Goal: Task Accomplishment & Management: Complete application form

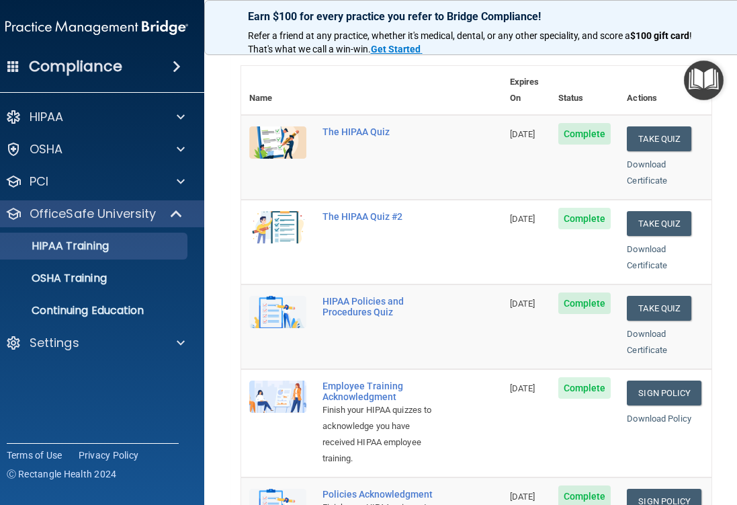
scroll to position [137, 0]
click at [653, 212] on button "Take Quiz" at bounding box center [659, 224] width 65 height 25
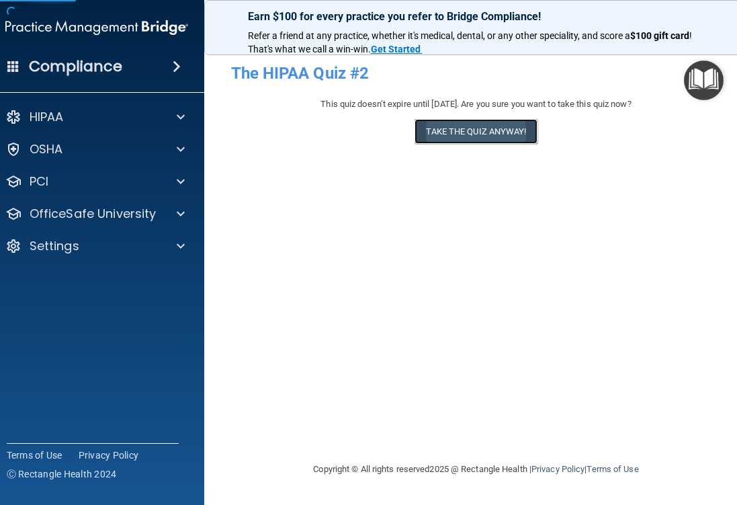
click at [485, 122] on button "Take the quiz anyway!" at bounding box center [476, 131] width 122 height 25
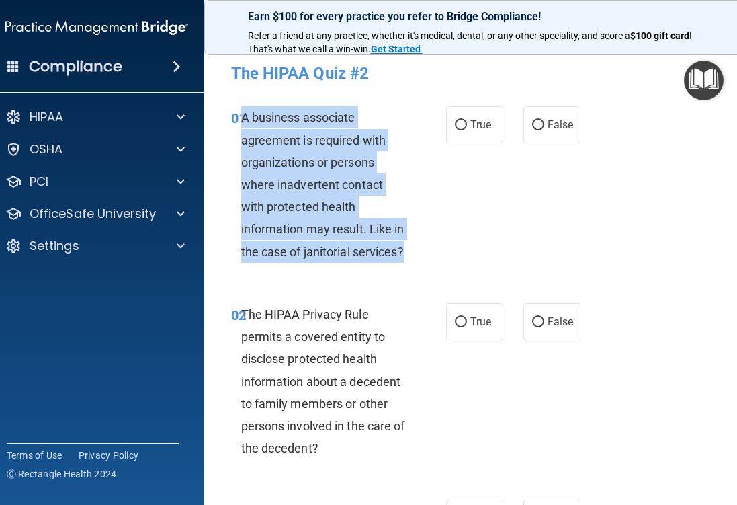
drag, startPoint x: 415, startPoint y: 253, endPoint x: 241, endPoint y: 123, distance: 217.1
click at [241, 123] on div "A business associate agreement is required with organizations or persons where …" at bounding box center [329, 184] width 177 height 157
copy span "A business associate agreement is required with organizations or persons where …"
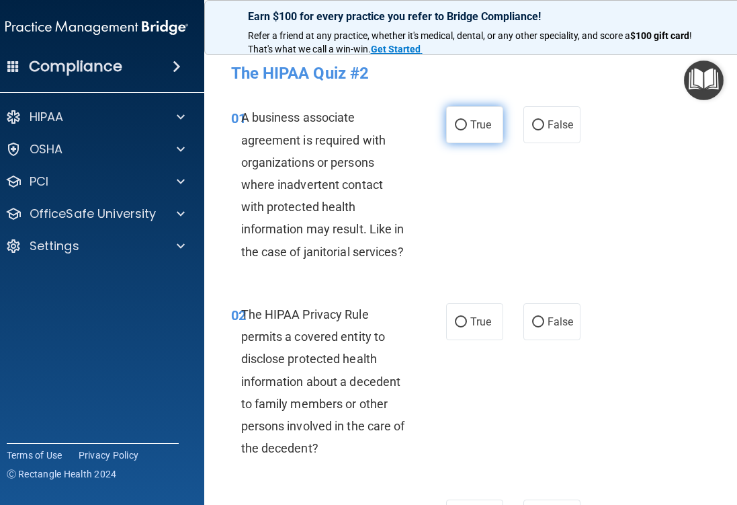
click at [453, 124] on label "True" at bounding box center [474, 124] width 57 height 37
click at [455, 124] on input "True" at bounding box center [461, 125] width 12 height 10
radio input "true"
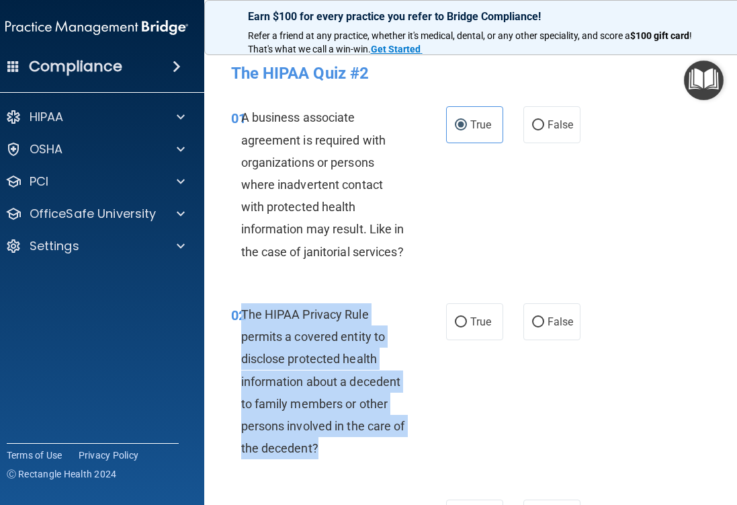
drag, startPoint x: 325, startPoint y: 448, endPoint x: 243, endPoint y: 317, distance: 155.0
click at [243, 317] on div "The HIPAA Privacy Rule permits a covered entity to disclose protected health in…" at bounding box center [329, 381] width 177 height 157
copy span "The HIPAA Privacy Rule permits a covered entity to disclose protected health in…"
click at [461, 326] on input "True" at bounding box center [461, 322] width 12 height 10
radio input "true"
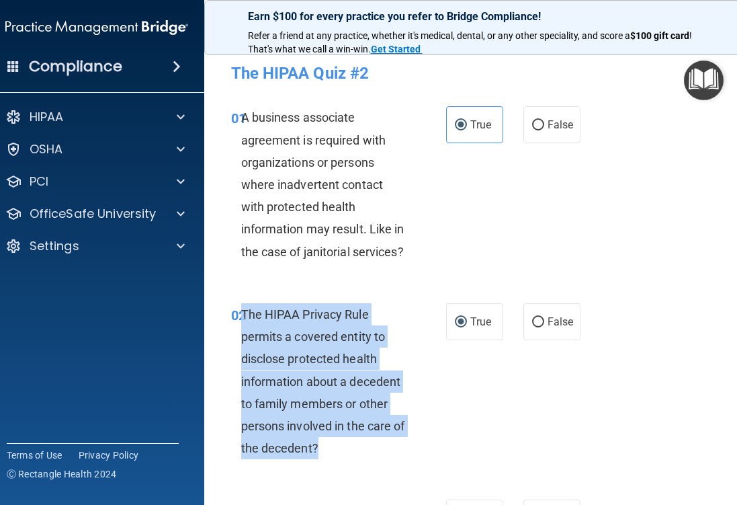
click at [444, 428] on div "02 The HIPAA Privacy Rule permits a covered entity to disclose protected health…" at bounding box center [338, 384] width 255 height 163
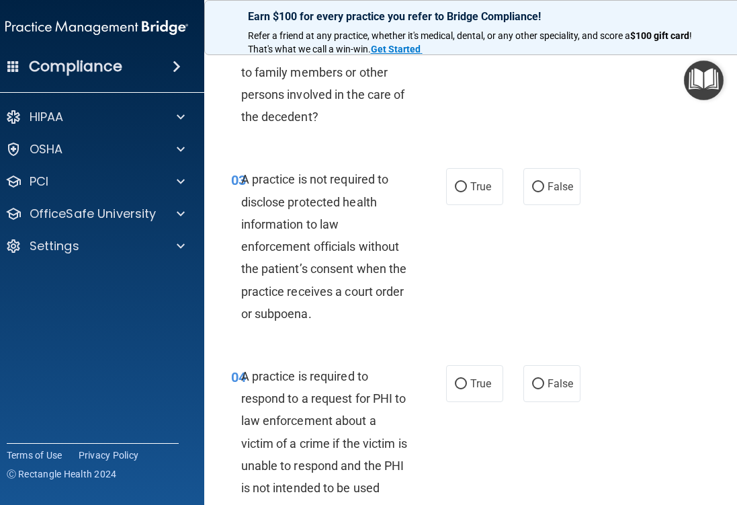
scroll to position [330, 0]
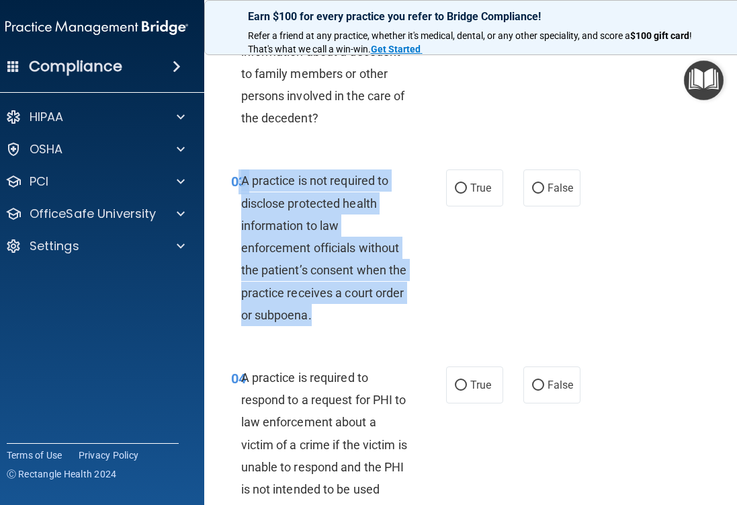
drag, startPoint x: 315, startPoint y: 317, endPoint x: 237, endPoint y: 192, distance: 146.4
click at [237, 192] on div "03 A practice is not required to disclose protected health information to law e…" at bounding box center [338, 250] width 255 height 163
copy div "3 A practice is not required to disclose protected health information to law en…"
click at [537, 184] on input "False" at bounding box center [538, 189] width 12 height 10
radio input "true"
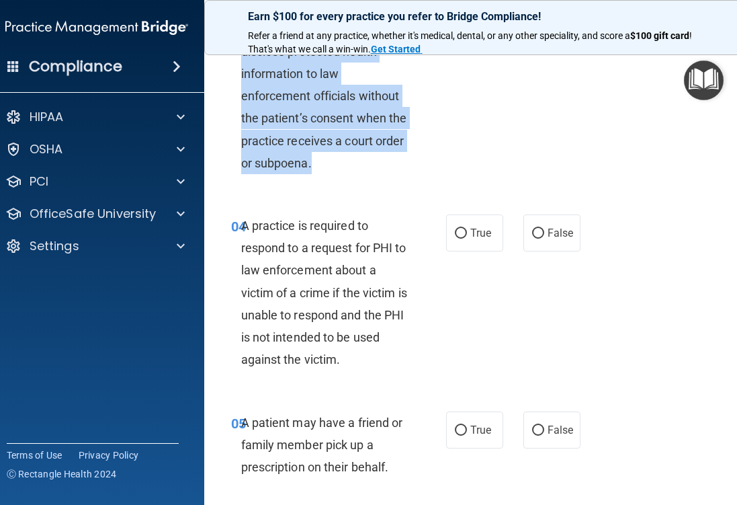
scroll to position [485, 0]
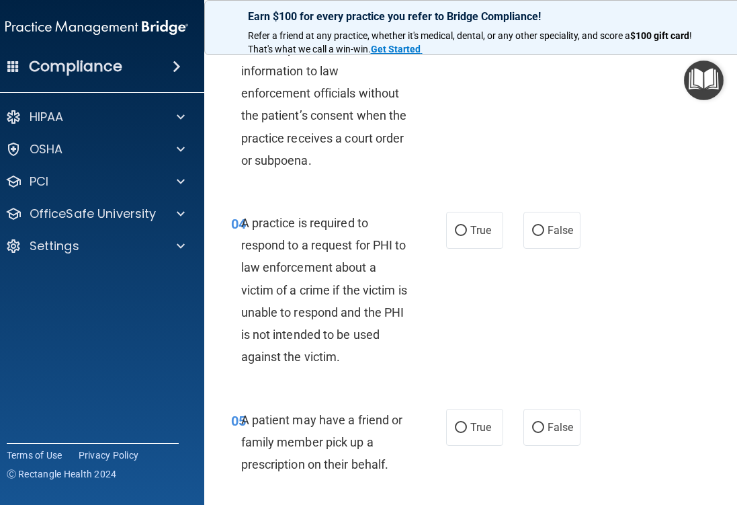
click at [380, 400] on div "05 A patient may have a friend or family member pick up a prescription on their…" at bounding box center [476, 446] width 511 height 108
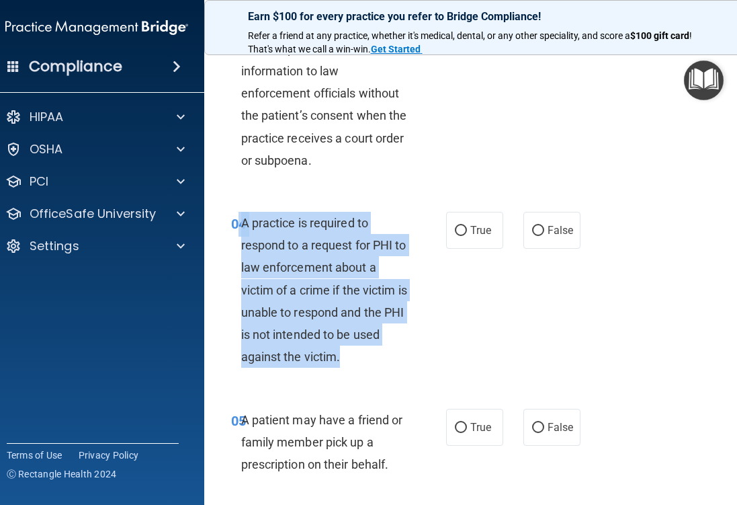
drag, startPoint x: 348, startPoint y: 359, endPoint x: 241, endPoint y: 218, distance: 177.5
click at [241, 218] on div "A practice is required to respond to a request for PHI to law enforcement about…" at bounding box center [329, 290] width 177 height 157
copy div "4 A practice is required to respond to a request for PHI to law enforcement abo…"
click at [463, 235] on input "True" at bounding box center [461, 231] width 12 height 10
radio input "true"
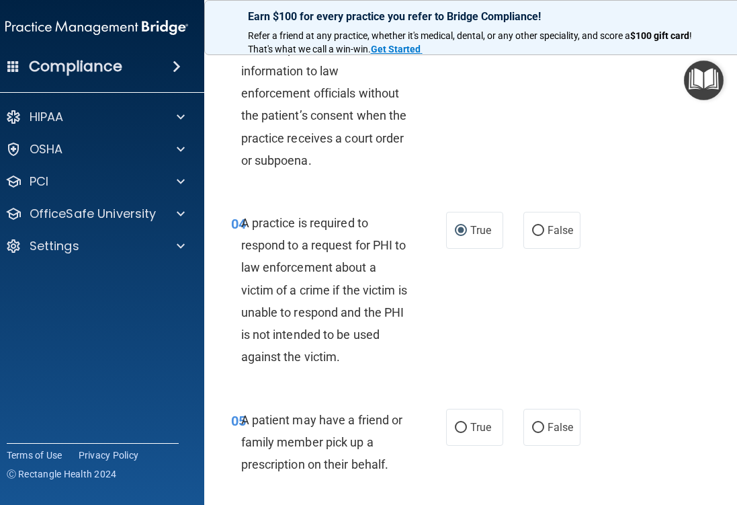
click at [635, 417] on div "05 A patient may have a friend or family member pick up a prescription on their…" at bounding box center [476, 446] width 511 height 108
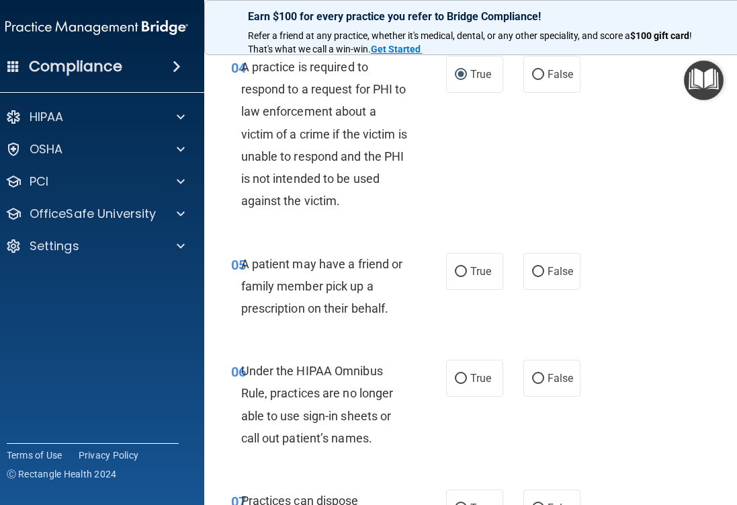
scroll to position [647, 0]
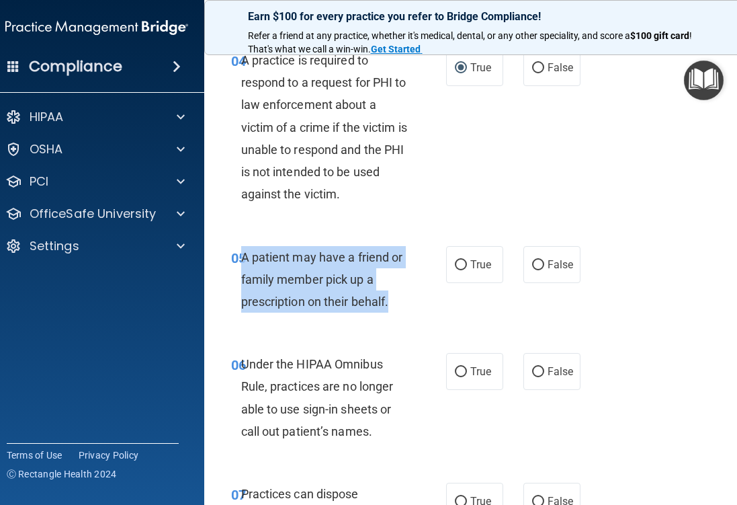
drag, startPoint x: 242, startPoint y: 259, endPoint x: 388, endPoint y: 317, distance: 156.9
click at [388, 317] on div "05 A patient may have a friend or family member pick up a prescription on their…" at bounding box center [338, 283] width 255 height 74
copy span "A patient may have a friend or family member pick up a prescription on their be…"
click at [458, 265] on input "True" at bounding box center [461, 265] width 12 height 10
radio input "true"
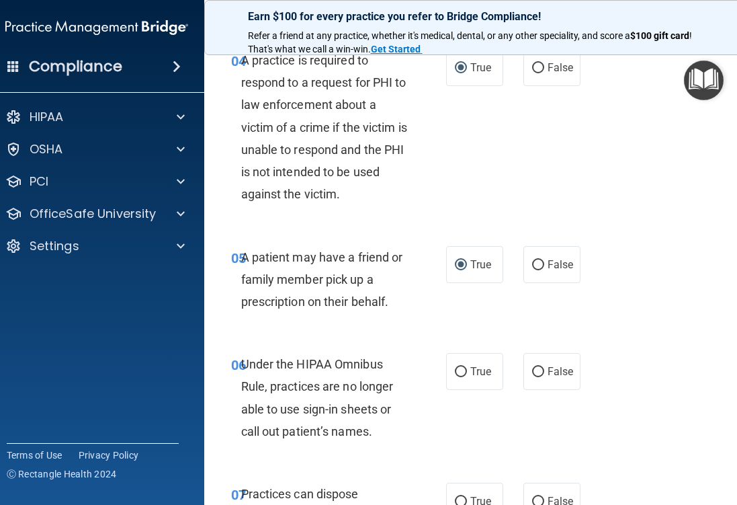
click at [370, 349] on div "06 Under the HIPAA Omnibus Rule, practices are no longer able to use sign-in sh…" at bounding box center [476, 401] width 511 height 130
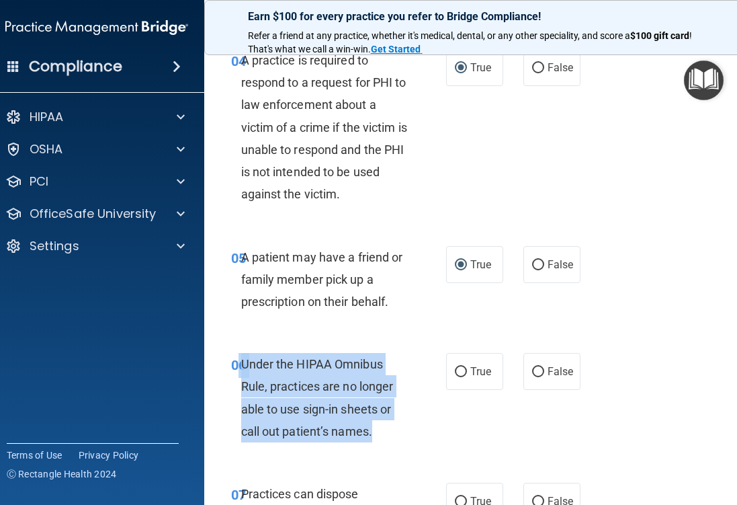
drag, startPoint x: 369, startPoint y: 443, endPoint x: 239, endPoint y: 363, distance: 152.4
click at [239, 363] on div "06 Under the HIPAA Omnibus Rule, practices are no longer able to use sign-in sh…" at bounding box center [338, 401] width 255 height 96
copy div "6 Under the HIPAA Omnibus Rule, practices are no longer able to use sign-in she…"
click at [420, 430] on div "06 Under the HIPAA Omnibus Rule, practices are no longer able to use sign-in sh…" at bounding box center [338, 401] width 255 height 96
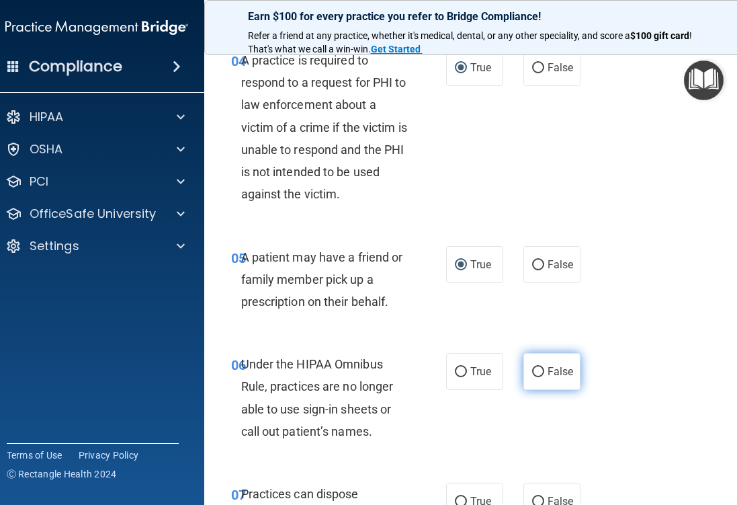
click at [541, 373] on input "False" at bounding box center [538, 372] width 12 height 10
radio input "true"
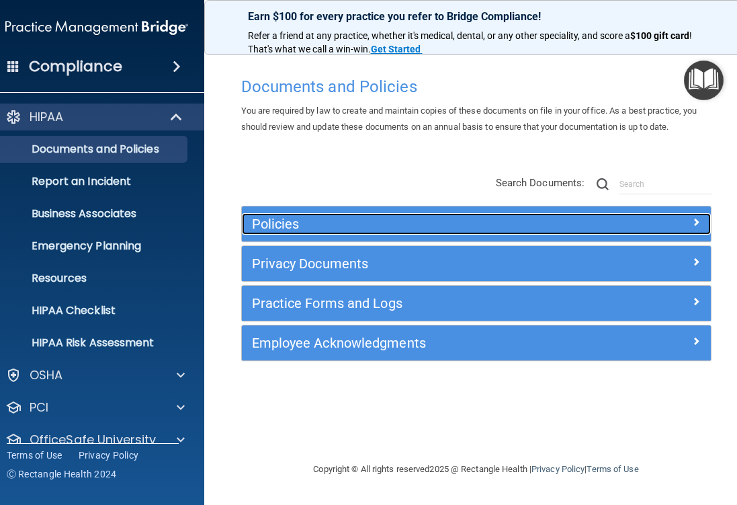
click at [396, 226] on h5 "Policies" at bounding box center [418, 223] width 332 height 15
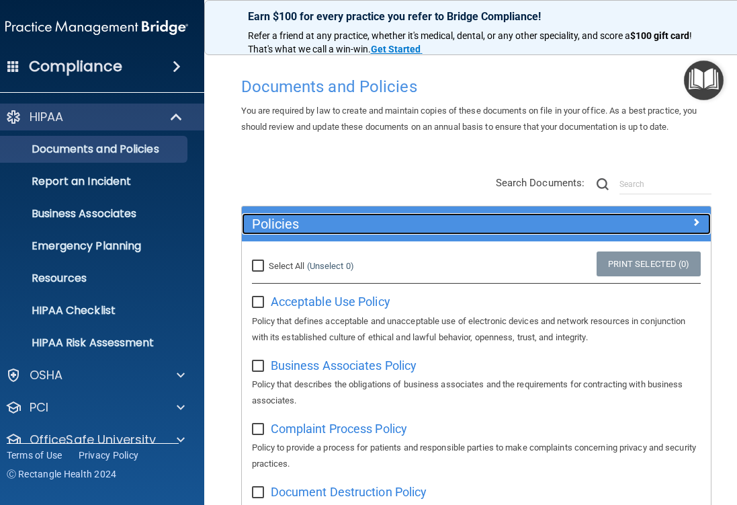
click at [396, 226] on h5 "Policies" at bounding box center [418, 223] width 332 height 15
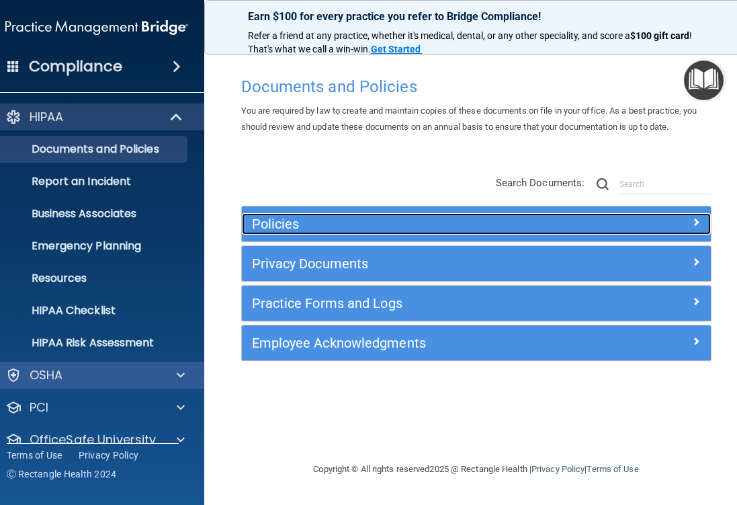
scroll to position [53, 0]
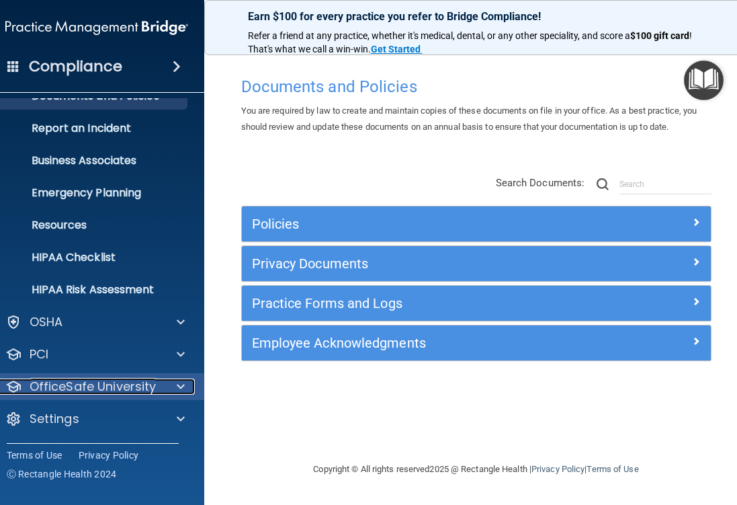
click at [75, 392] on p "OfficeSafe University" at bounding box center [93, 386] width 127 height 16
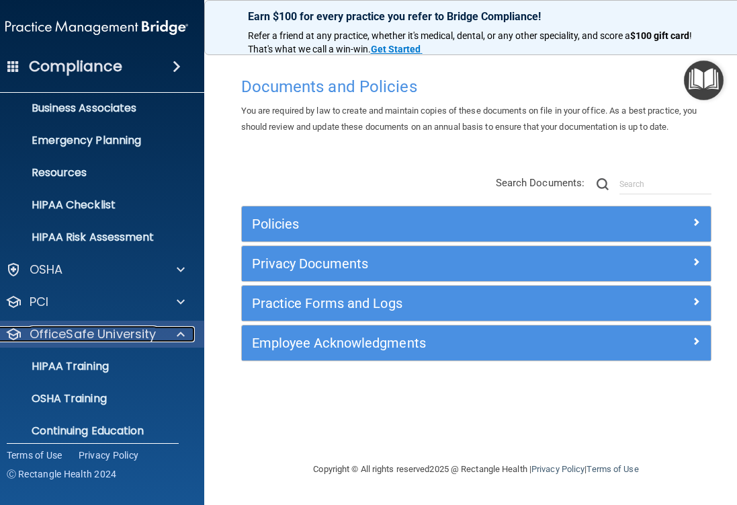
scroll to position [149, 0]
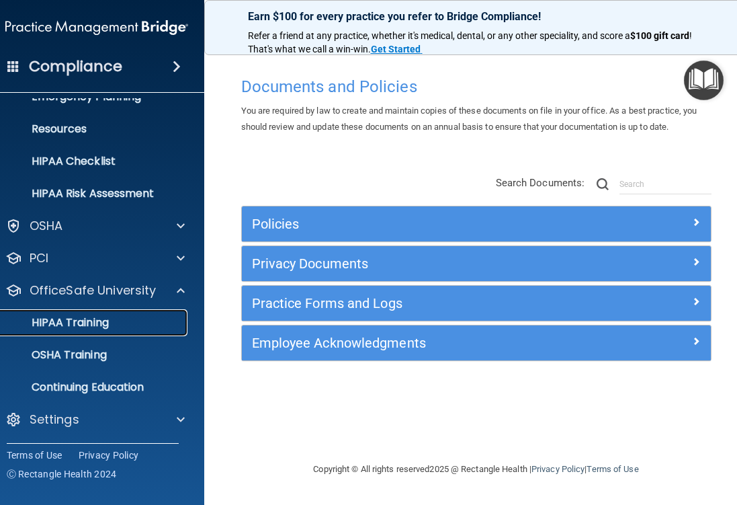
click at [75, 319] on p "HIPAA Training" at bounding box center [53, 322] width 111 height 13
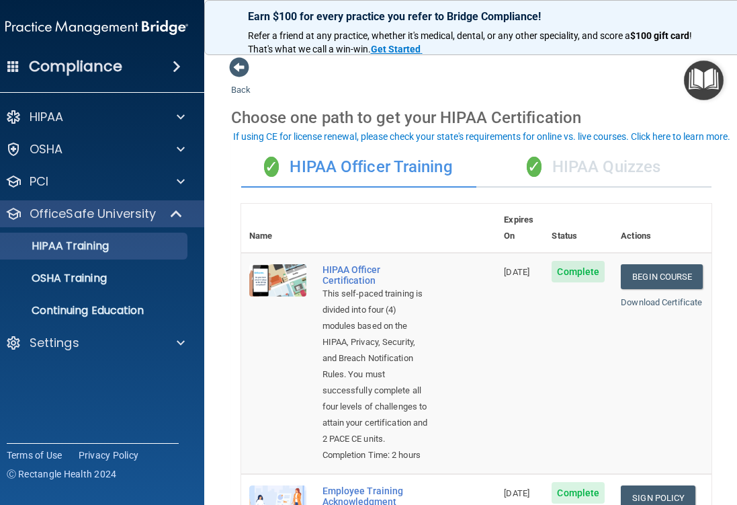
click at [567, 161] on div "✓ HIPAA Quizzes" at bounding box center [594, 167] width 235 height 40
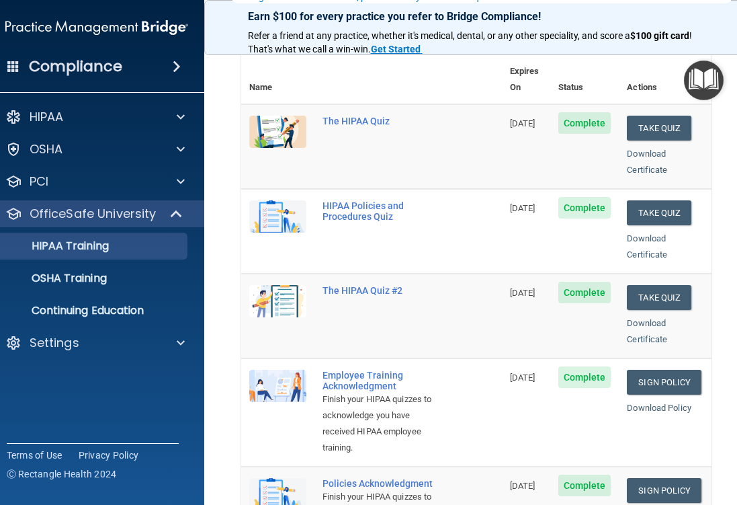
scroll to position [155, 0]
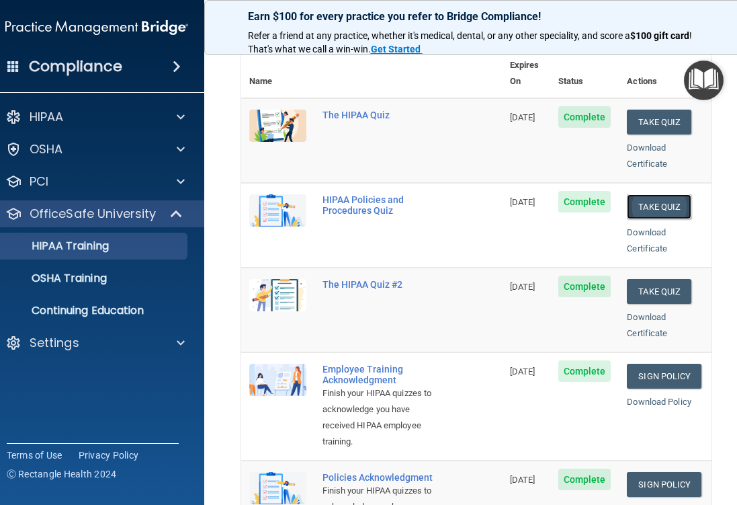
click at [660, 194] on button "Take Quiz" at bounding box center [659, 206] width 65 height 25
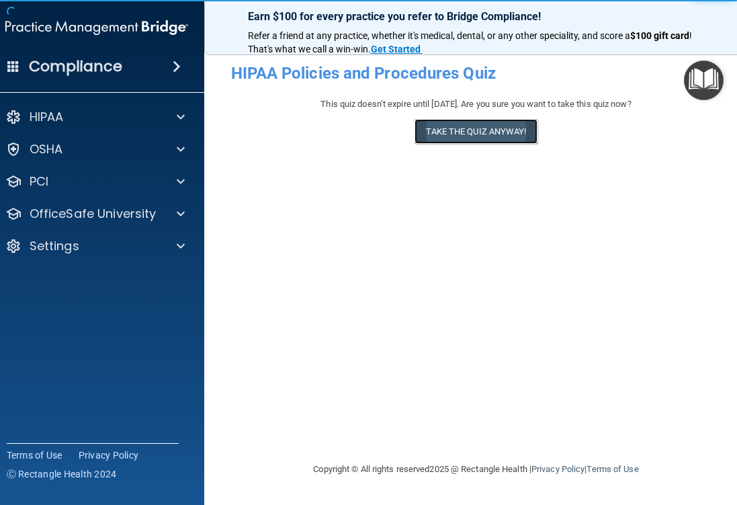
click at [486, 138] on button "Take the quiz anyway!" at bounding box center [476, 131] width 122 height 25
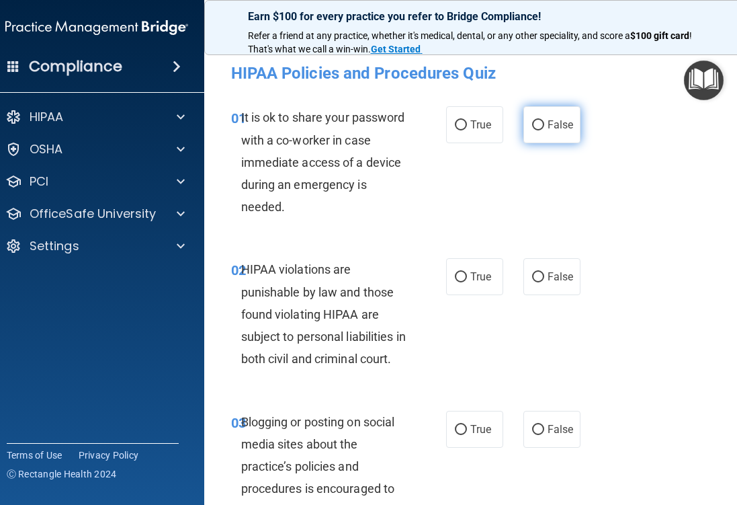
click at [530, 124] on label "False" at bounding box center [552, 124] width 57 height 37
click at [532, 124] on input "False" at bounding box center [538, 125] width 12 height 10
radio input "true"
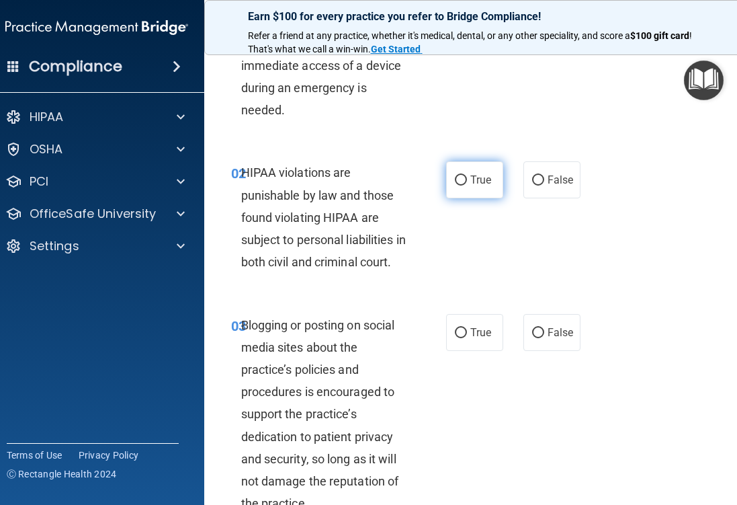
scroll to position [98, 0]
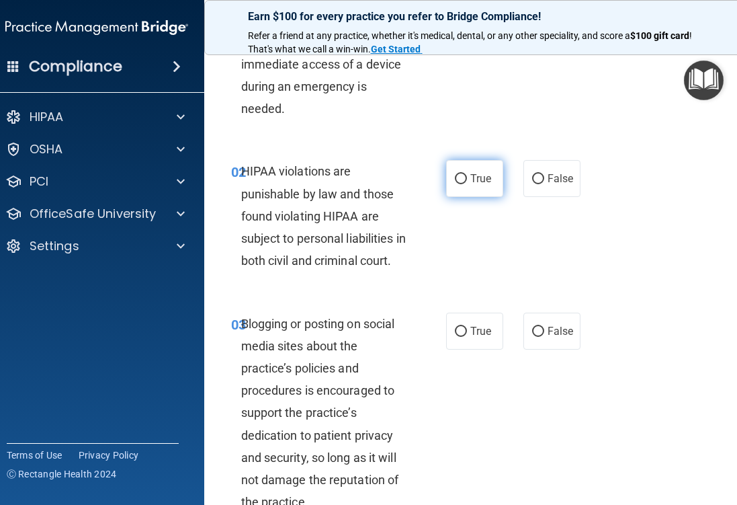
click at [462, 176] on input "True" at bounding box center [461, 179] width 12 height 10
radio input "true"
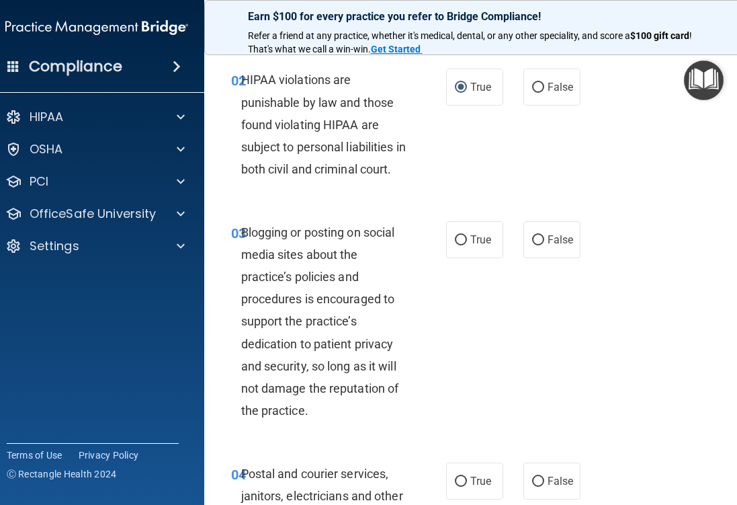
scroll to position [200, 0]
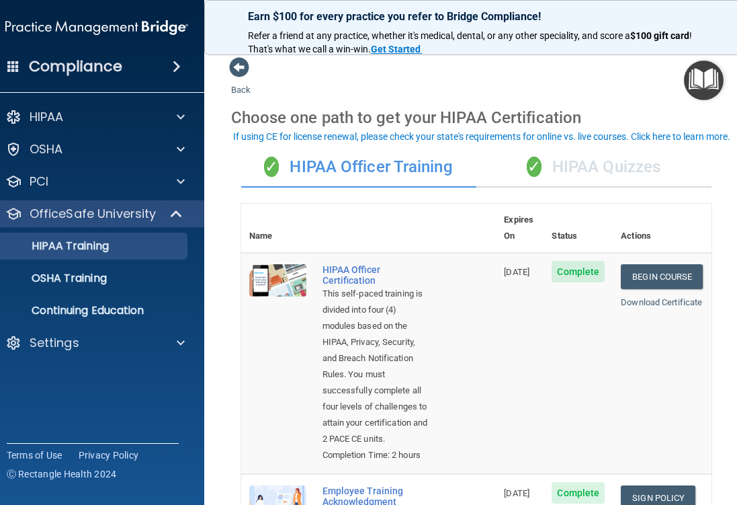
click at [614, 169] on div "✓ HIPAA Quizzes" at bounding box center [594, 167] width 235 height 40
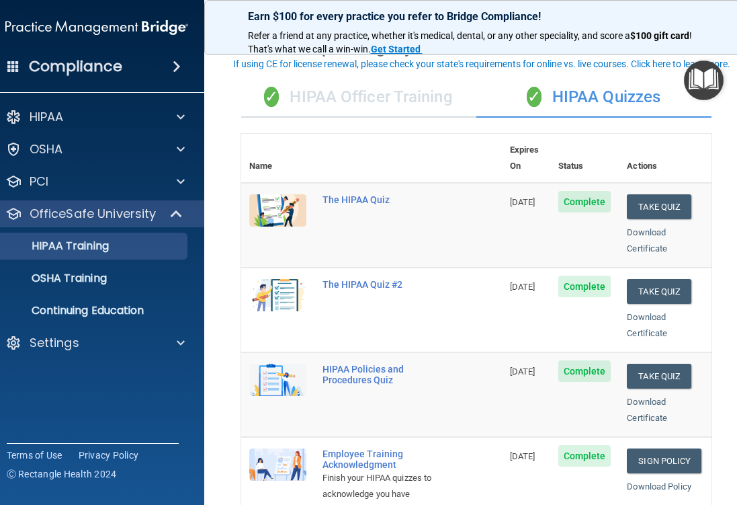
scroll to position [73, 0]
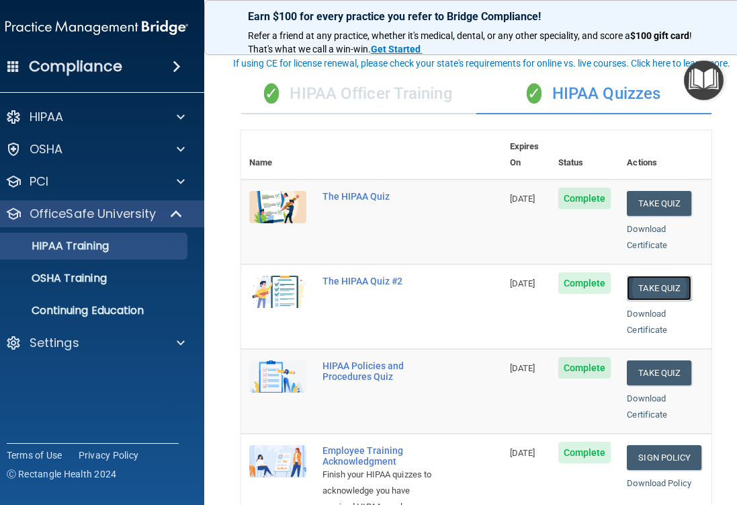
click at [670, 276] on button "Take Quiz" at bounding box center [659, 288] width 65 height 25
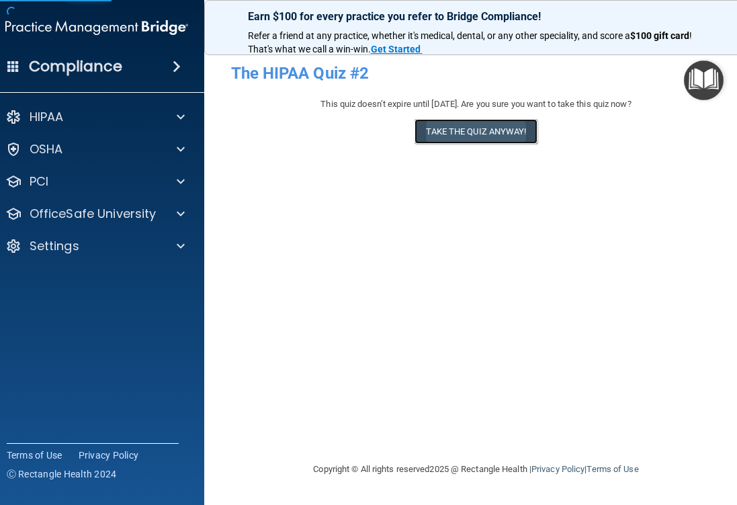
click at [444, 140] on button "Take the quiz anyway!" at bounding box center [476, 131] width 122 height 25
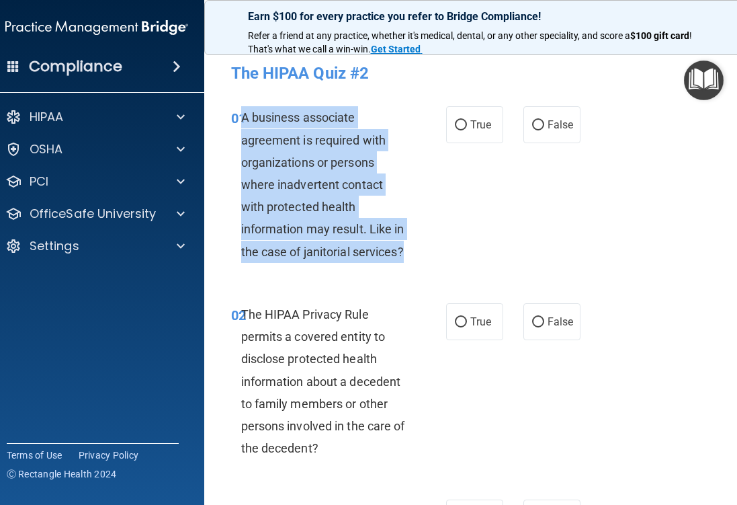
drag, startPoint x: 421, startPoint y: 249, endPoint x: 243, endPoint y: 120, distance: 219.8
click at [242, 119] on div "01 A business associate agreement is required with organizations or persons whe…" at bounding box center [338, 187] width 255 height 163
copy span "A business associate agreement is required with organizations or persons where …"
click at [456, 125] on input "True" at bounding box center [461, 125] width 12 height 10
radio input "true"
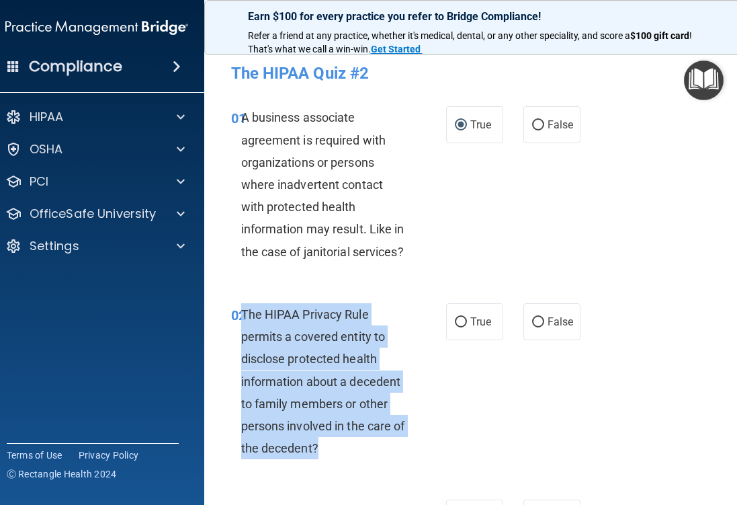
drag, startPoint x: 319, startPoint y: 455, endPoint x: 242, endPoint y: 317, distance: 158.3
click at [242, 317] on div "The HIPAA Privacy Rule permits a covered entity to disclose protected health in…" at bounding box center [329, 381] width 177 height 157
copy span "The HIPAA Privacy Rule permits a covered entity to disclose protected health in…"
click at [462, 325] on input "True" at bounding box center [461, 322] width 12 height 10
radio input "true"
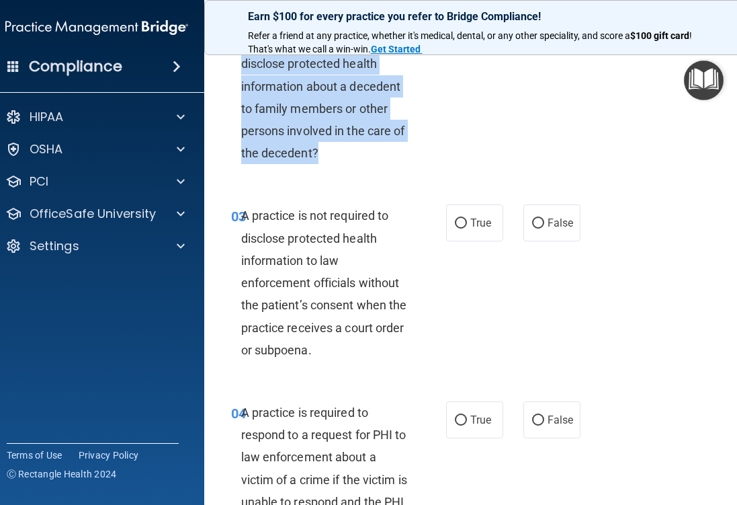
scroll to position [300, 0]
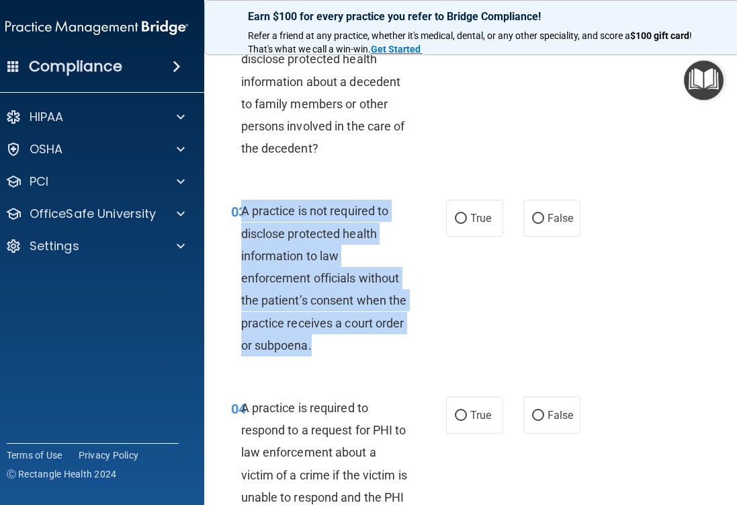
drag, startPoint x: 313, startPoint y: 345, endPoint x: 233, endPoint y: 227, distance: 142.8
click at [233, 227] on div "03 A practice is not required to disclose protected health information to law e…" at bounding box center [338, 281] width 255 height 163
copy div "A practice is not required to disclose protected health information to law enfo…"
click at [536, 218] on input "False" at bounding box center [538, 219] width 12 height 10
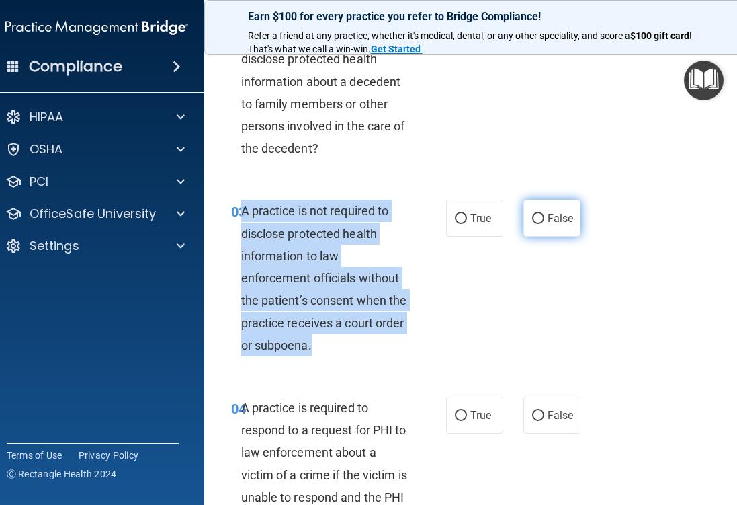
radio input "true"
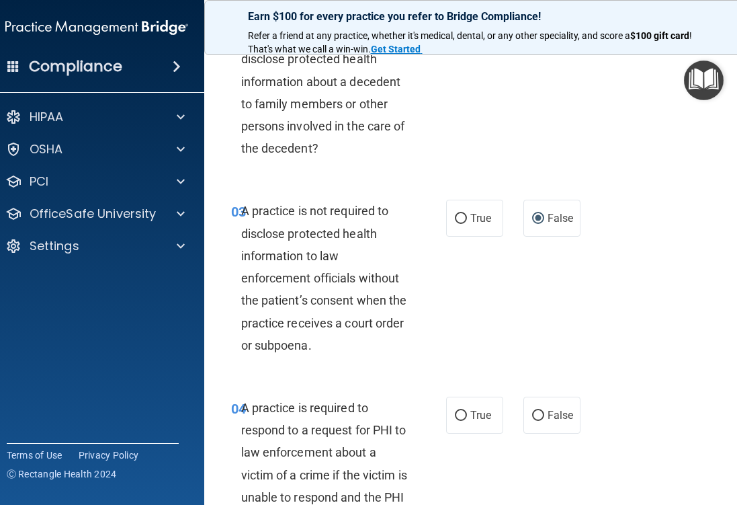
click at [504, 309] on div "03 A practice is not required to disclose protected health information to law e…" at bounding box center [476, 281] width 511 height 197
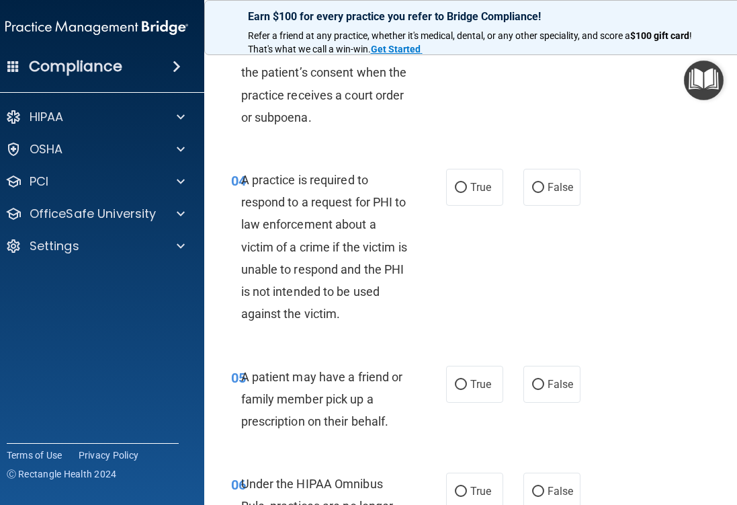
scroll to position [538, 0]
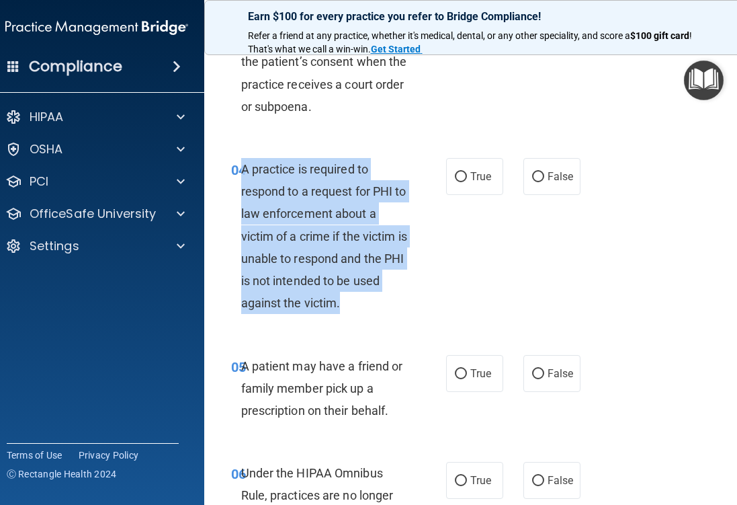
drag, startPoint x: 348, startPoint y: 306, endPoint x: 241, endPoint y: 172, distance: 171.6
click at [241, 172] on div "A practice is required to respond to a request for PHI to law enforcement about…" at bounding box center [329, 236] width 177 height 157
copy span "A practice is required to respond to a request for PHI to law enforcement about…"
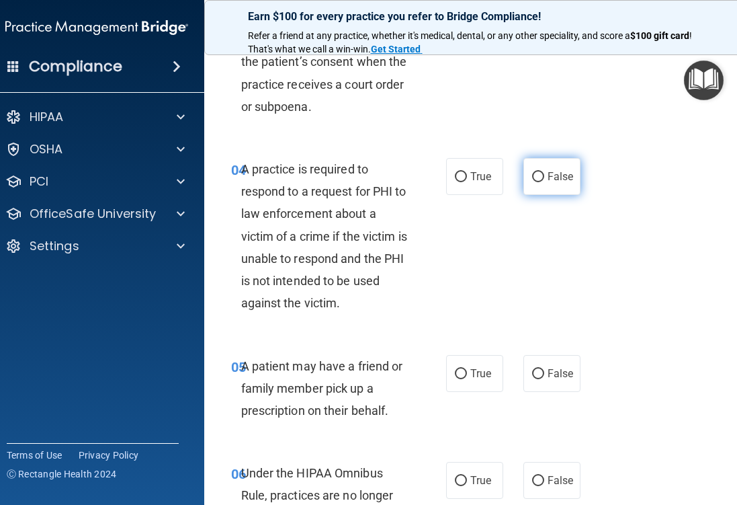
click at [535, 182] on label "False" at bounding box center [552, 176] width 57 height 37
click at [535, 182] on input "False" at bounding box center [538, 177] width 12 height 10
radio input "true"
click at [445, 375] on div "05 A patient may have a friend or family member pick up a prescription on their…" at bounding box center [338, 392] width 255 height 74
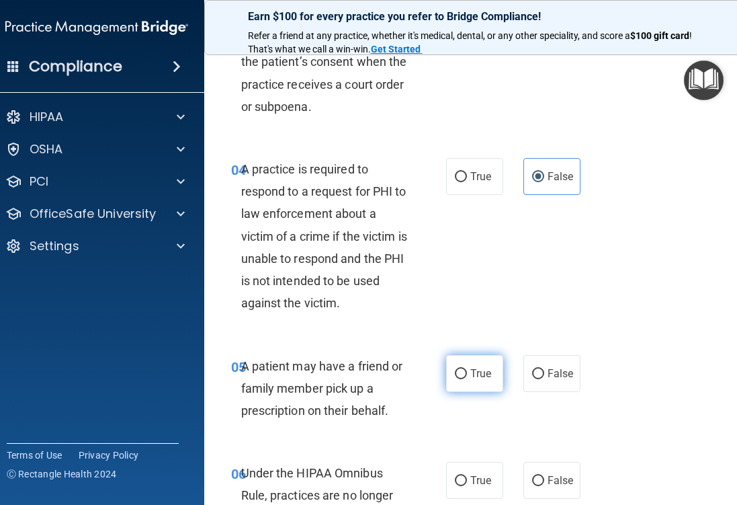
click at [462, 370] on input "True" at bounding box center [461, 374] width 12 height 10
radio input "true"
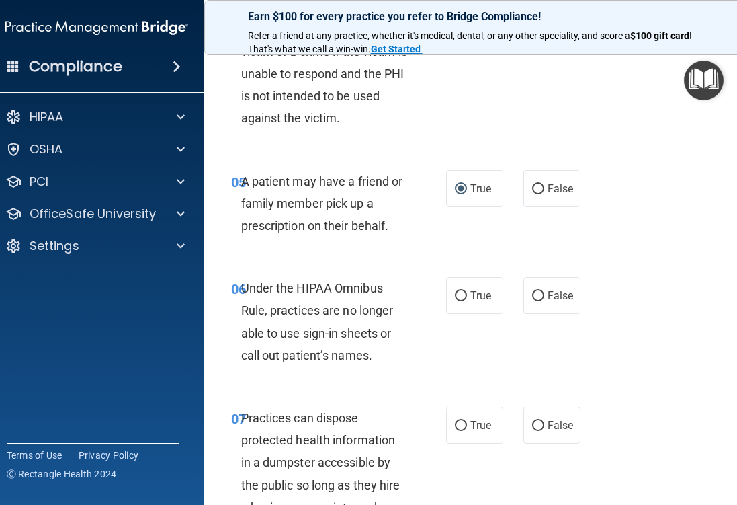
scroll to position [784, 0]
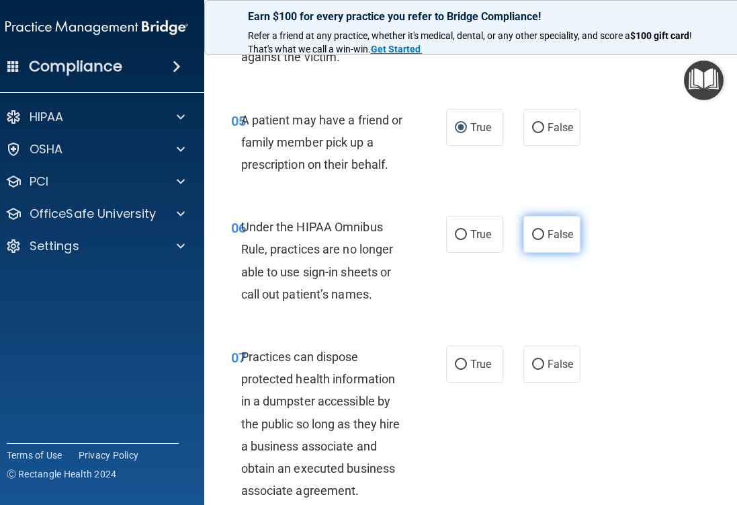
click at [525, 232] on label "False" at bounding box center [552, 234] width 57 height 37
click at [532, 232] on input "False" at bounding box center [538, 235] width 12 height 10
radio input "true"
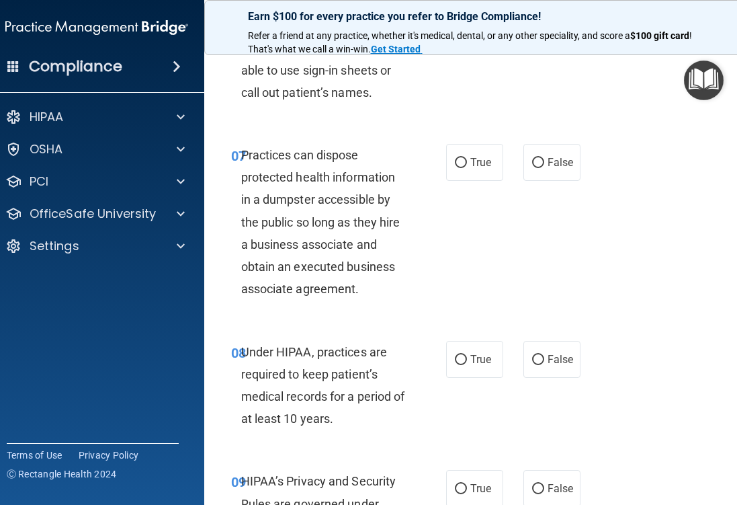
scroll to position [989, 0]
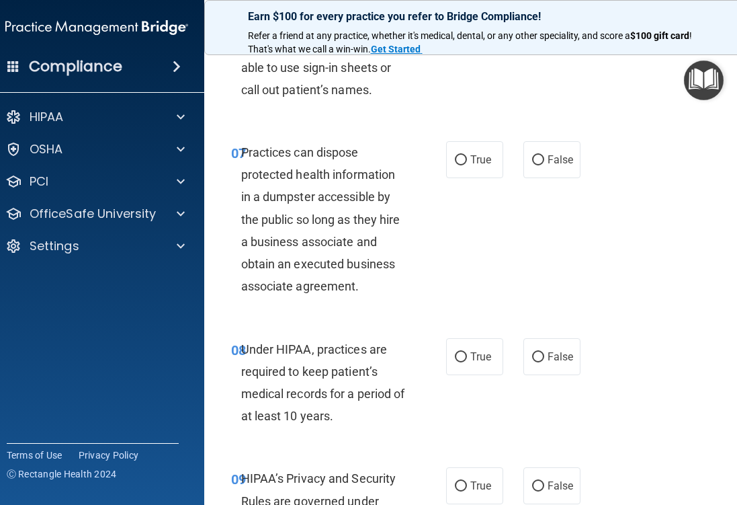
click at [371, 290] on div "Practices can dispose protected health information in a dumpster accessible by …" at bounding box center [329, 219] width 177 height 157
click at [539, 161] on input "False" at bounding box center [538, 160] width 12 height 10
radio input "true"
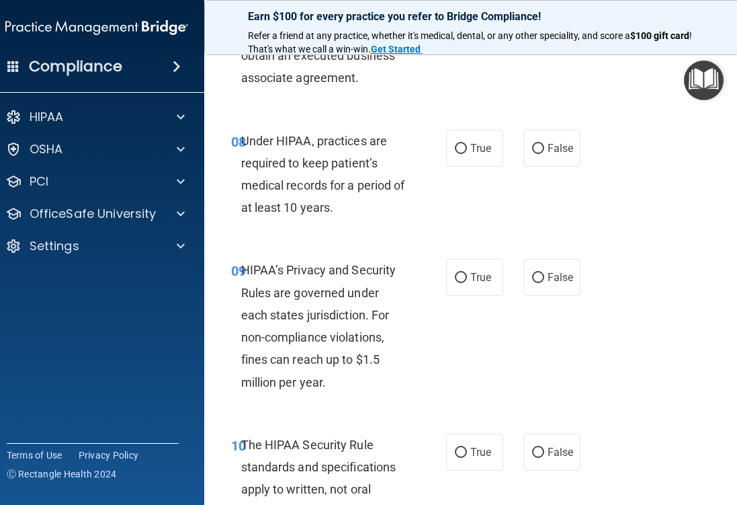
scroll to position [1211, 0]
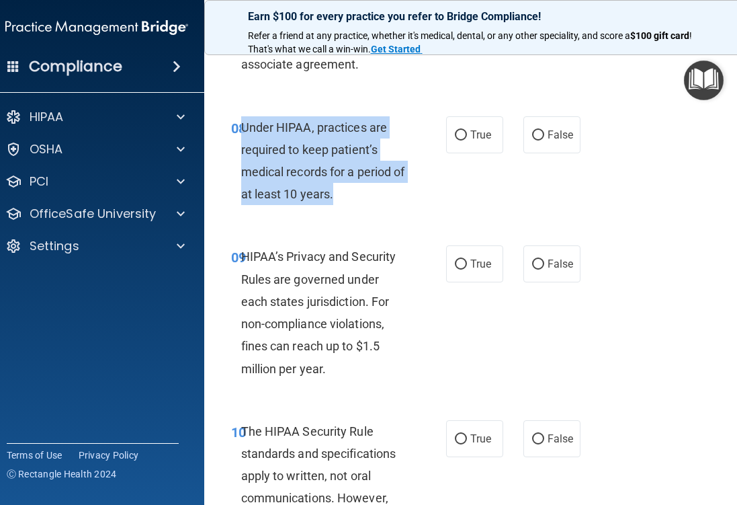
drag, startPoint x: 356, startPoint y: 204, endPoint x: 241, endPoint y: 134, distance: 134.2
click at [241, 134] on div "Under HIPAA, practices are required to keep patient’s medical records for a per…" at bounding box center [329, 160] width 177 height 89
copy span "Under HIPAA, practices are required to keep patient’s medical records for a per…"
click at [540, 134] on input "False" at bounding box center [538, 135] width 12 height 10
radio input "true"
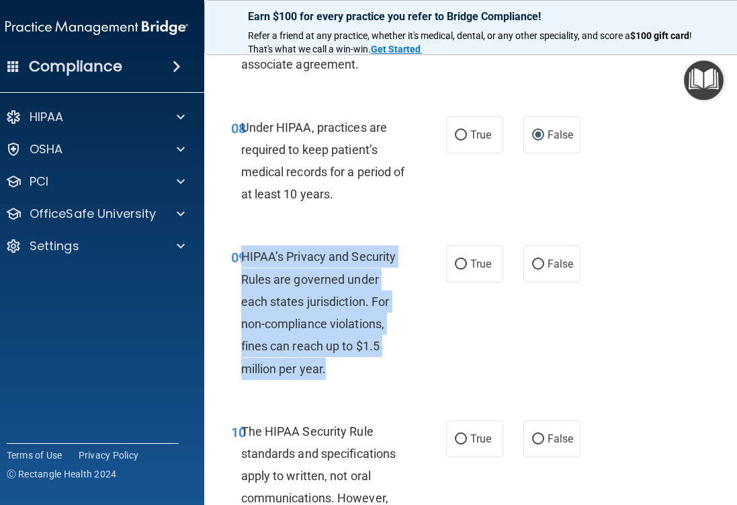
drag, startPoint x: 335, startPoint y: 373, endPoint x: 243, endPoint y: 260, distance: 146.1
click at [243, 260] on div "HIPAA’s Privacy and Security Rules are governed under each states jurisdiction.…" at bounding box center [329, 312] width 177 height 134
copy span "HIPAA’s Privacy and Security Rules are governed under each states jurisdiction.…"
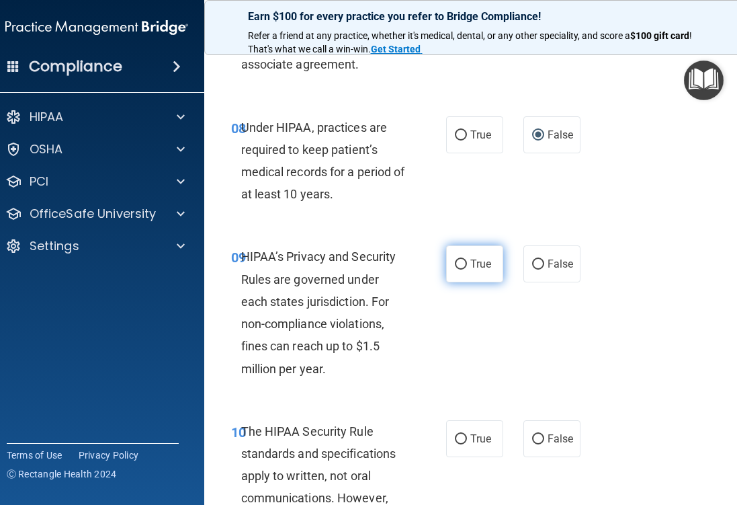
click at [471, 255] on label "True" at bounding box center [474, 263] width 57 height 37
click at [467, 259] on input "True" at bounding box center [461, 264] width 12 height 10
radio input "true"
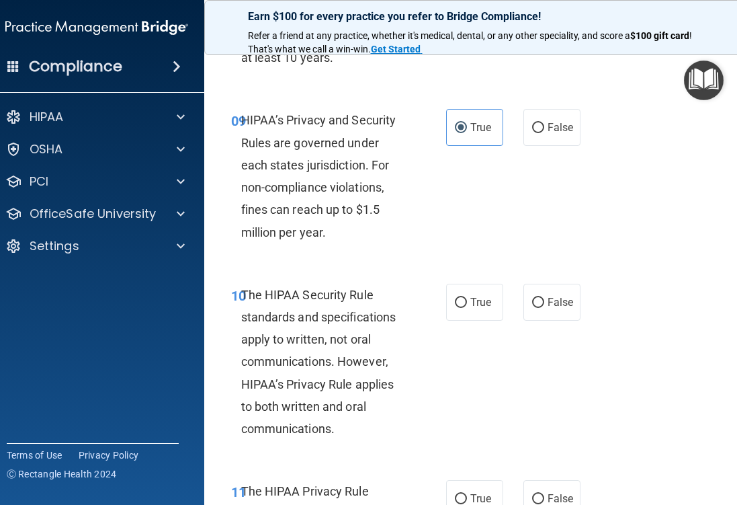
scroll to position [1374, 0]
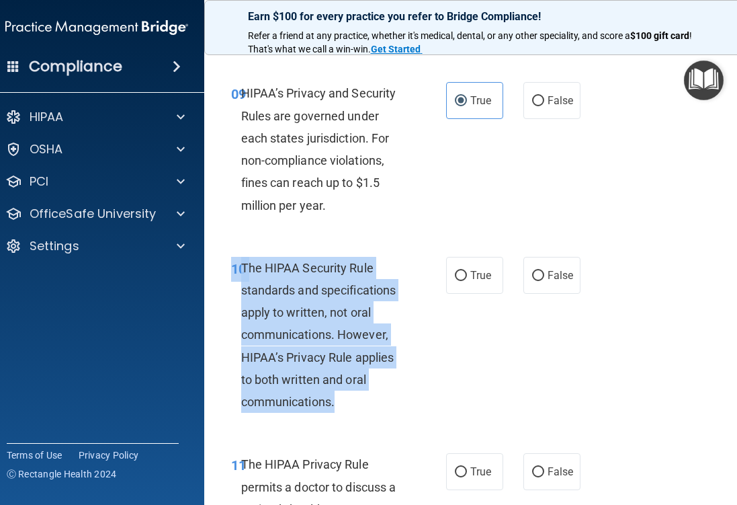
drag, startPoint x: 342, startPoint y: 407, endPoint x: 208, endPoint y: 281, distance: 184.0
click at [208, 281] on main "- The HIPAA Quiz #2 This quiz doesn’t expire until [DATE]. Are you sure you wan…" at bounding box center [476, 274] width 544 height 462
copy div "10 The HIPAA Security Rule standards and specifications apply to written, not o…"
click at [538, 280] on input "False" at bounding box center [538, 276] width 12 height 10
radio input "true"
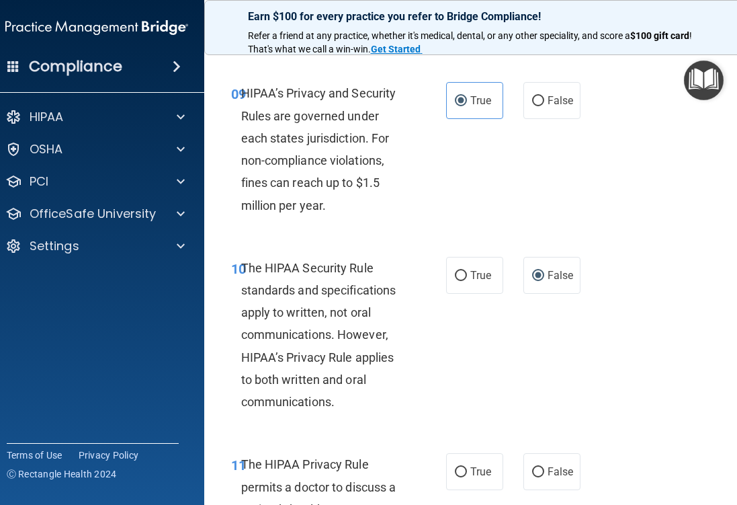
click at [485, 350] on div "10 The HIPAA Security Rule standards and specifications apply to written, not o…" at bounding box center [476, 338] width 511 height 197
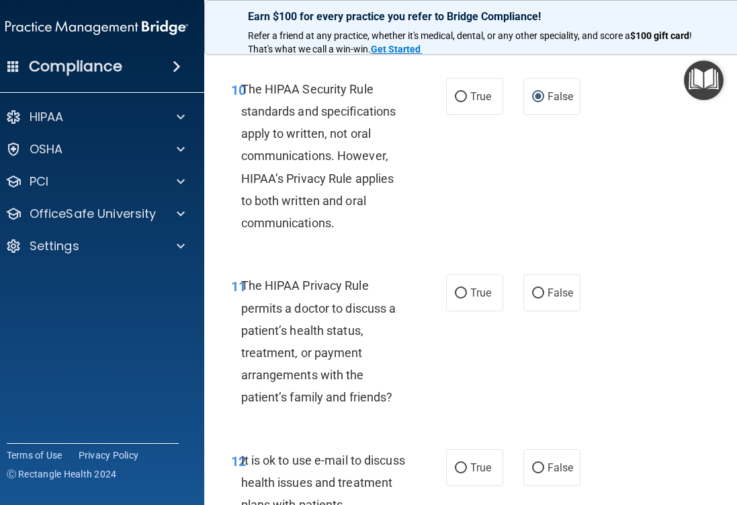
scroll to position [1562, 0]
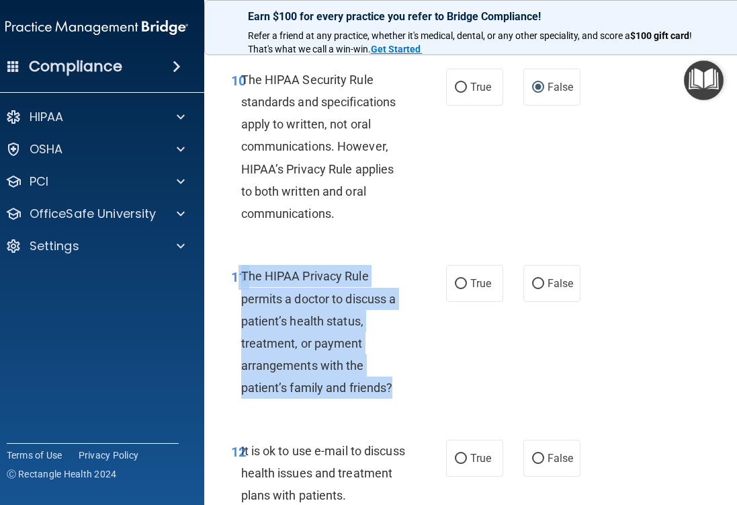
drag, startPoint x: 397, startPoint y: 385, endPoint x: 235, endPoint y: 276, distance: 195.2
click at [235, 276] on div "11 The HIPAA Privacy Rule permits a doctor to discuss a patient’s health status…" at bounding box center [338, 335] width 255 height 140
copy div "1 The HIPAA Privacy Rule permits a doctor to discuss a patient’s health status,…"
click at [538, 283] on input "False" at bounding box center [538, 284] width 12 height 10
radio input "true"
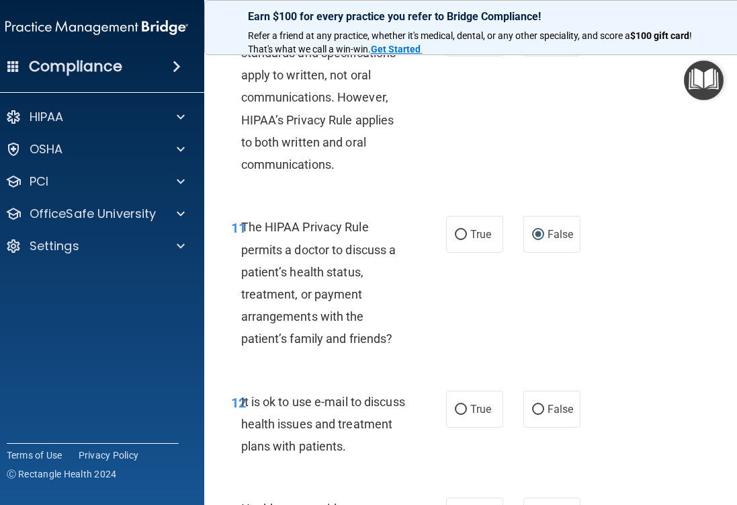
click at [539, 333] on div "11 The HIPAA Privacy Rule permits a doctor to discuss a patient’s health status…" at bounding box center [476, 286] width 511 height 174
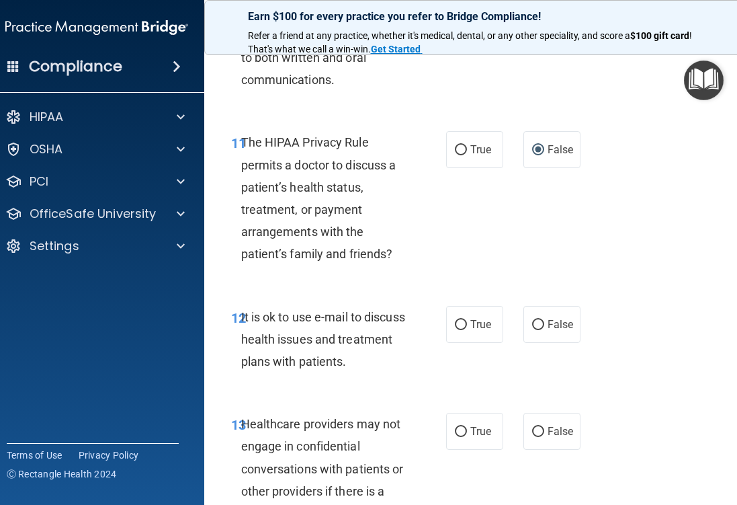
scroll to position [1785, 0]
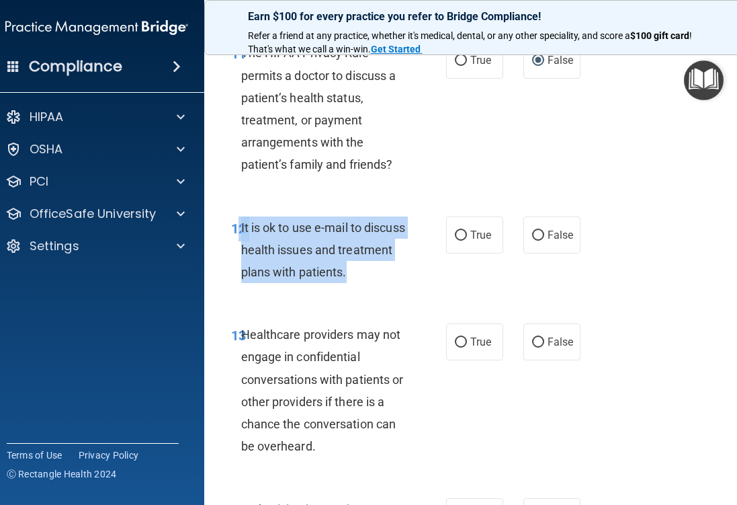
drag, startPoint x: 405, startPoint y: 278, endPoint x: 238, endPoint y: 224, distance: 175.8
click at [238, 224] on div "12 It is ok to use e-mail to discuss health issues and treatment plans with pat…" at bounding box center [338, 253] width 255 height 74
copy div "2 It is ok to use e-mail to discuss health issues and treatment plans with pati…"
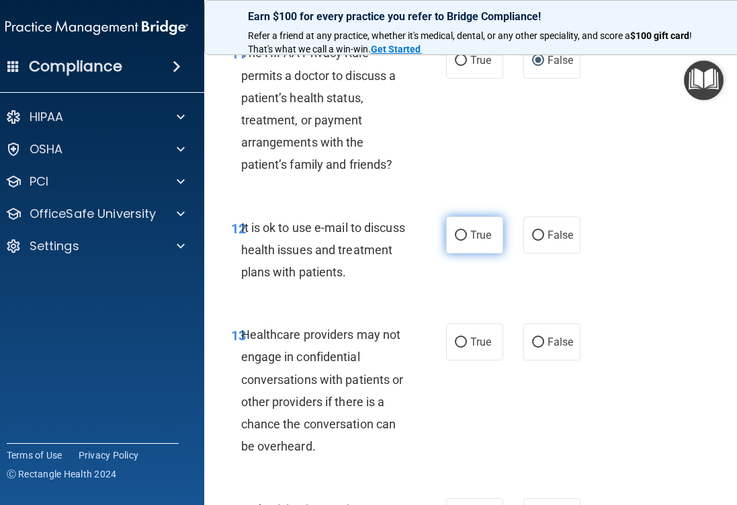
click at [474, 235] on span "True" at bounding box center [481, 235] width 21 height 13
click at [467, 235] on input "True" at bounding box center [461, 236] width 12 height 10
radio input "true"
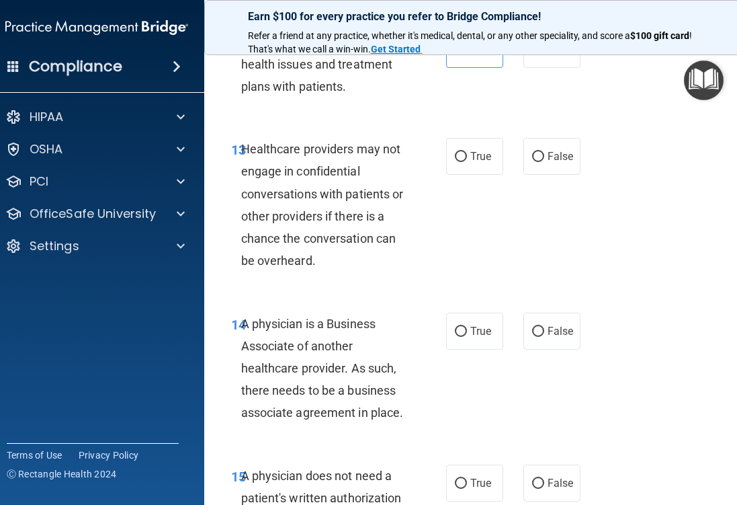
scroll to position [1984, 0]
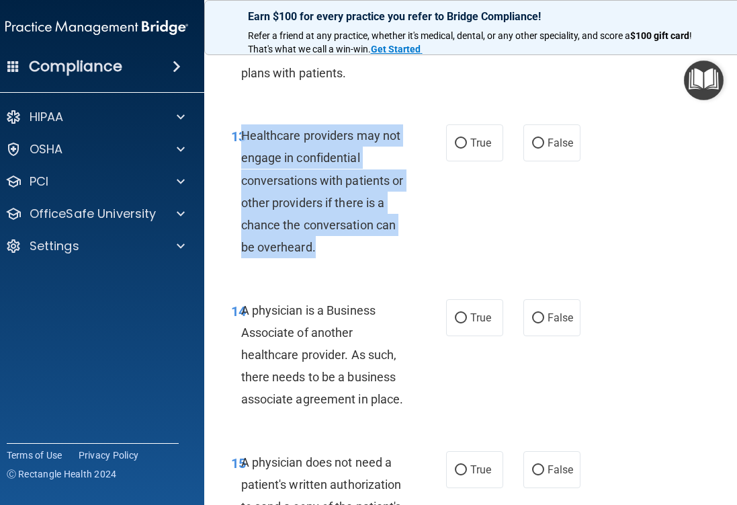
drag, startPoint x: 335, startPoint y: 259, endPoint x: 231, endPoint y: 151, distance: 150.2
click at [231, 151] on div "13 Healthcare providers may not engage in confidential conversations with patie…" at bounding box center [338, 194] width 255 height 140
click at [455, 144] on input "True" at bounding box center [461, 143] width 12 height 10
radio input "true"
click at [444, 238] on div "13 Healthcare providers may not engage in confidential conversations with patie…" at bounding box center [338, 194] width 255 height 140
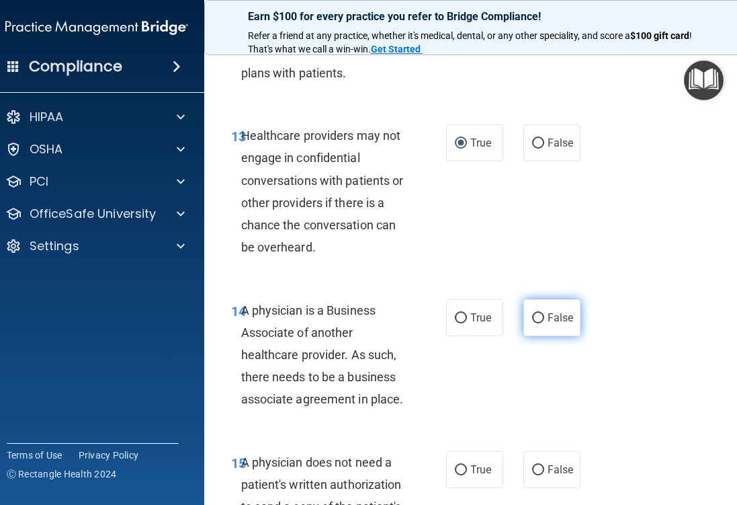
click at [526, 317] on label "False" at bounding box center [552, 317] width 57 height 37
click at [532, 317] on input "False" at bounding box center [538, 318] width 12 height 10
radio input "true"
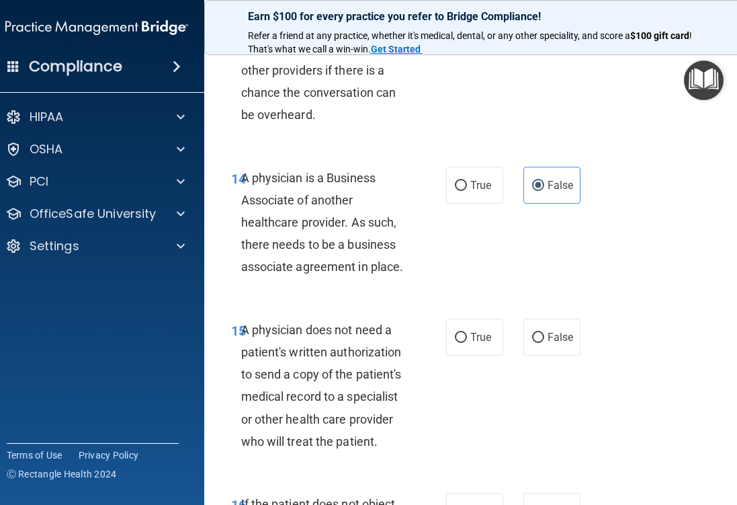
scroll to position [2125, 0]
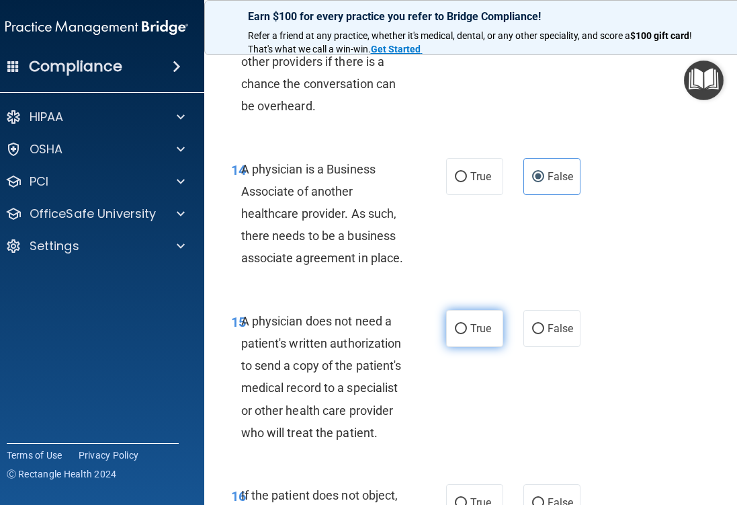
click at [456, 335] on label "True" at bounding box center [474, 328] width 57 height 37
click at [456, 334] on input "True" at bounding box center [461, 329] width 12 height 10
radio input "true"
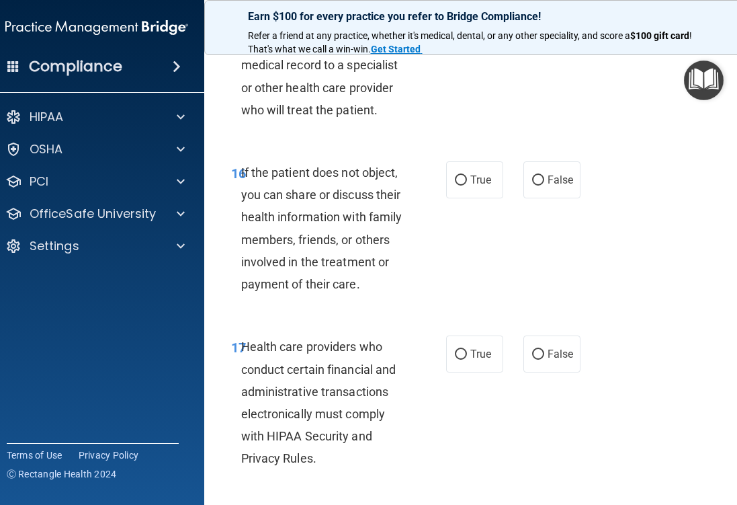
scroll to position [2466, 0]
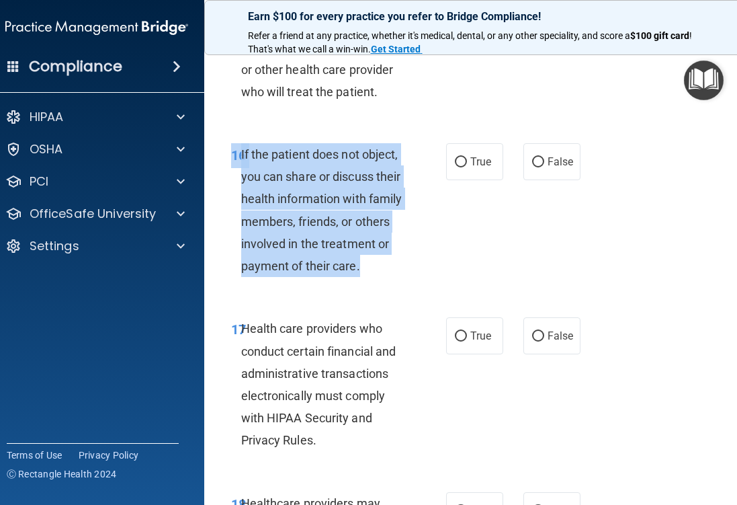
drag, startPoint x: 364, startPoint y: 276, endPoint x: 221, endPoint y: 155, distance: 186.9
click at [221, 155] on div "16 If the patient does not object, you can share or discuss their health inform…" at bounding box center [338, 213] width 255 height 140
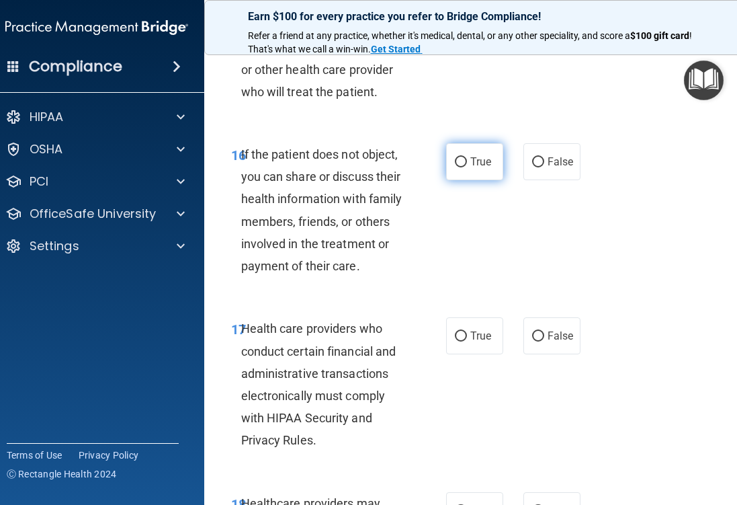
click at [460, 169] on label "True" at bounding box center [474, 161] width 57 height 37
click at [460, 167] on input "True" at bounding box center [461, 162] width 12 height 10
radio input "true"
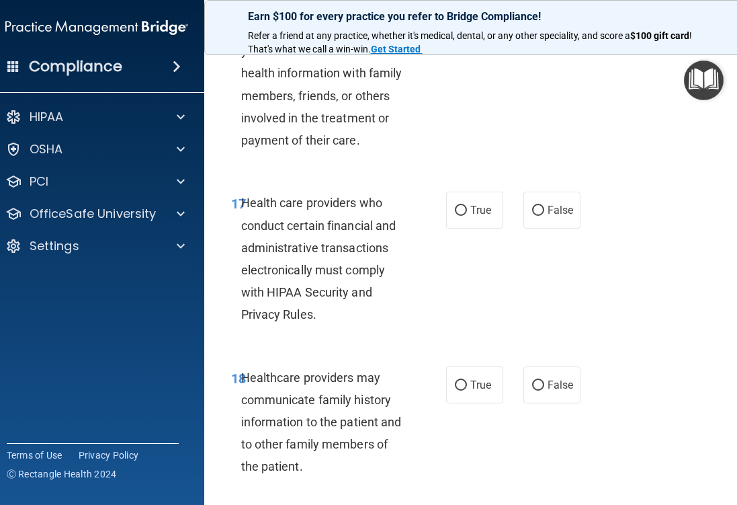
scroll to position [2594, 0]
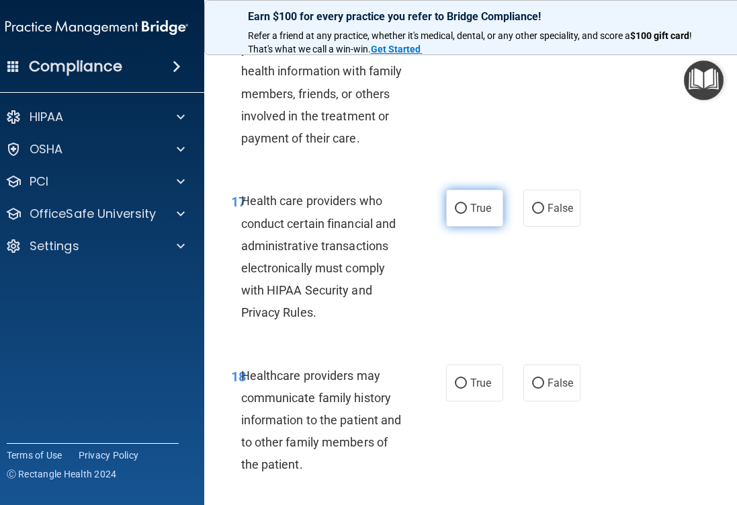
click at [466, 211] on input "True" at bounding box center [461, 209] width 12 height 10
radio input "true"
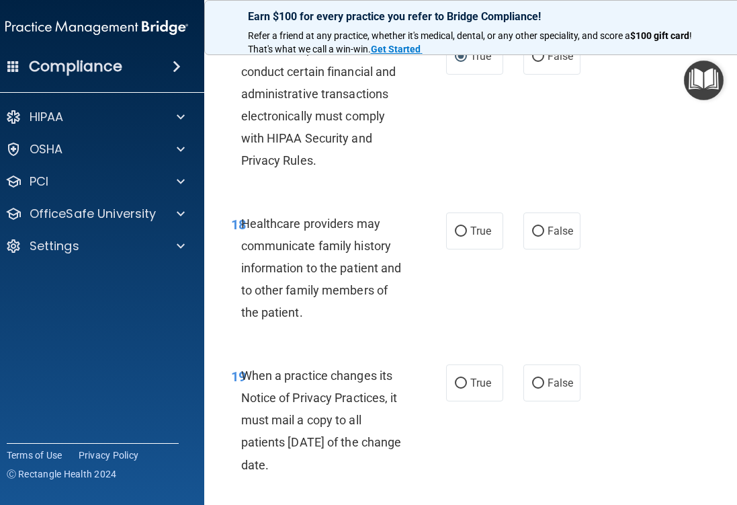
scroll to position [2752, 0]
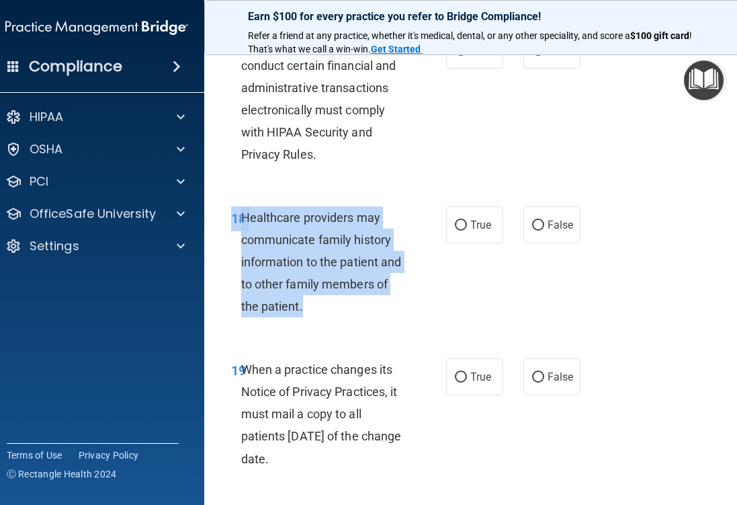
drag, startPoint x: 318, startPoint y: 311, endPoint x: 222, endPoint y: 208, distance: 140.3
click at [222, 208] on div "18 Healthcare providers may communicate family history information to the patie…" at bounding box center [338, 265] width 255 height 118
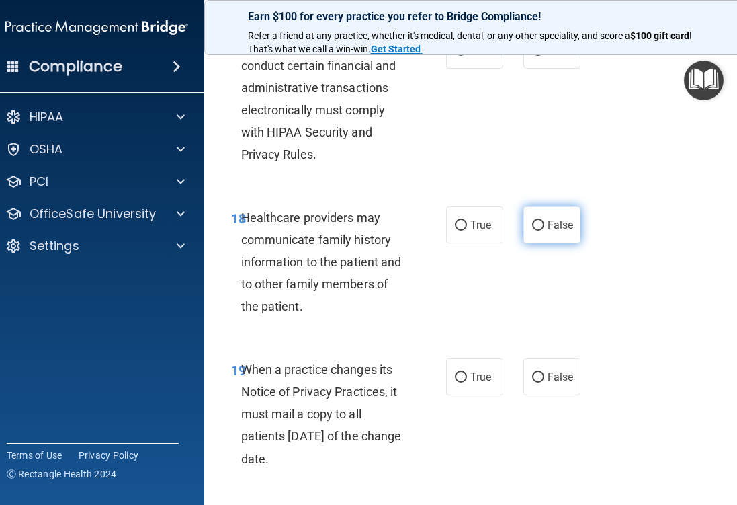
click at [529, 227] on label "False" at bounding box center [552, 224] width 57 height 37
click at [532, 227] on input "False" at bounding box center [538, 225] width 12 height 10
radio input "true"
click at [471, 305] on div "18 Healthcare providers may communicate family history information to the patie…" at bounding box center [476, 266] width 511 height 152
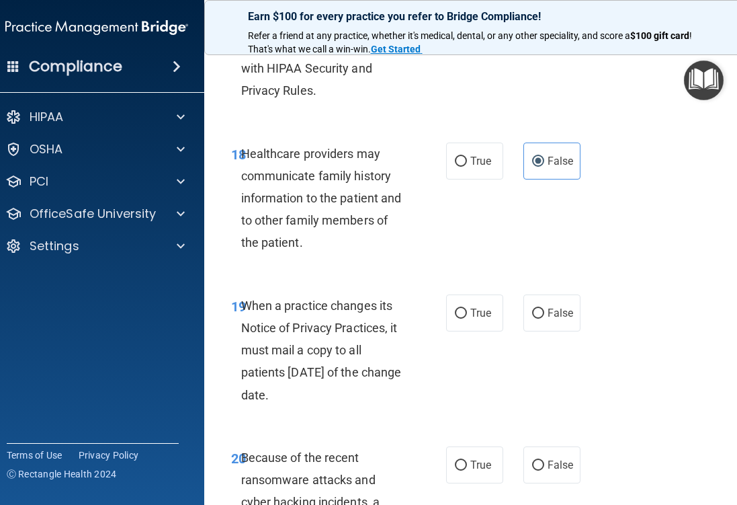
scroll to position [2806, 0]
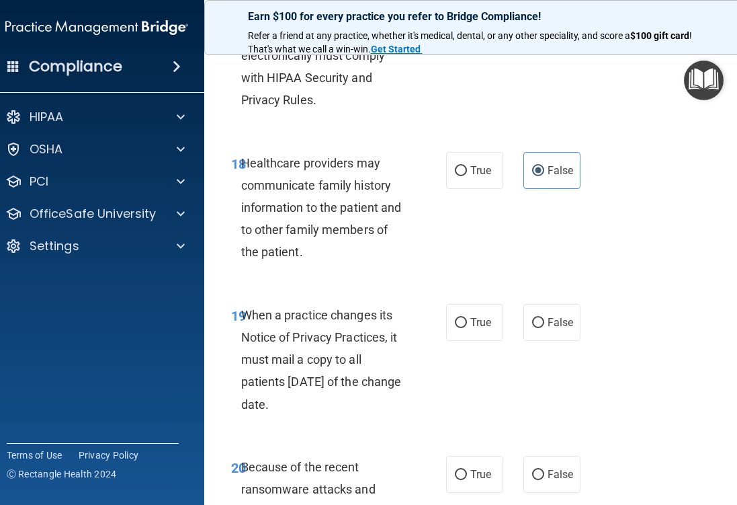
drag, startPoint x: 317, startPoint y: 405, endPoint x: 241, endPoint y: 289, distance: 138.3
click at [241, 289] on div "19 When a practice changes its Notice of Privacy Practices, it must mail a copy…" at bounding box center [476, 363] width 511 height 152
click at [415, 405] on div "When a practice changes its Notice of Privacy Practices, it must mail a copy to…" at bounding box center [329, 360] width 177 height 112
drag, startPoint x: 331, startPoint y: 410, endPoint x: 234, endPoint y: 296, distance: 149.8
click at [234, 296] on div "19 When a practice changes its Notice of Privacy Practices, it must mail a copy…" at bounding box center [476, 363] width 511 height 152
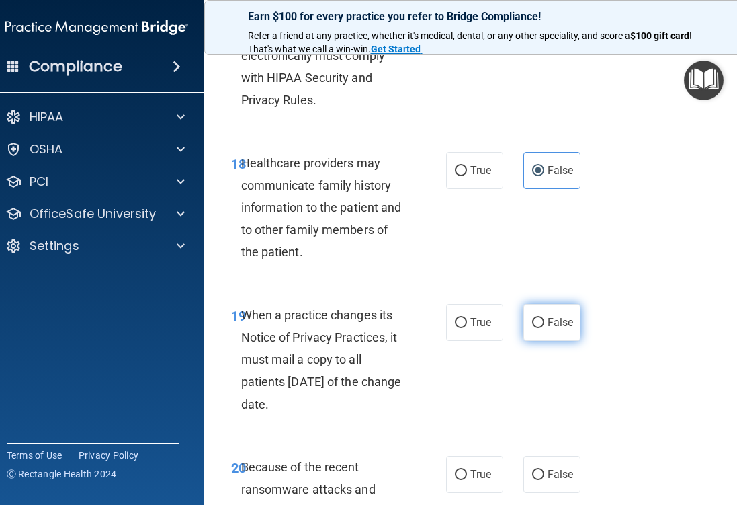
click at [534, 328] on label "False" at bounding box center [552, 322] width 57 height 37
click at [534, 328] on input "False" at bounding box center [538, 323] width 12 height 10
radio input "true"
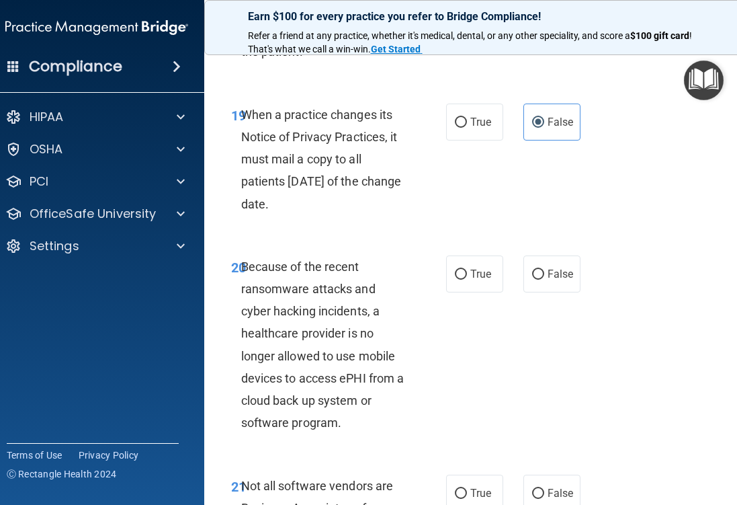
scroll to position [3011, 0]
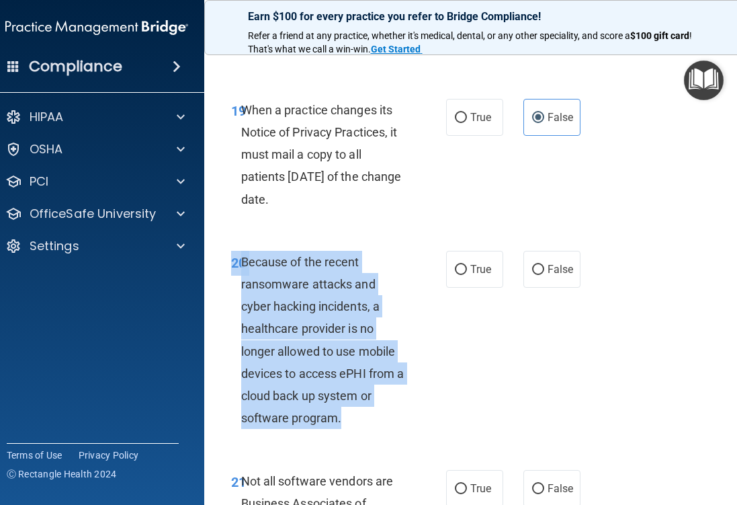
drag, startPoint x: 358, startPoint y: 419, endPoint x: 230, endPoint y: 270, distance: 196.8
click at [230, 270] on div "20 Because of the recent ransomware attacks and cyber hacking incidents, a heal…" at bounding box center [338, 344] width 255 height 186
click at [532, 270] on input "False" at bounding box center [538, 270] width 12 height 10
radio input "true"
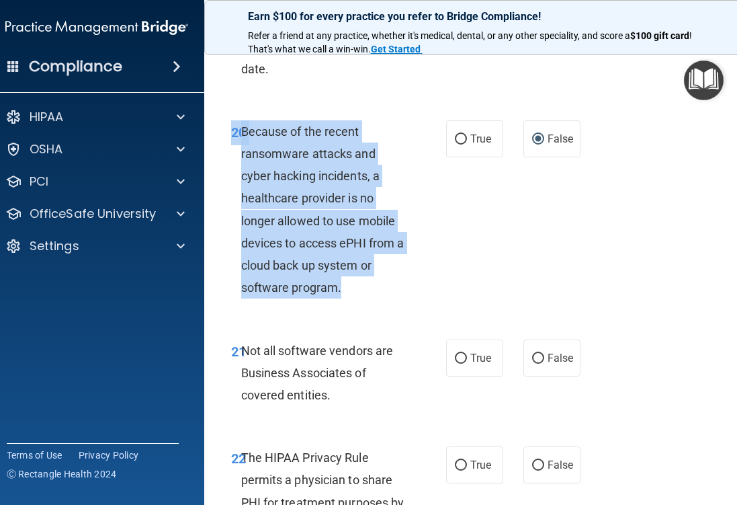
scroll to position [3146, 0]
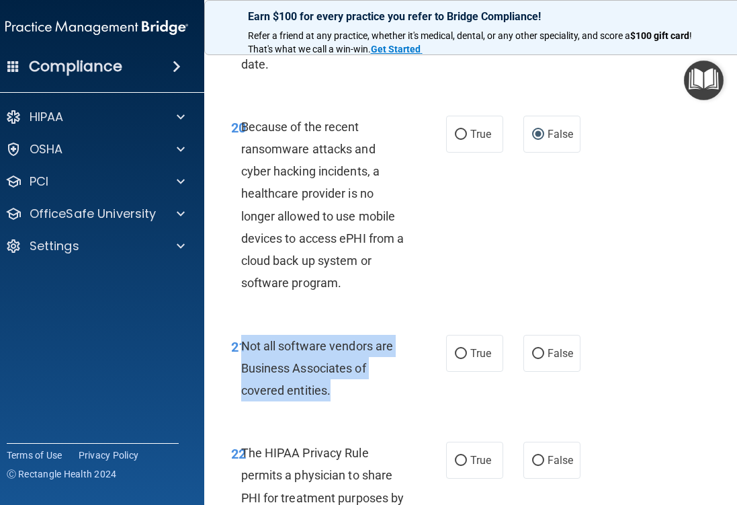
drag, startPoint x: 350, startPoint y: 384, endPoint x: 245, endPoint y: 335, distance: 115.8
click at [245, 335] on div "Not all software vendors are Business Associates of covered entities." at bounding box center [329, 368] width 177 height 67
click at [460, 358] on input "True" at bounding box center [461, 354] width 12 height 10
radio input "true"
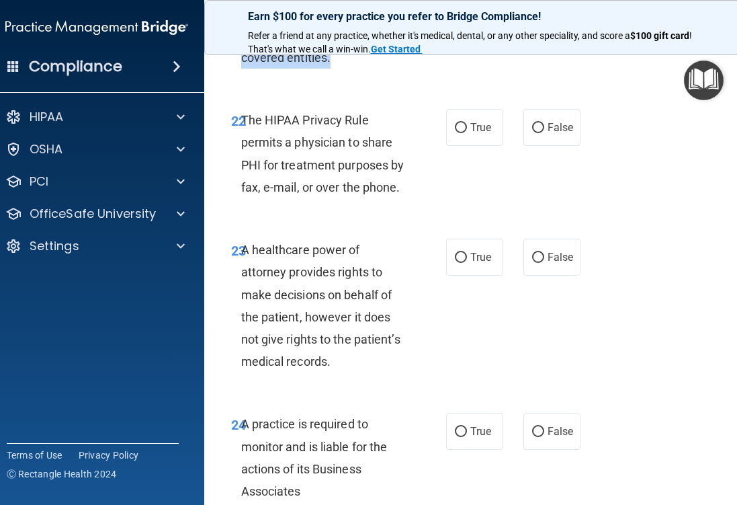
scroll to position [3505, 0]
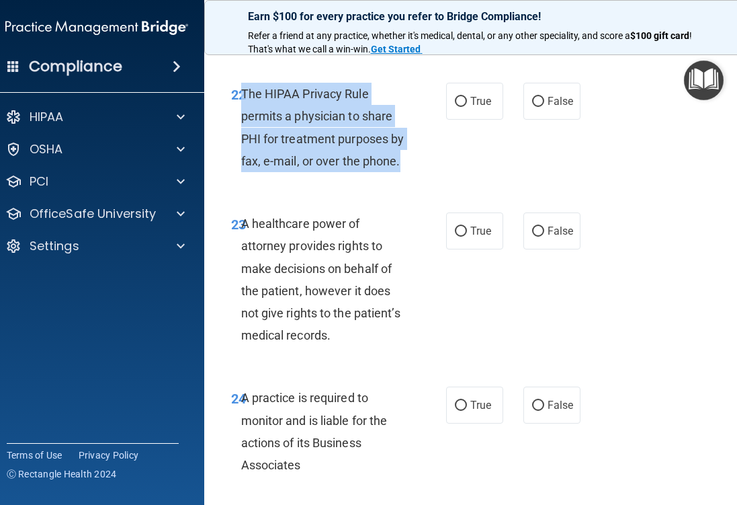
drag, startPoint x: 404, startPoint y: 169, endPoint x: 245, endPoint y: 97, distance: 174.8
click at [243, 97] on div "The HIPAA Privacy Rule permits a physician to share PHI for treatment purposes …" at bounding box center [329, 127] width 177 height 89
click at [464, 97] on input "True" at bounding box center [461, 102] width 12 height 10
radio input "true"
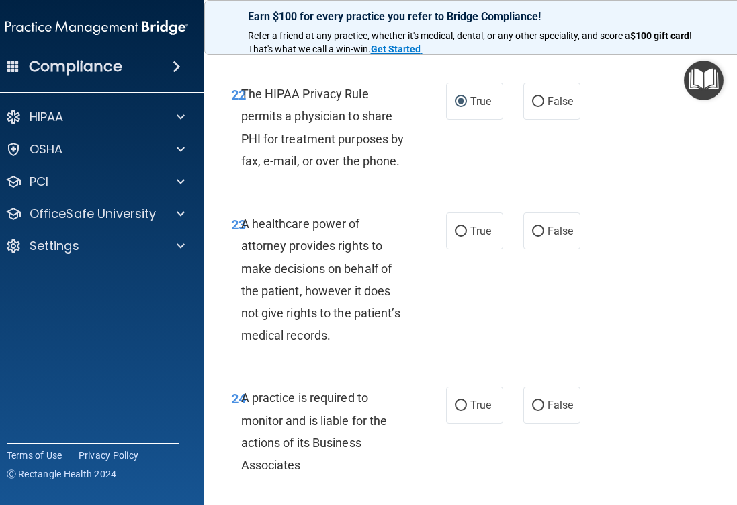
click at [332, 350] on div "23 A healthcare power of attorney provides rights to make decisions on behalf o…" at bounding box center [338, 282] width 255 height 140
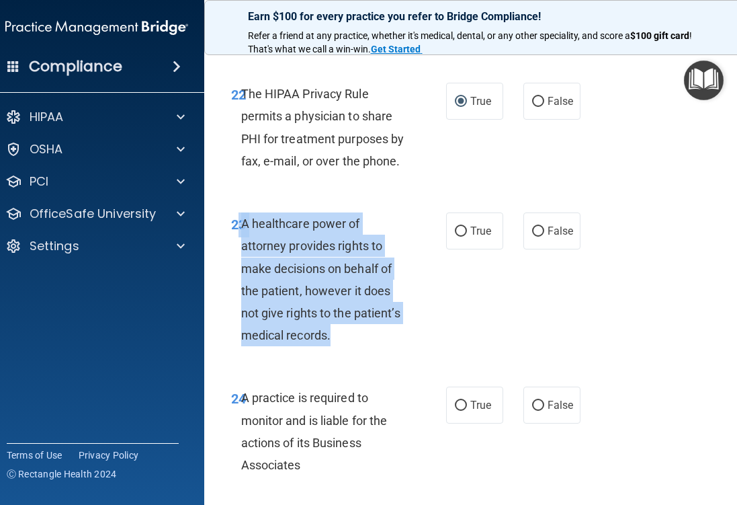
drag, startPoint x: 336, startPoint y: 336, endPoint x: 238, endPoint y: 227, distance: 147.1
click at [238, 227] on div "23 A healthcare power of attorney provides rights to make decisions on behalf o…" at bounding box center [338, 282] width 255 height 140
click at [298, 280] on div "A healthcare power of attorney provides rights to make decisions on behalf of t…" at bounding box center [329, 279] width 177 height 134
drag, startPoint x: 241, startPoint y: 225, endPoint x: 299, endPoint y: 357, distance: 143.9
click at [299, 357] on div "23 A healthcare power of attorney provides rights to make decisions on behalf o…" at bounding box center [476, 283] width 511 height 174
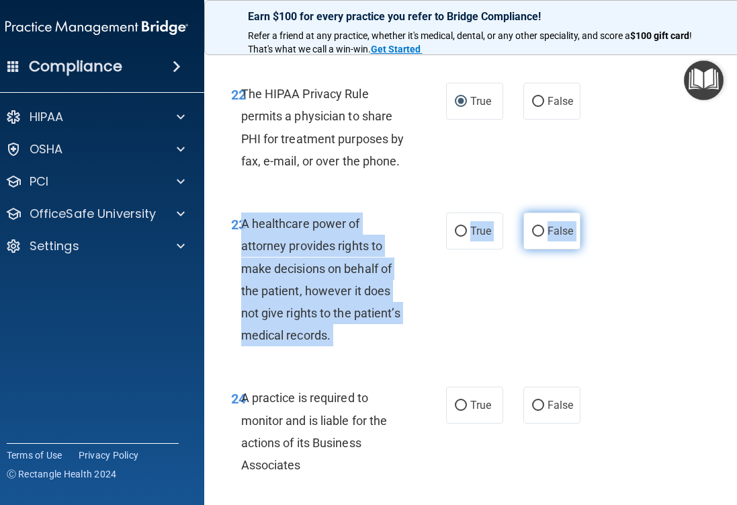
click at [524, 231] on label "False" at bounding box center [552, 230] width 57 height 37
click at [532, 231] on input "False" at bounding box center [538, 232] width 12 height 10
radio input "true"
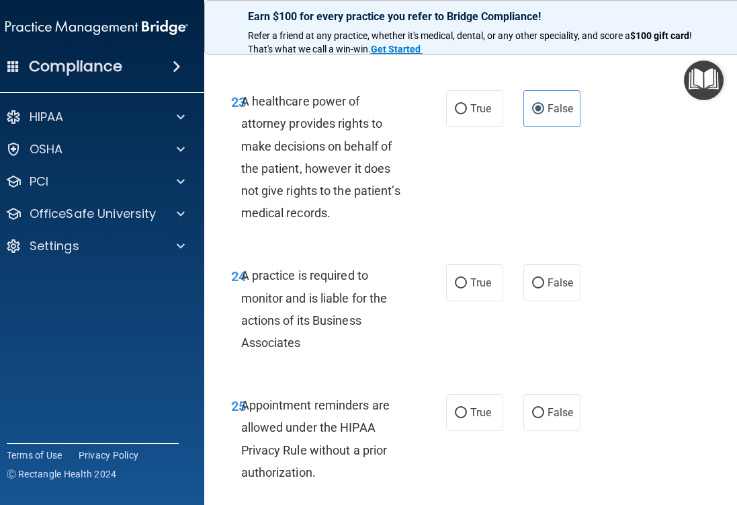
scroll to position [3631, 0]
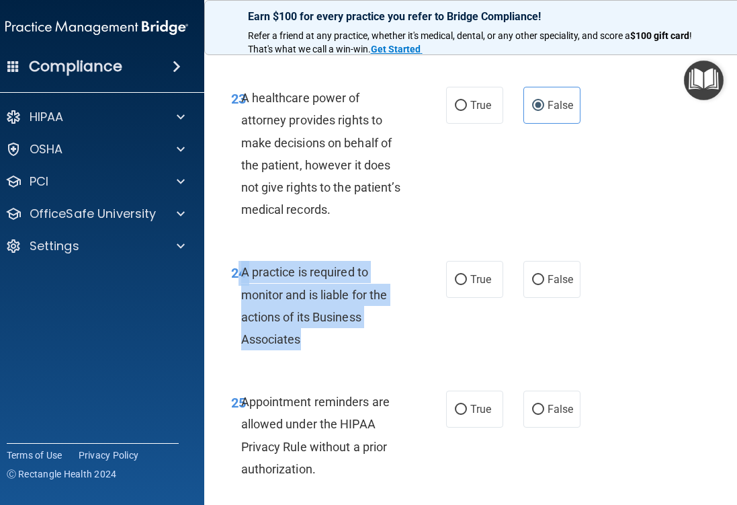
drag, startPoint x: 303, startPoint y: 345, endPoint x: 236, endPoint y: 284, distance: 90.9
click at [236, 284] on div "24 A practice is required to monitor and is liable for the actions of its Busin…" at bounding box center [338, 309] width 255 height 96
click at [540, 285] on input "False" at bounding box center [538, 280] width 12 height 10
radio input "true"
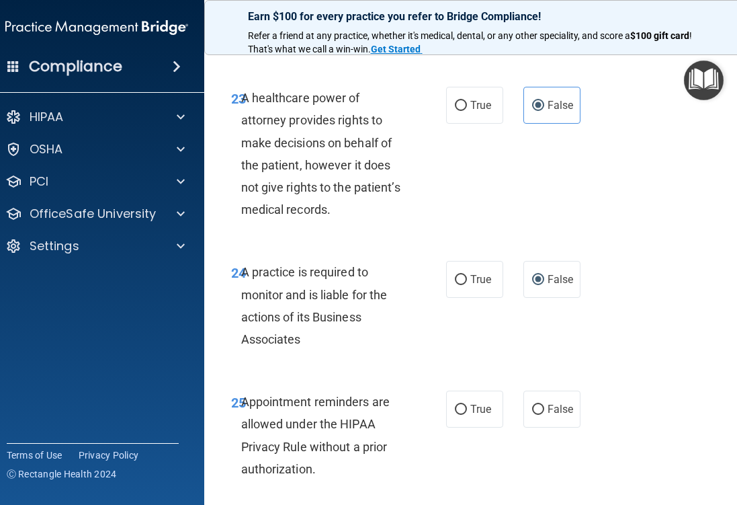
click at [430, 367] on div "24 A practice is required to monitor and is liable for the actions of its Busin…" at bounding box center [476, 309] width 511 height 130
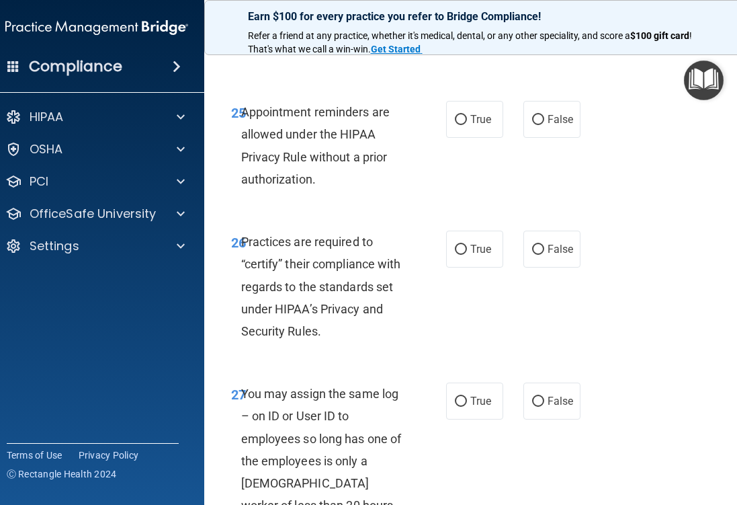
scroll to position [3919, 0]
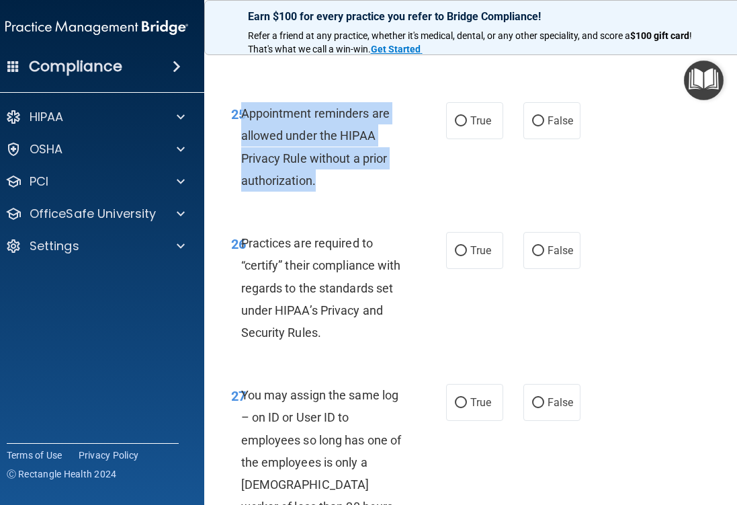
drag, startPoint x: 324, startPoint y: 183, endPoint x: 242, endPoint y: 118, distance: 104.3
click at [242, 118] on div "Appointment reminders are allowed under the HIPAA Privacy Rule without a prior …" at bounding box center [329, 146] width 177 height 89
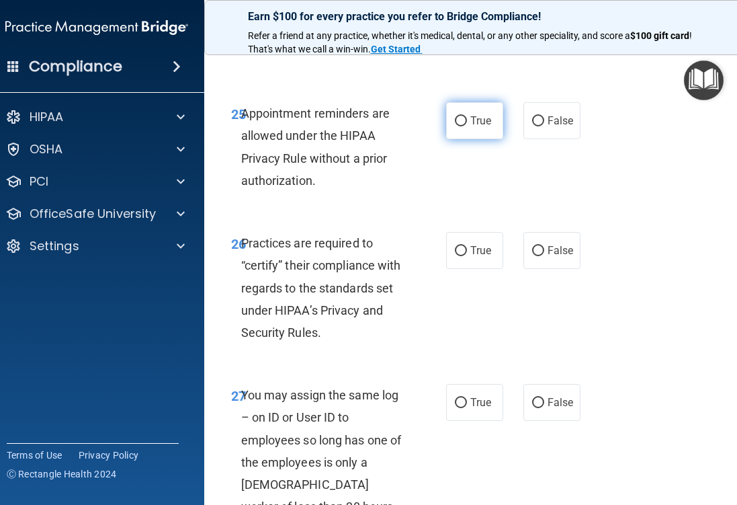
click at [467, 122] on label "True" at bounding box center [474, 120] width 57 height 37
click at [467, 122] on input "True" at bounding box center [461, 121] width 12 height 10
radio input "true"
click at [356, 280] on div "Practices are required to “certify” their compliance with regards to the standa…" at bounding box center [329, 288] width 177 height 112
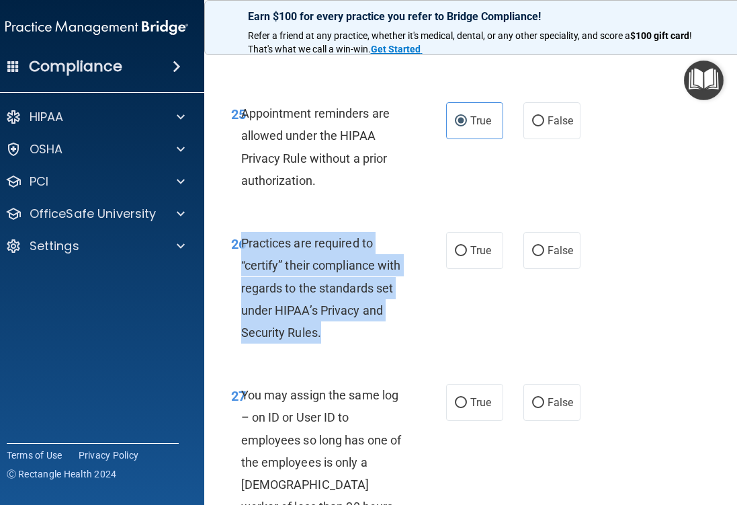
drag, startPoint x: 325, startPoint y: 345, endPoint x: 241, endPoint y: 247, distance: 128.8
click at [241, 247] on div "26 Practices are required to “certify” their compliance with regards to the sta…" at bounding box center [338, 291] width 255 height 118
click at [537, 247] on input "False" at bounding box center [538, 251] width 12 height 10
radio input "true"
click at [418, 339] on div "26 Practices are required to “certify” their compliance with regards to the sta…" at bounding box center [338, 291] width 255 height 118
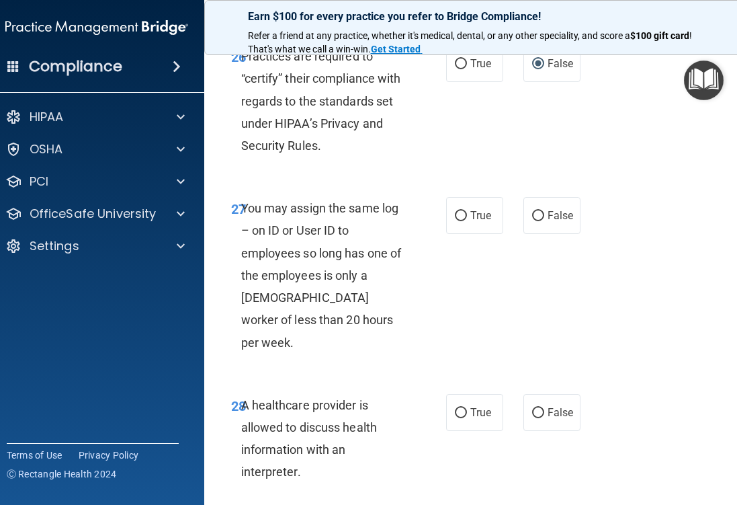
scroll to position [4138, 0]
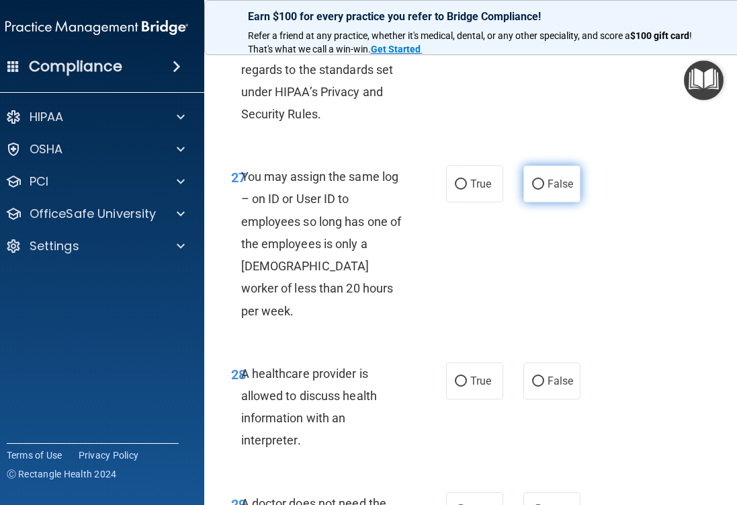
click at [530, 189] on label "False" at bounding box center [552, 183] width 57 height 37
click at [532, 189] on input "False" at bounding box center [538, 184] width 12 height 10
radio input "true"
click at [510, 267] on div "27 You may assign the same log – on ID or User ID to employees so long has one …" at bounding box center [476, 247] width 511 height 197
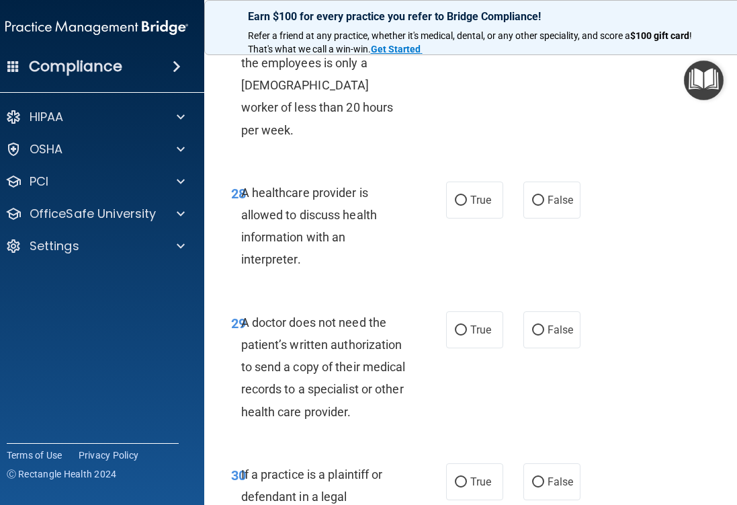
scroll to position [4321, 0]
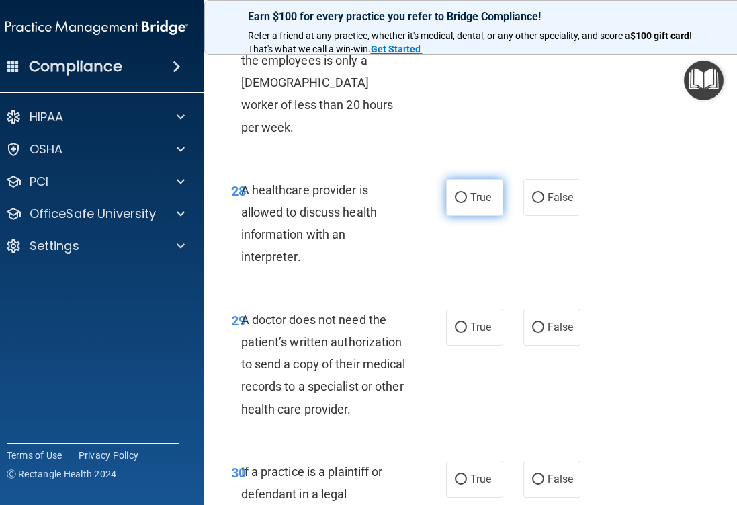
click at [459, 185] on label "True" at bounding box center [474, 197] width 57 height 37
click at [459, 193] on input "True" at bounding box center [461, 198] width 12 height 10
radio input "true"
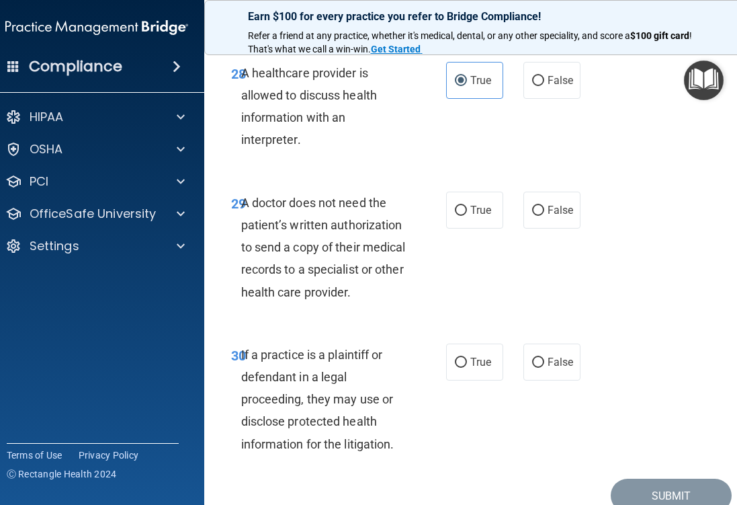
scroll to position [4471, 0]
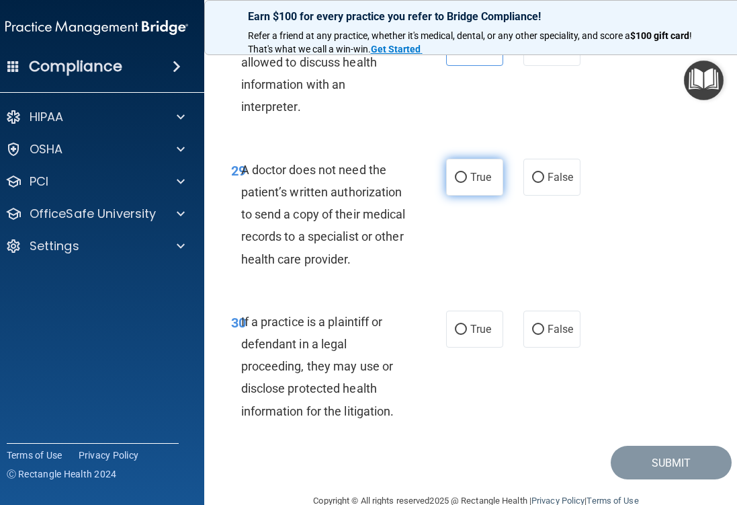
click at [458, 173] on input "True" at bounding box center [461, 178] width 12 height 10
radio input "true"
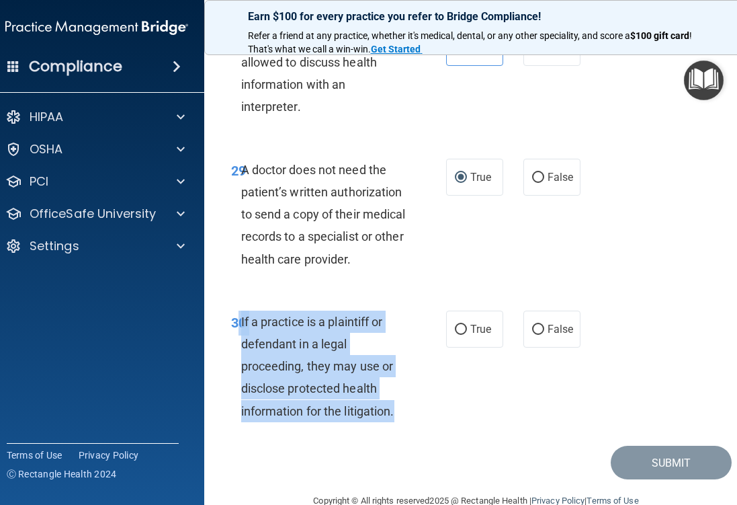
drag, startPoint x: 399, startPoint y: 391, endPoint x: 240, endPoint y: 311, distance: 177.7
click at [240, 311] on div "30 If a practice is a plaintiff or defendant in a legal proceeding, they may us…" at bounding box center [338, 370] width 255 height 118
click at [462, 325] on input "True" at bounding box center [461, 330] width 12 height 10
radio input "true"
click at [444, 384] on div "30 If a practice is a plaintiff or defendant in a legal proceeding, they may us…" at bounding box center [338, 370] width 255 height 118
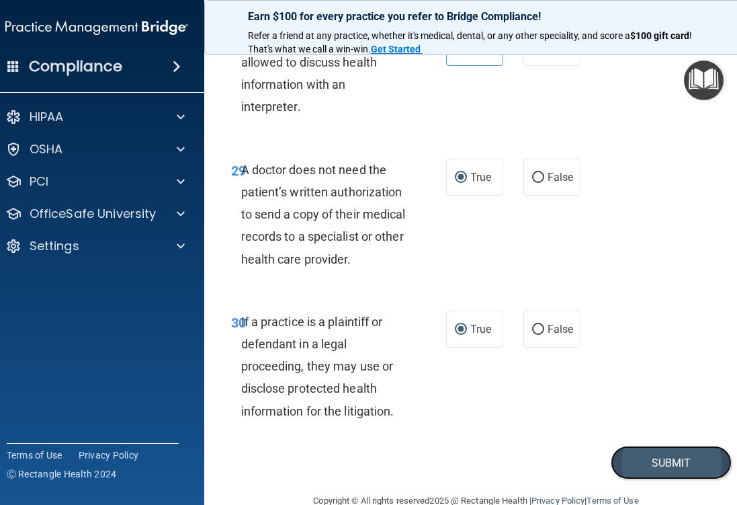
click at [687, 446] on button "Submit" at bounding box center [671, 463] width 121 height 34
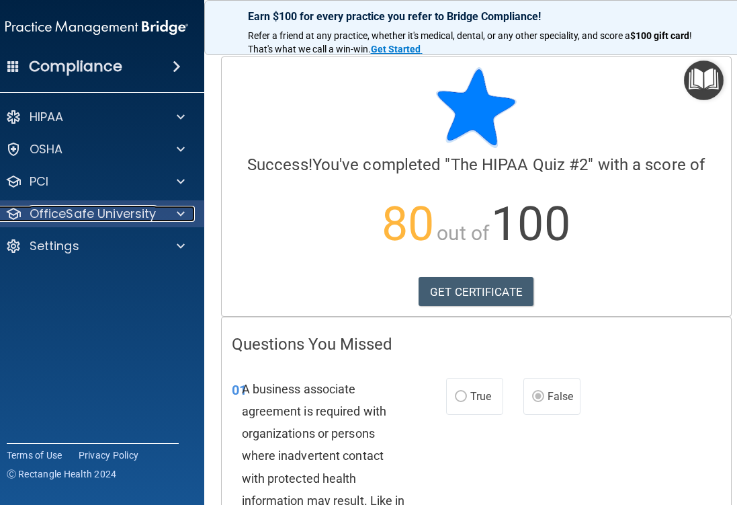
click at [145, 218] on p "OfficeSafe University" at bounding box center [93, 214] width 127 height 16
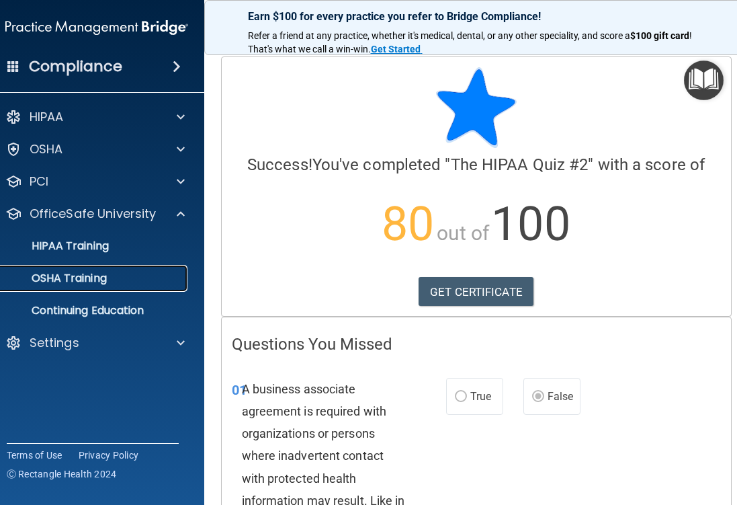
click at [98, 278] on p "OSHA Training" at bounding box center [52, 278] width 109 height 13
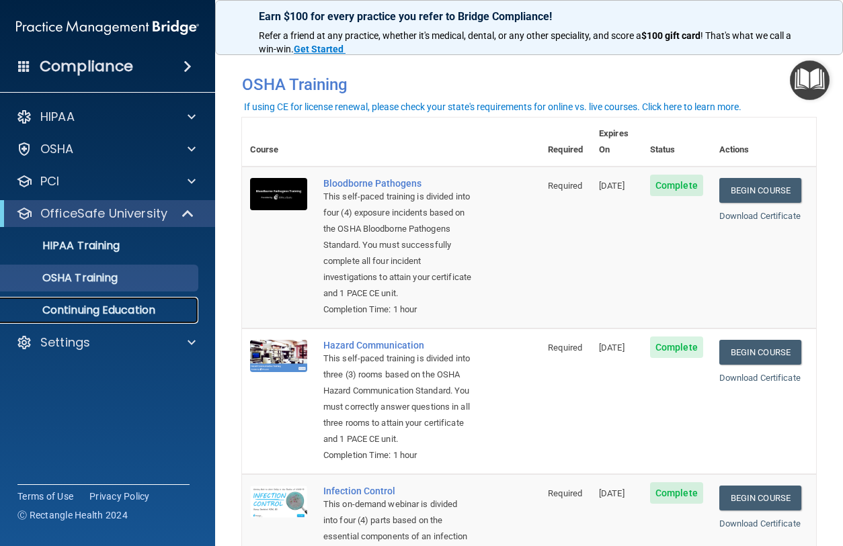
click at [106, 313] on p "Continuing Education" at bounding box center [101, 310] width 184 height 13
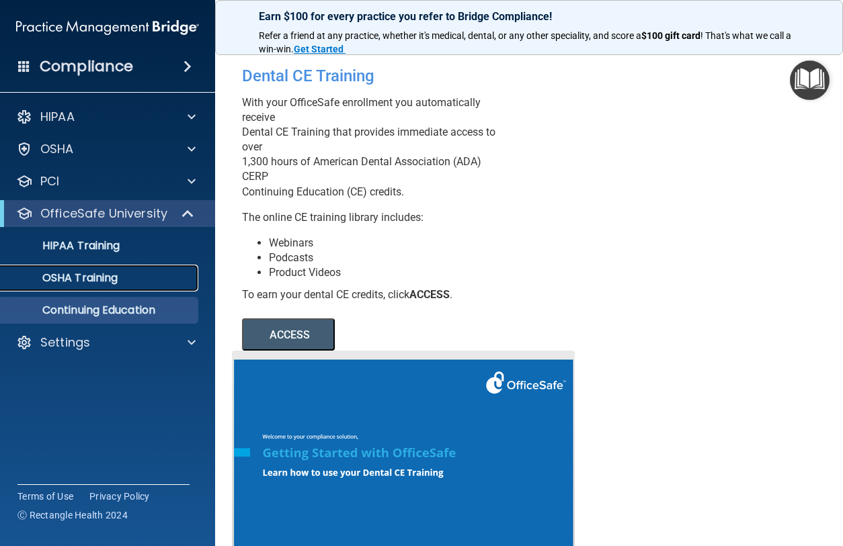
click at [72, 285] on p "OSHA Training" at bounding box center [63, 278] width 109 height 13
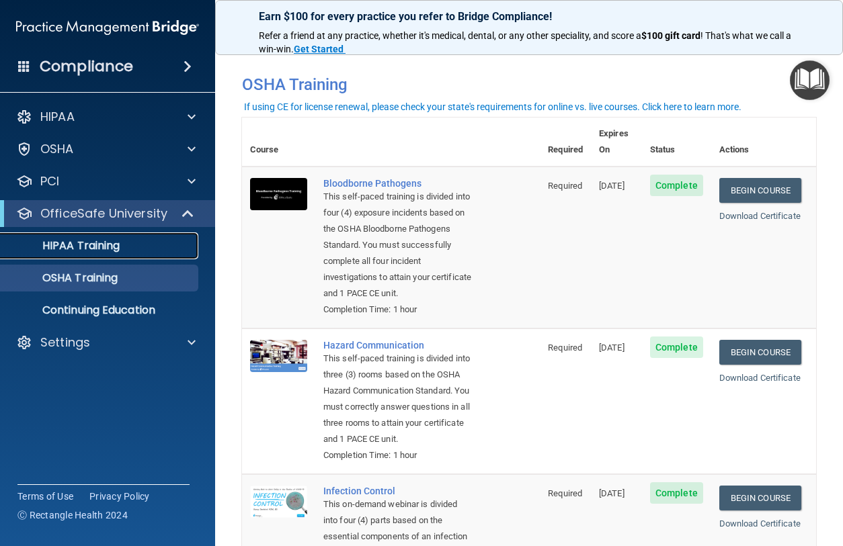
click at [116, 251] on p "HIPAA Training" at bounding box center [64, 245] width 111 height 13
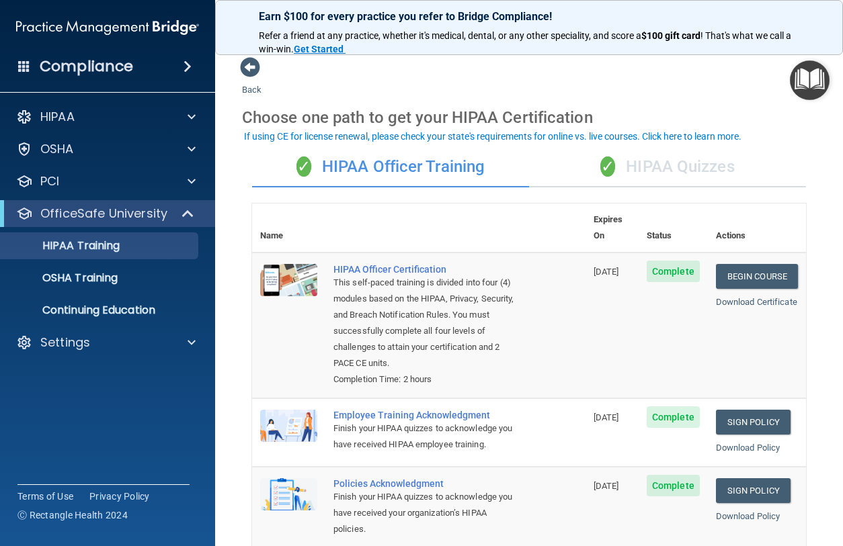
click at [653, 167] on div "✓ HIPAA Quizzes" at bounding box center [667, 167] width 277 height 40
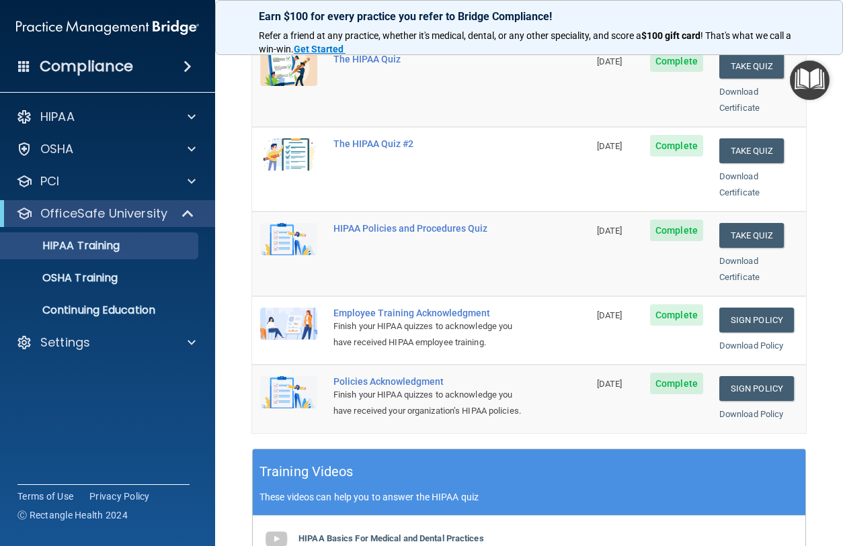
scroll to position [185, 0]
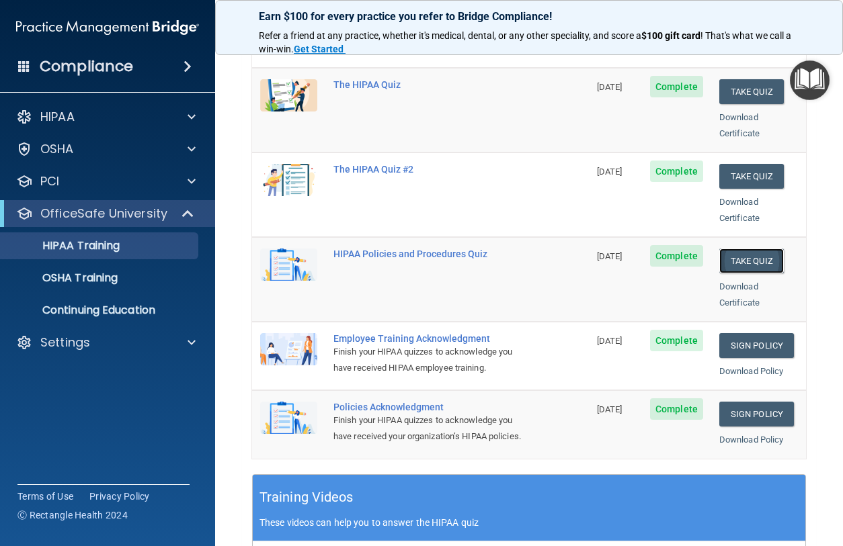
click at [737, 249] on button "Take Quiz" at bounding box center [751, 261] width 65 height 25
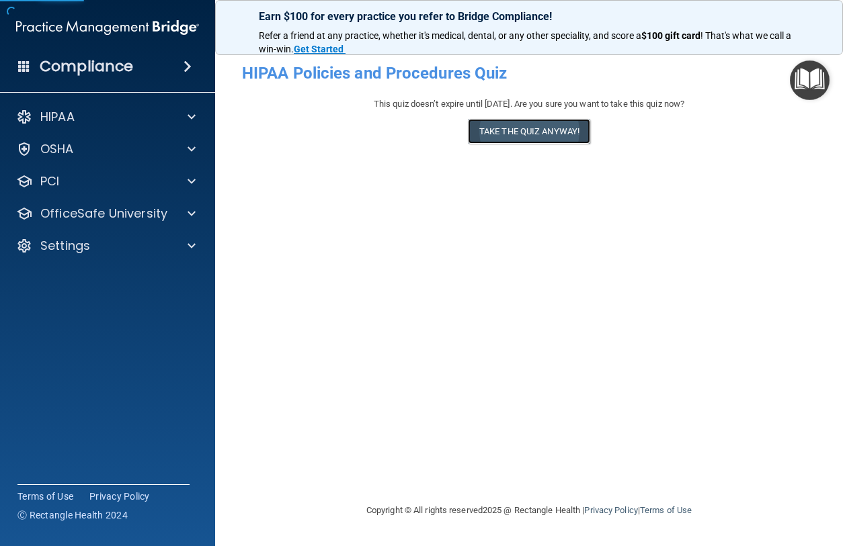
click at [543, 125] on button "Take the quiz anyway!" at bounding box center [529, 131] width 122 height 25
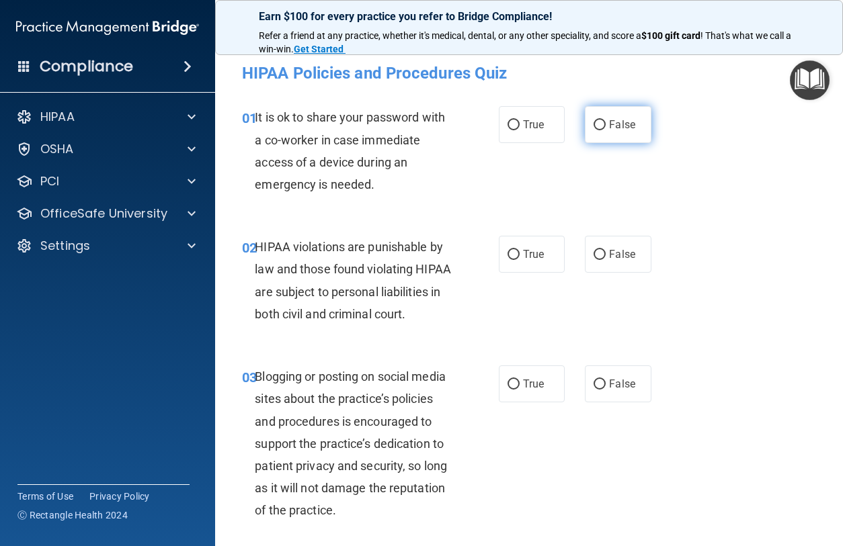
click at [602, 121] on input "False" at bounding box center [600, 125] width 12 height 10
radio input "true"
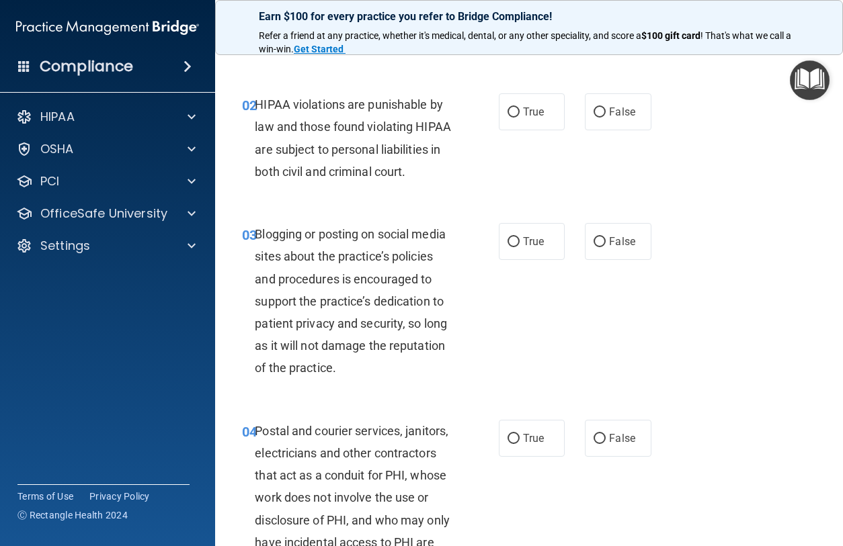
scroll to position [143, 0]
click at [510, 117] on label "True" at bounding box center [532, 111] width 66 height 37
click at [510, 117] on input "True" at bounding box center [513, 112] width 12 height 10
radio input "true"
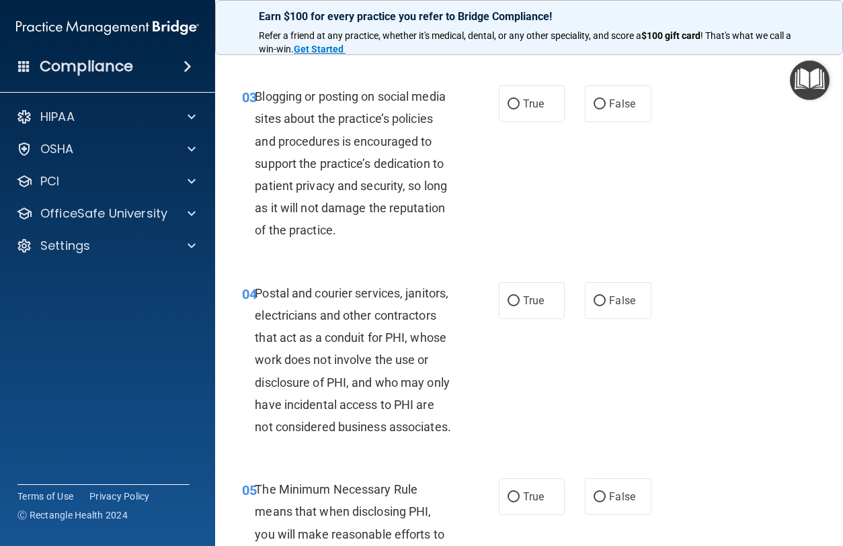
scroll to position [286, 0]
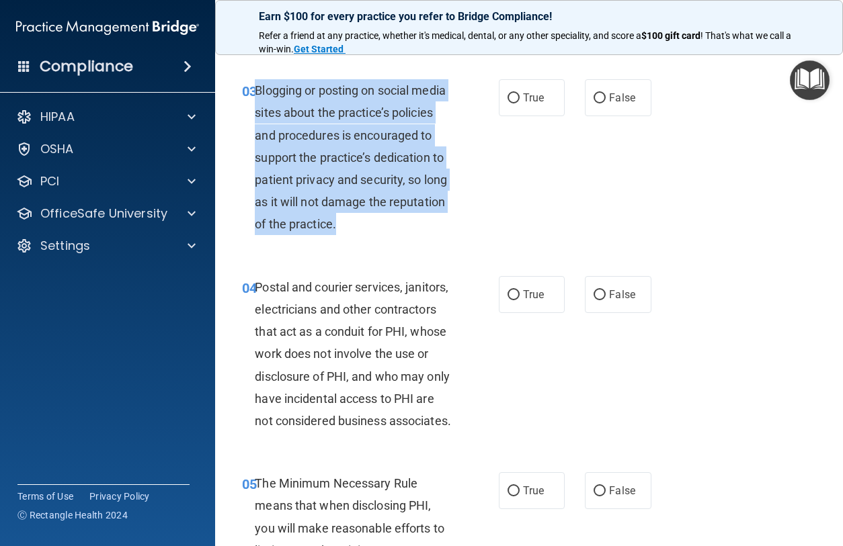
drag, startPoint x: 342, startPoint y: 257, endPoint x: 257, endPoint y: 120, distance: 161.5
click at [257, 120] on div "Blogging or posting on social media sites about the practice’s policies and pro…" at bounding box center [359, 157] width 208 height 157
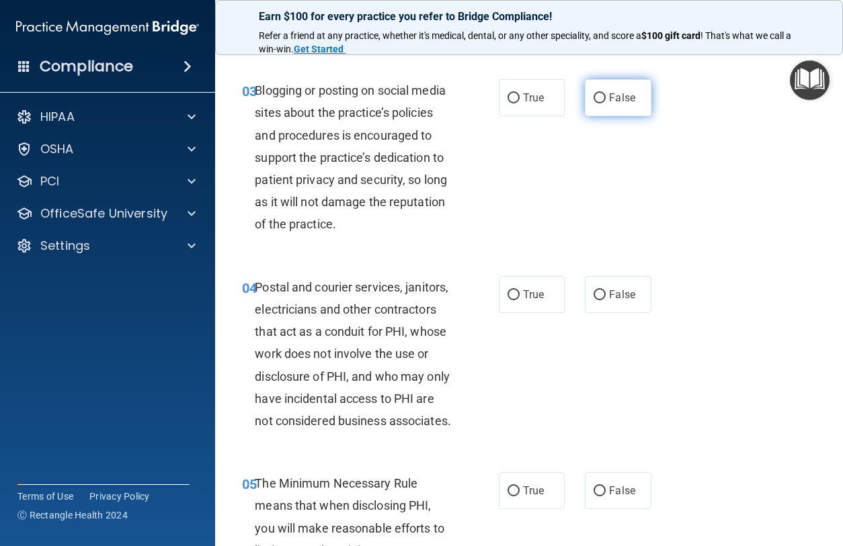
click at [598, 116] on label "False" at bounding box center [618, 97] width 66 height 37
click at [598, 104] on input "False" at bounding box center [600, 98] width 12 height 10
radio input "true"
click at [501, 243] on div "03 Blogging or posting on social media sites about the practice’s policies and …" at bounding box center [370, 160] width 297 height 163
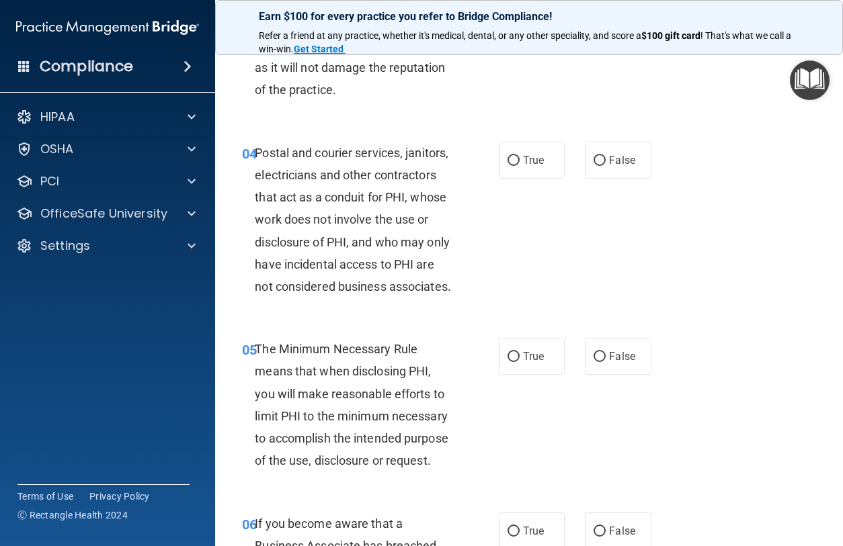
scroll to position [430, 0]
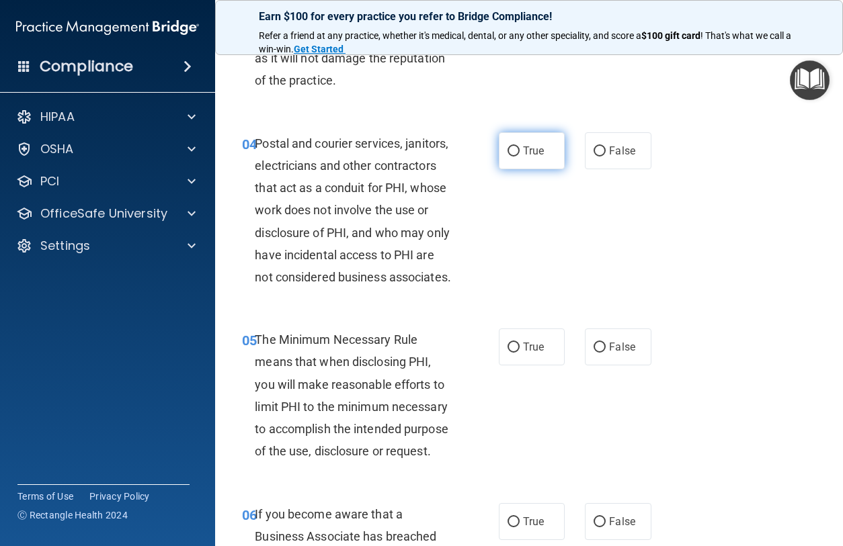
click at [517, 157] on input "True" at bounding box center [513, 152] width 12 height 10
radio input "true"
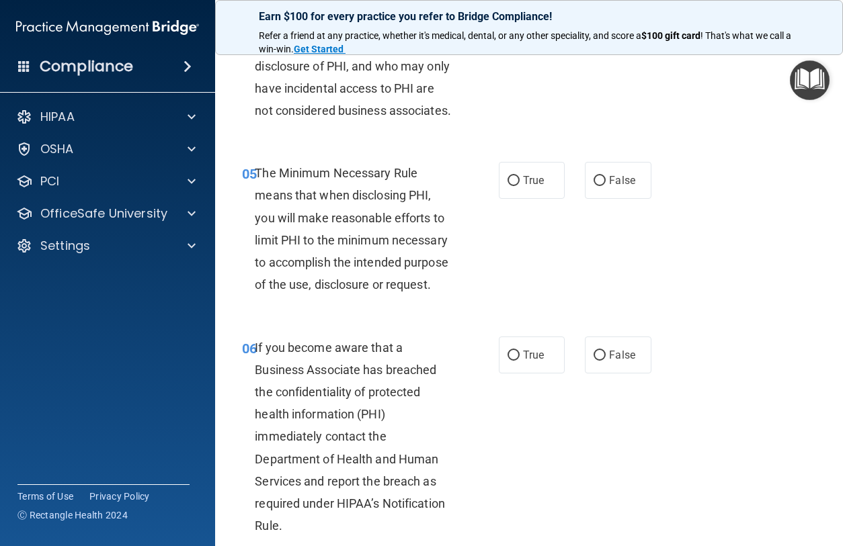
scroll to position [606, 0]
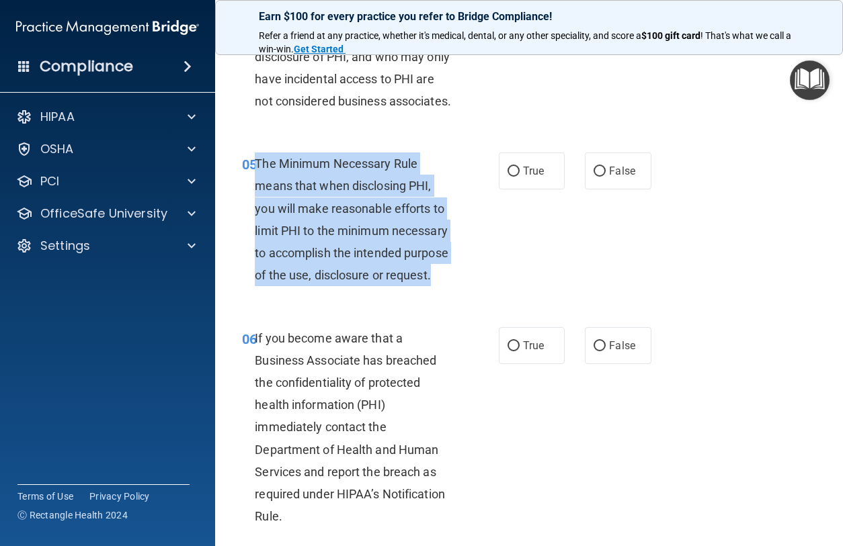
drag, startPoint x: 436, startPoint y: 323, endPoint x: 259, endPoint y: 210, distance: 209.8
click at [257, 210] on div "The Minimum Necessary Rule means that when disclosing PHI, you will make reason…" at bounding box center [359, 220] width 208 height 134
click at [514, 177] on input "True" at bounding box center [513, 172] width 12 height 10
radio input "true"
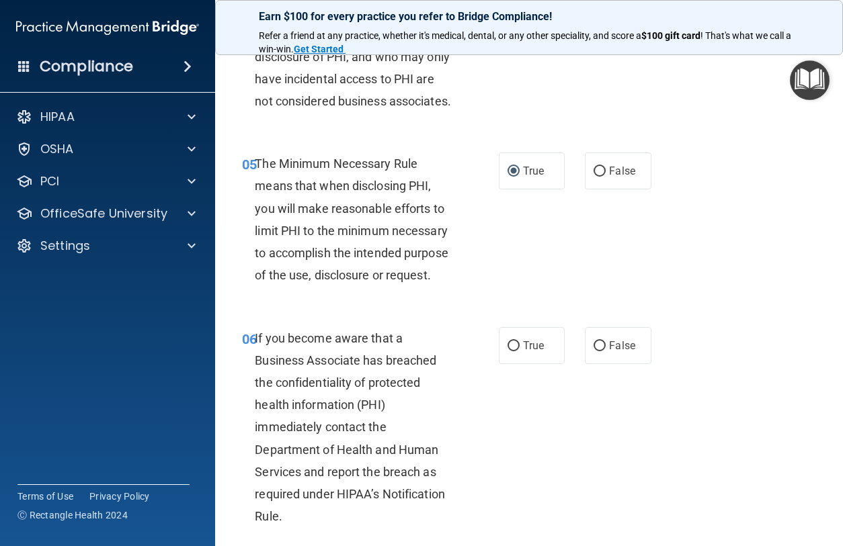
click at [448, 380] on div "If you become aware that a Business Associate has breached the confidentiality …" at bounding box center [359, 427] width 208 height 201
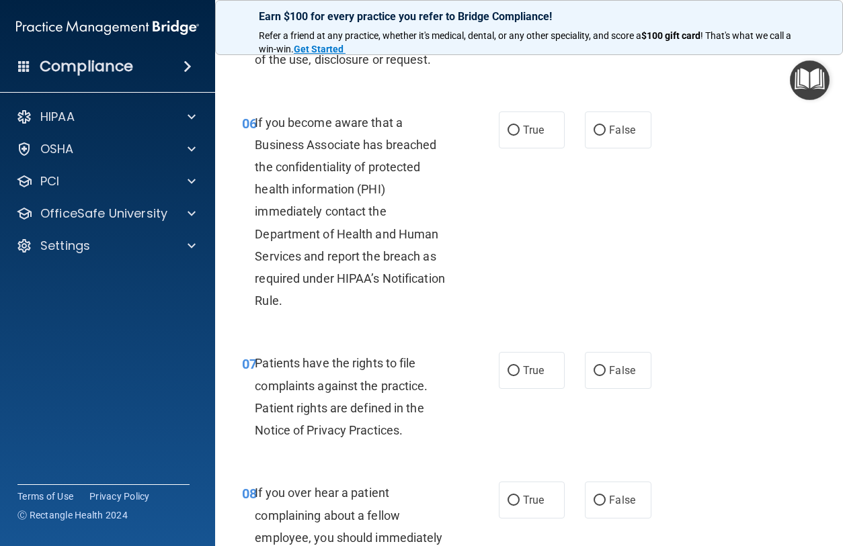
scroll to position [833, 0]
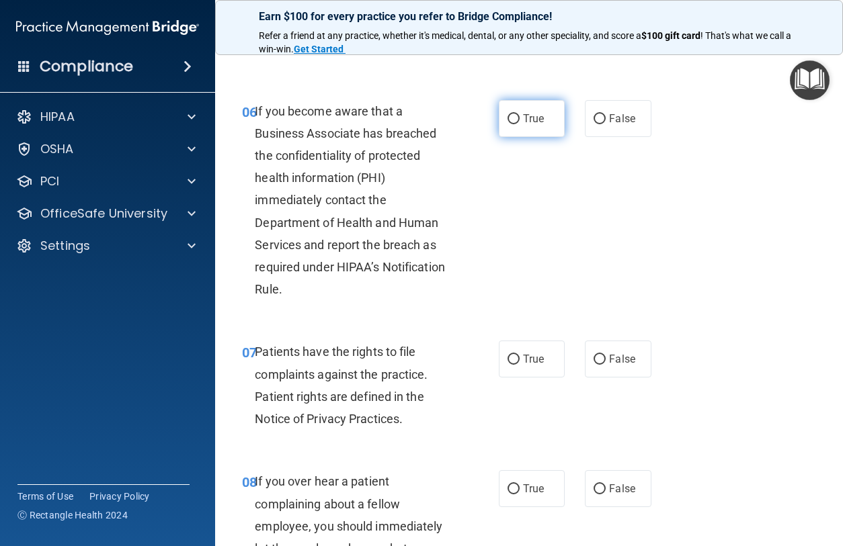
click at [513, 124] on input "True" at bounding box center [513, 119] width 12 height 10
radio input "true"
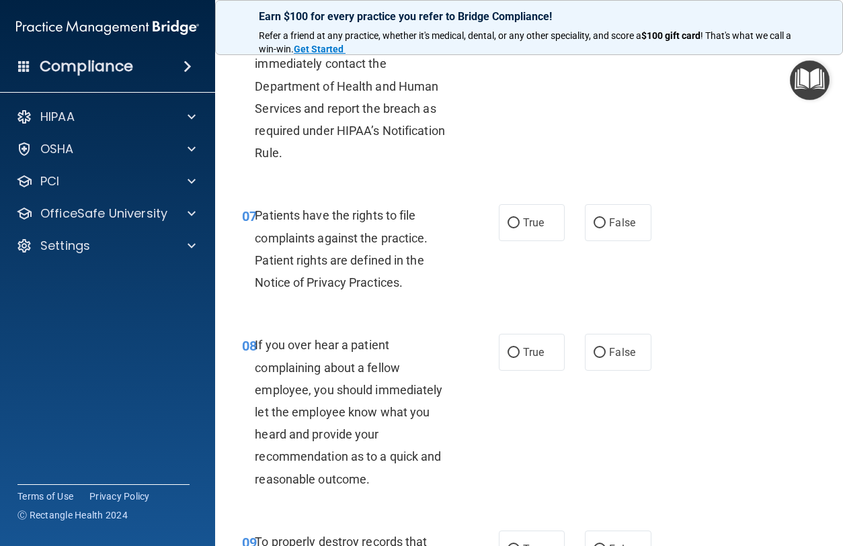
scroll to position [971, 0]
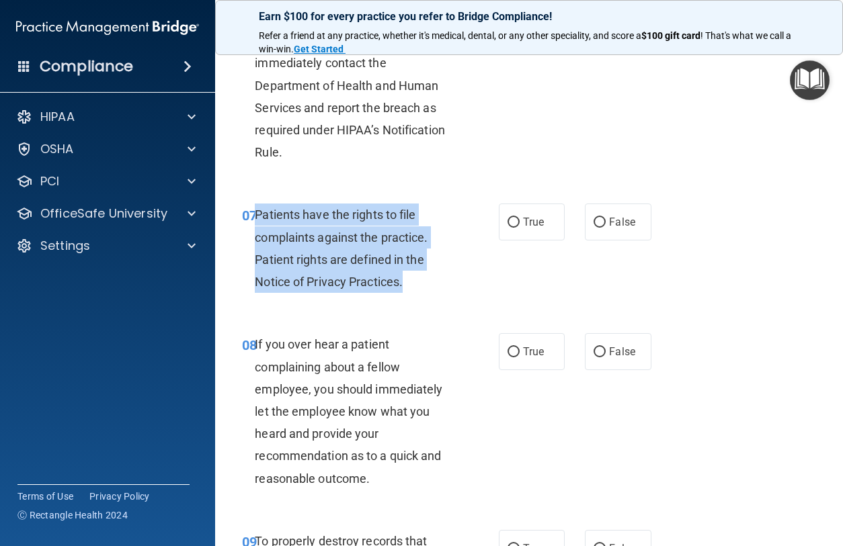
drag, startPoint x: 408, startPoint y: 331, endPoint x: 257, endPoint y: 267, distance: 163.5
click at [257, 267] on div "Patients have the rights to file complaints against the practice. Patient right…" at bounding box center [359, 248] width 208 height 89
click at [513, 228] on input "True" at bounding box center [513, 223] width 12 height 10
radio input "true"
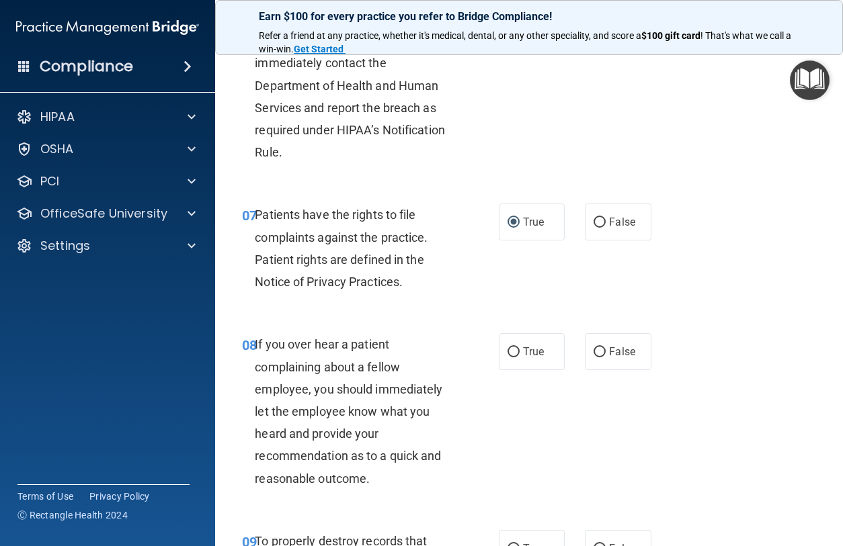
click at [404, 434] on span "If you over hear a patient complaining about a fellow employee, you should imme…" at bounding box center [349, 411] width 188 height 148
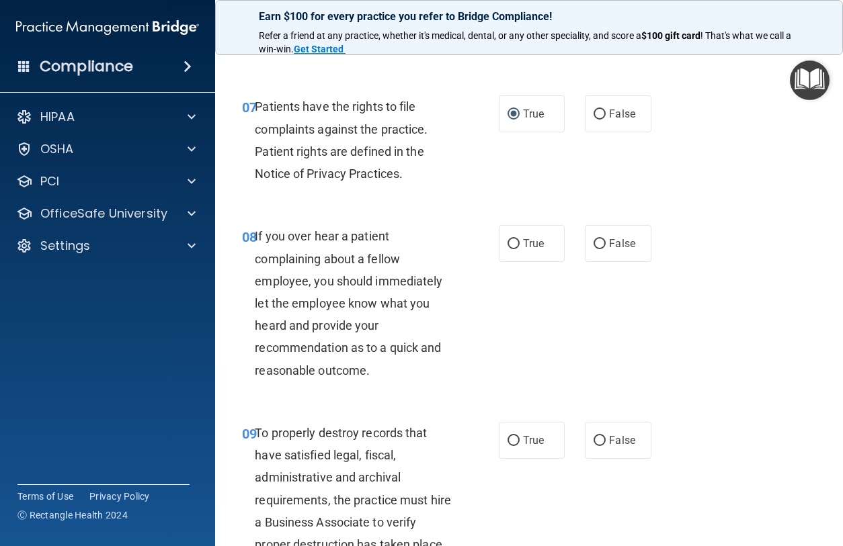
scroll to position [1099, 0]
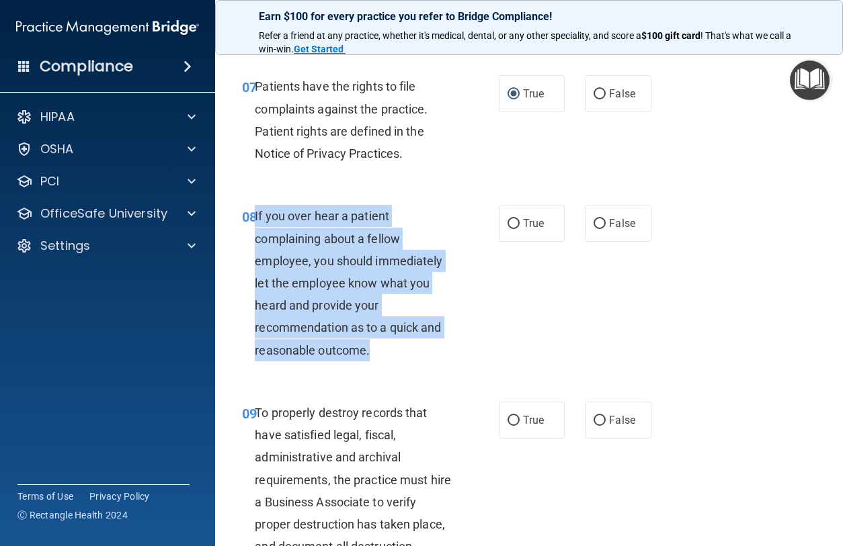
drag, startPoint x: 384, startPoint y: 412, endPoint x: 253, endPoint y: 265, distance: 197.1
click at [253, 264] on div "08 If you over hear a patient complaining about a fellow employee, you should i…" at bounding box center [370, 286] width 297 height 163
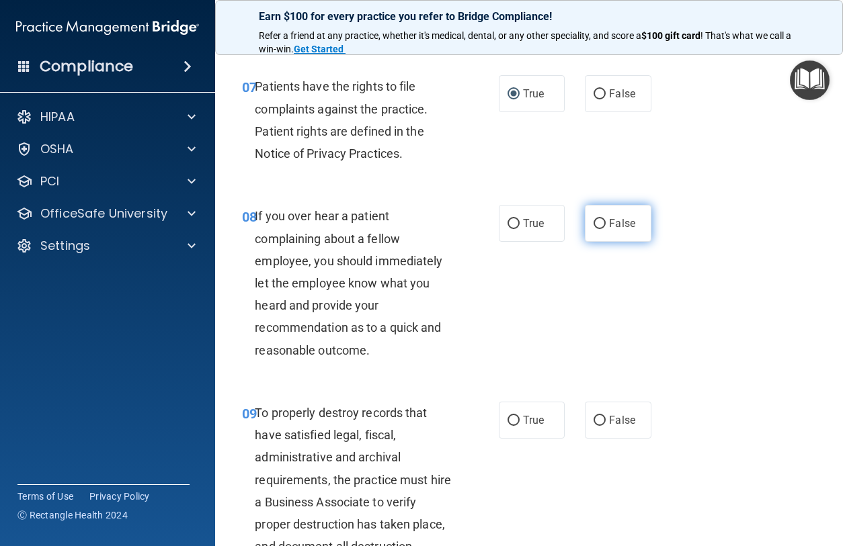
click at [601, 242] on label "False" at bounding box center [618, 223] width 66 height 37
click at [601, 229] on input "False" at bounding box center [600, 224] width 12 height 10
radio input "true"
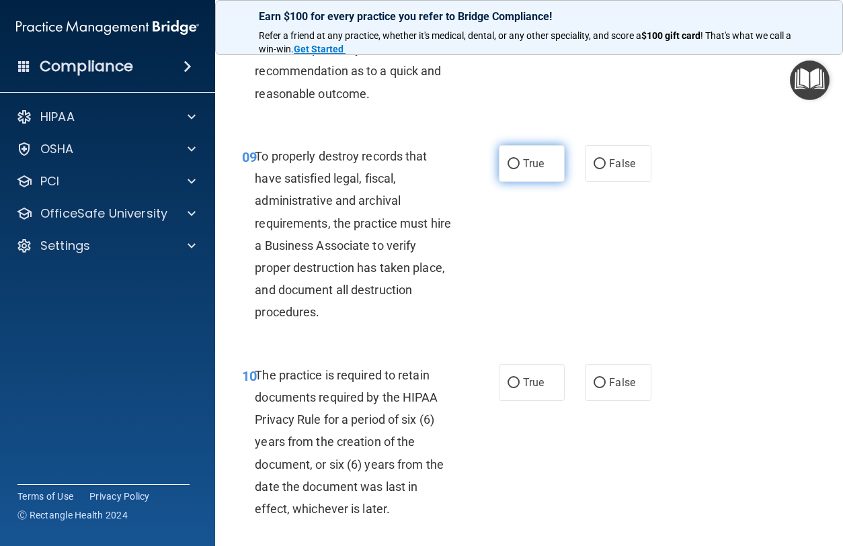
scroll to position [1366, 0]
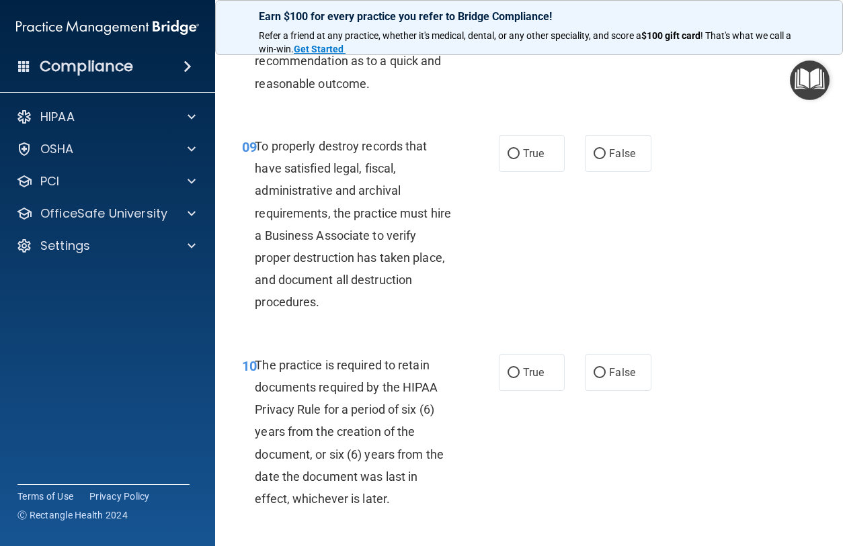
click at [399, 314] on div "To properly destroy records that have satisfied legal, fiscal, administrative a…" at bounding box center [359, 224] width 208 height 179
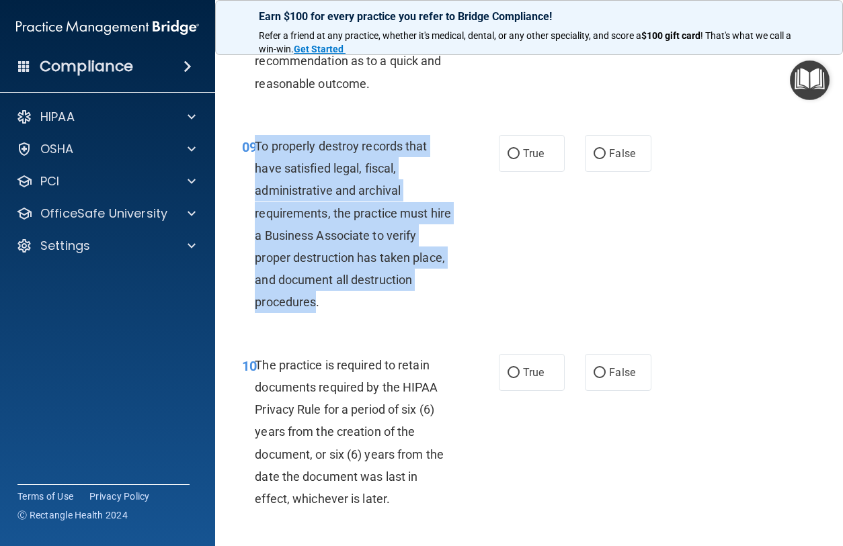
drag, startPoint x: 315, startPoint y: 354, endPoint x: 254, endPoint y: 200, distance: 165.0
click at [254, 200] on div "09 To properly destroy records that have satisfied legal, fiscal, administrativ…" at bounding box center [370, 228] width 297 height 186
click at [601, 159] on input "False" at bounding box center [600, 154] width 12 height 10
radio input "true"
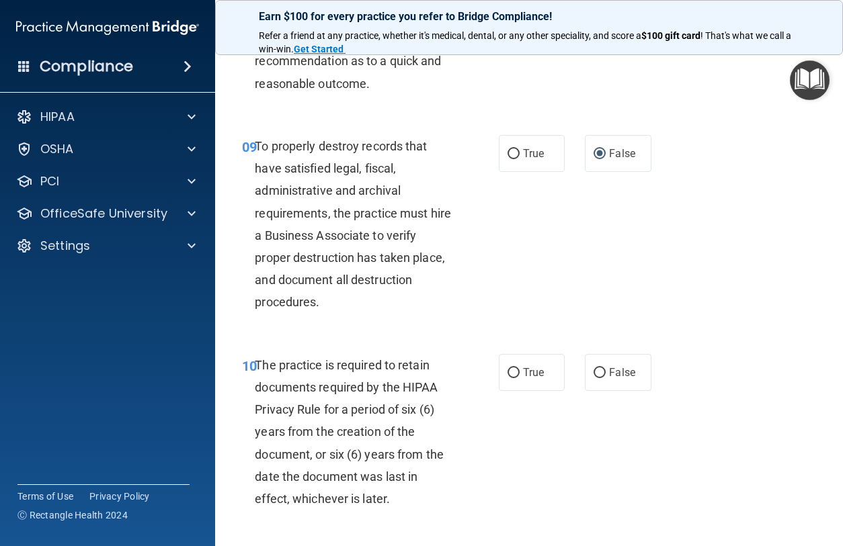
click at [532, 284] on div "09 To properly destroy records that have satisfied legal, fiscal, administrativ…" at bounding box center [529, 227] width 594 height 219
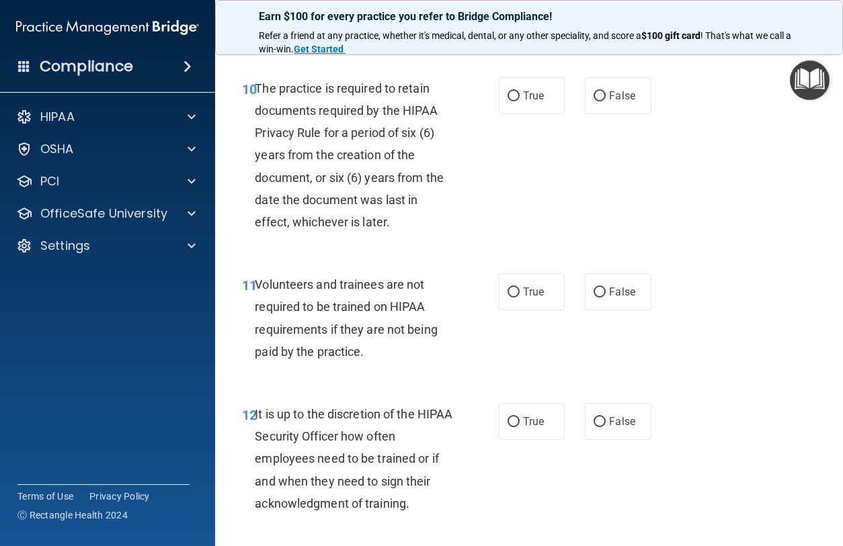
scroll to position [1662, 0]
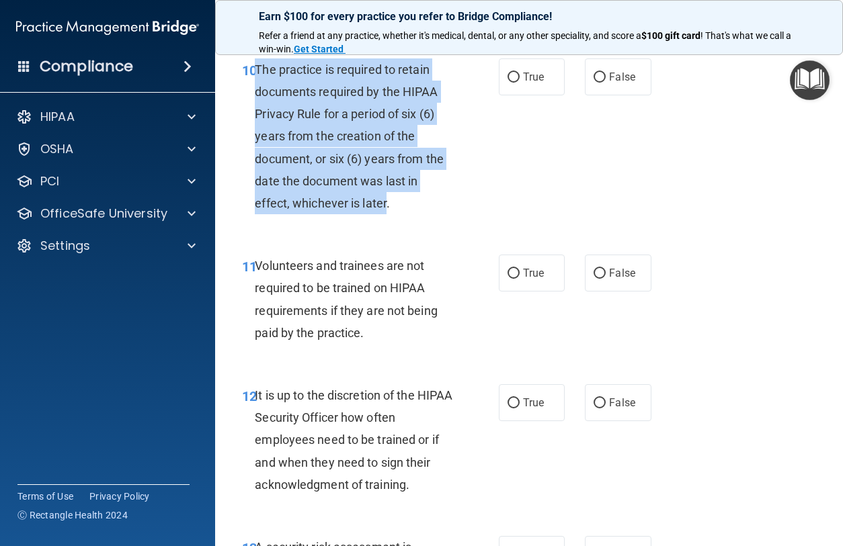
drag, startPoint x: 387, startPoint y: 251, endPoint x: 256, endPoint y: 110, distance: 193.1
click at [256, 110] on span "The practice is required to retain documents required by the HIPAA Privacy Rule…" at bounding box center [349, 137] width 189 height 148
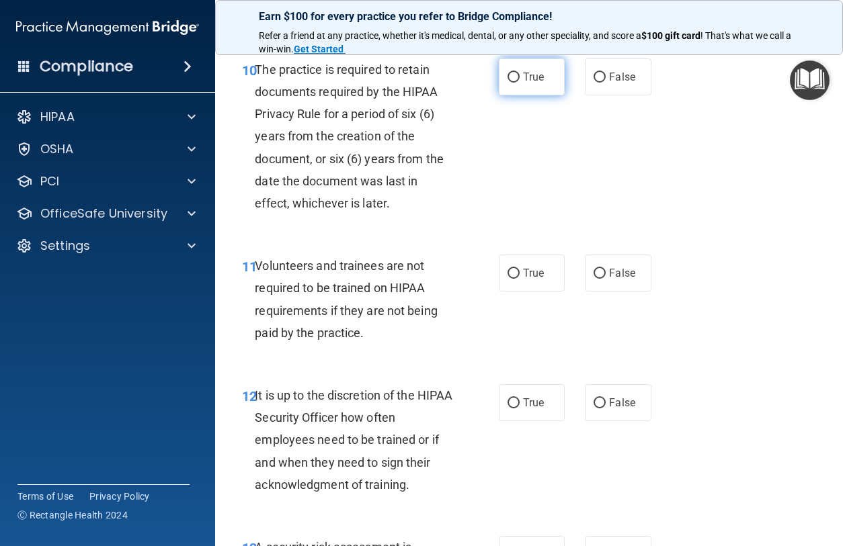
click at [513, 95] on label "True" at bounding box center [532, 76] width 66 height 37
click at [513, 83] on input "True" at bounding box center [513, 78] width 12 height 10
radio input "true"
click at [450, 239] on div "10 The practice is required to retain documents required by the HIPAA Privacy R…" at bounding box center [529, 140] width 594 height 197
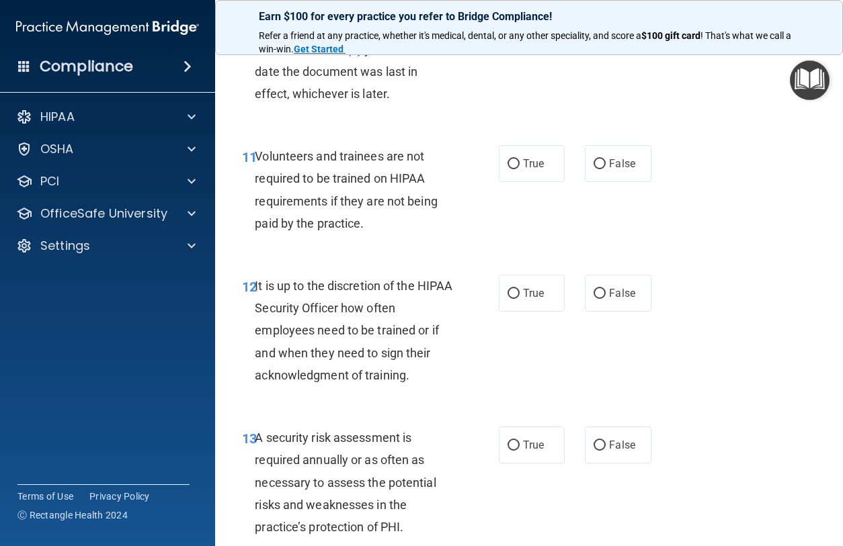
scroll to position [1789, 0]
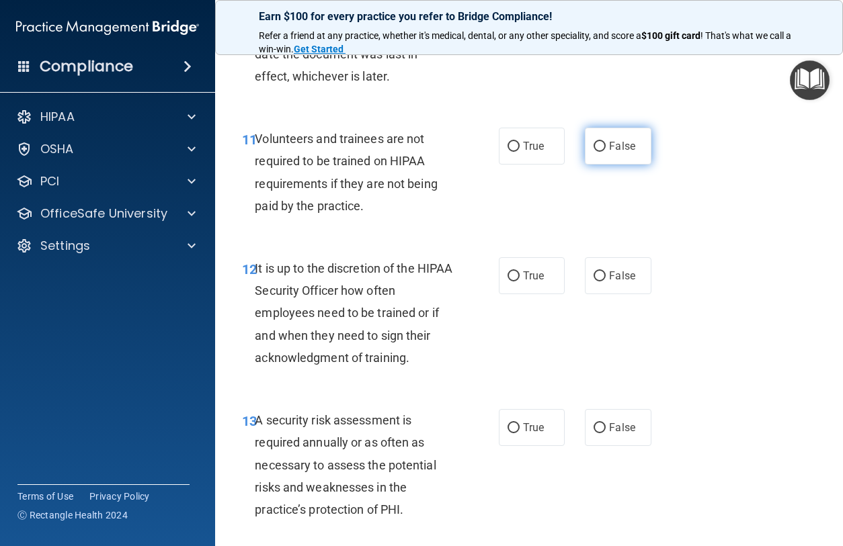
click at [592, 165] on label "False" at bounding box center [618, 146] width 66 height 37
click at [594, 152] on input "False" at bounding box center [600, 147] width 12 height 10
radio input "true"
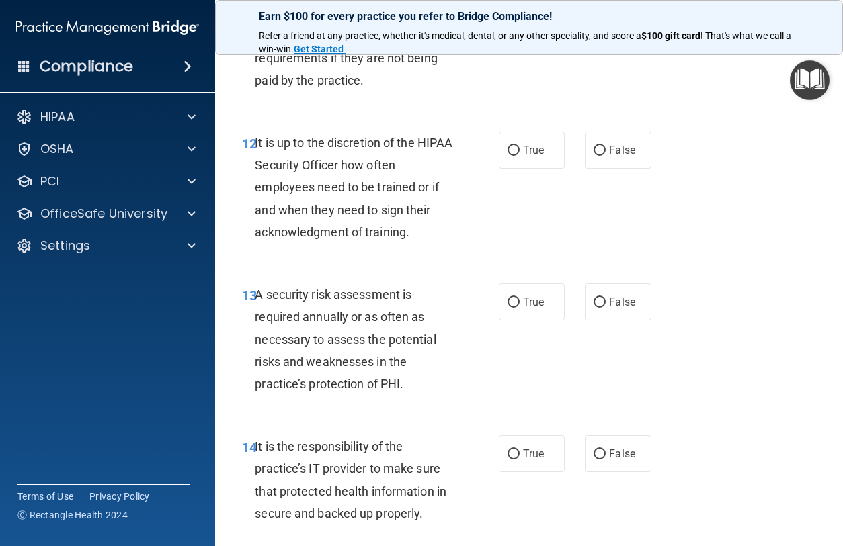
scroll to position [1924, 0]
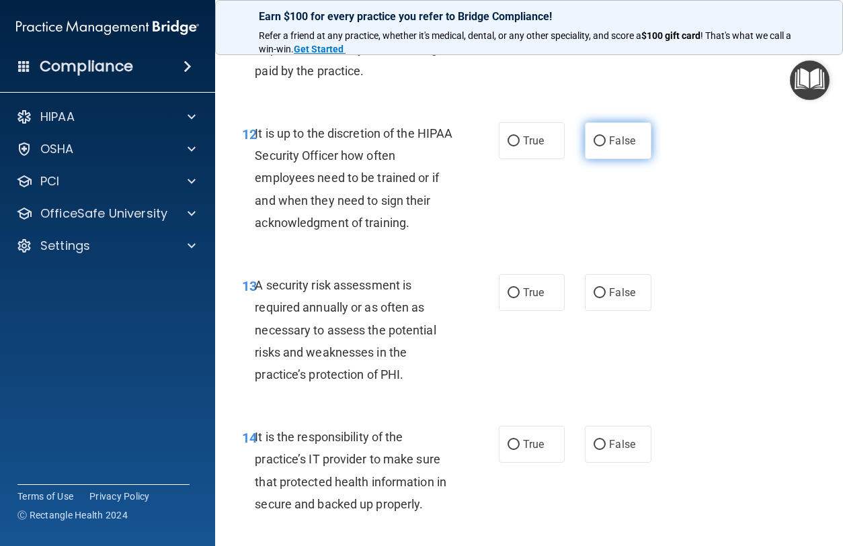
click at [601, 147] on input "False" at bounding box center [600, 141] width 12 height 10
radio input "true"
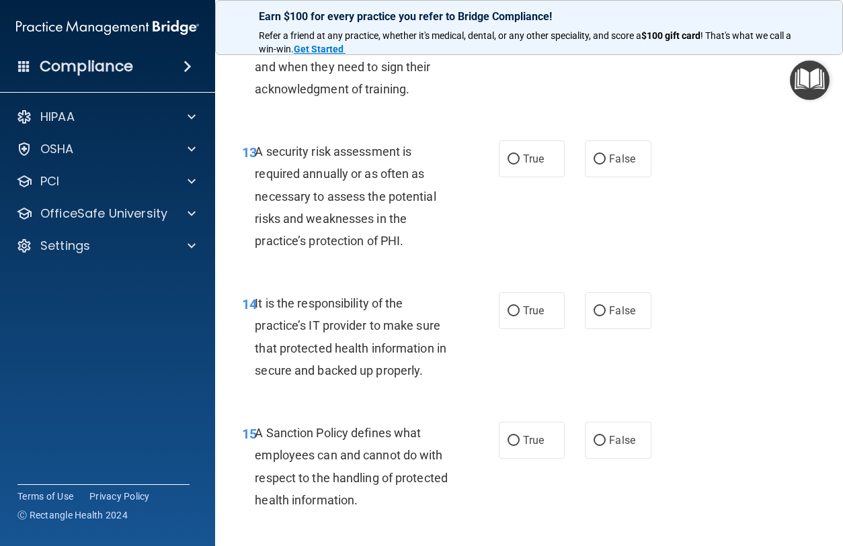
scroll to position [2072, 0]
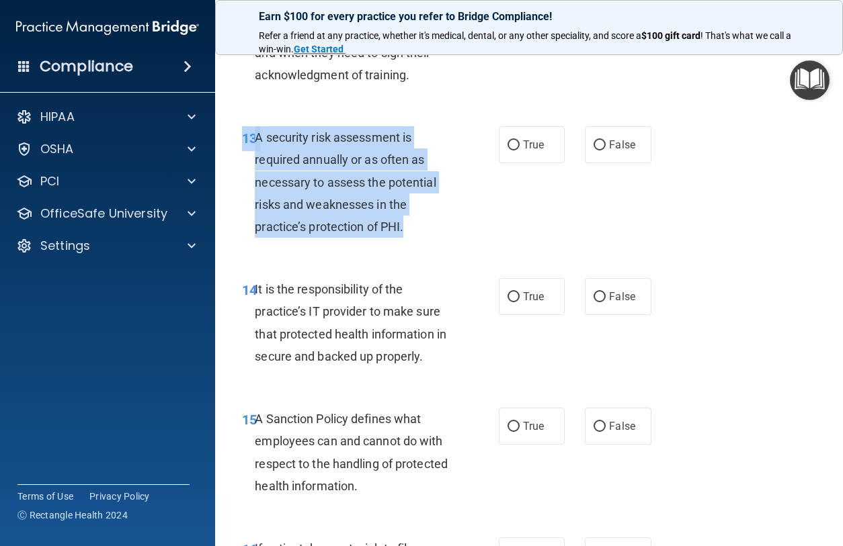
drag, startPoint x: 417, startPoint y: 292, endPoint x: 396, endPoint y: 289, distance: 21.8
click at [396, 261] on div "13 A security risk assessment is required annually or as often as necessary to …" at bounding box center [529, 186] width 594 height 152
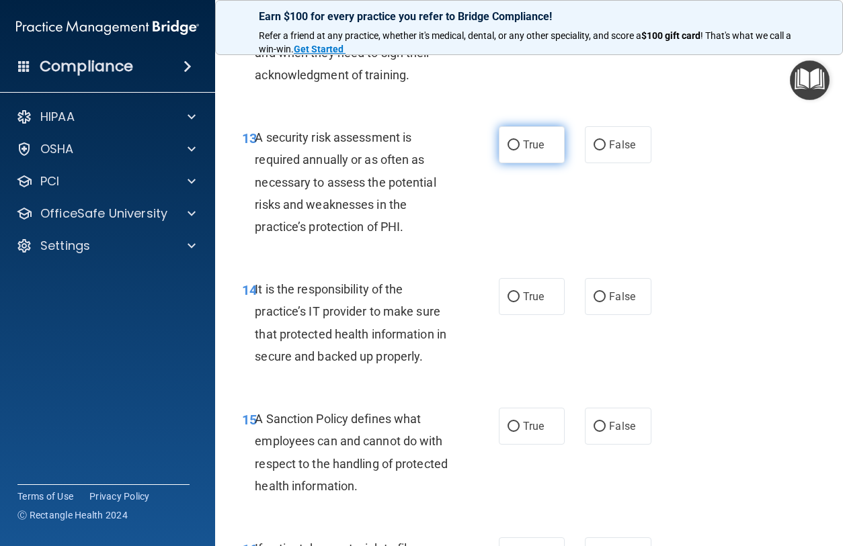
click at [521, 163] on label "True" at bounding box center [532, 144] width 66 height 37
click at [520, 151] on input "True" at bounding box center [513, 145] width 12 height 10
radio input "true"
click at [471, 261] on div "13 A security risk assessment is required annually or as often as necessary to …" at bounding box center [529, 186] width 594 height 152
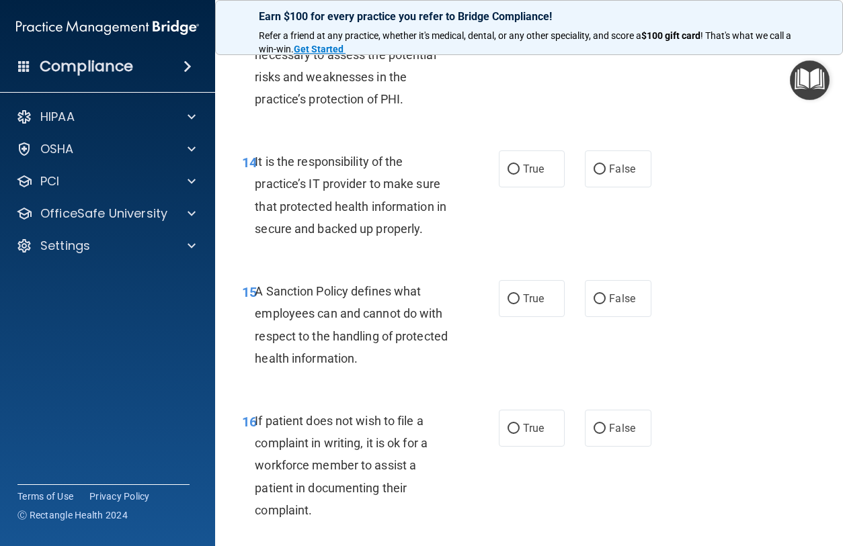
scroll to position [2221, 0]
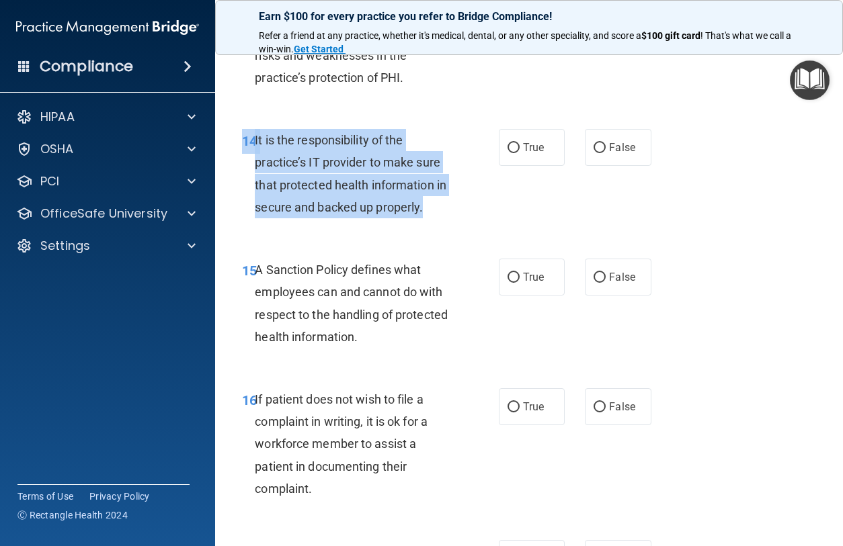
drag, startPoint x: 442, startPoint y: 261, endPoint x: 237, endPoint y: 174, distance: 222.6
click at [237, 173] on div "14 It is the responsibility of the practice’s IT provider to make sure that pro…" at bounding box center [529, 177] width 594 height 130
click at [476, 225] on div "14 It is the responsibility of the practice’s IT provider to make sure that pro…" at bounding box center [370, 177] width 297 height 96
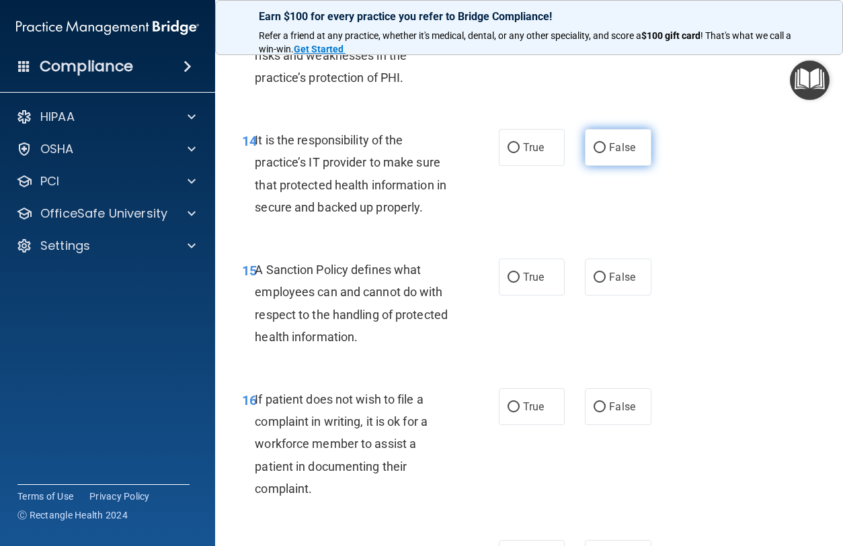
click at [601, 153] on input "False" at bounding box center [600, 148] width 12 height 10
radio input "true"
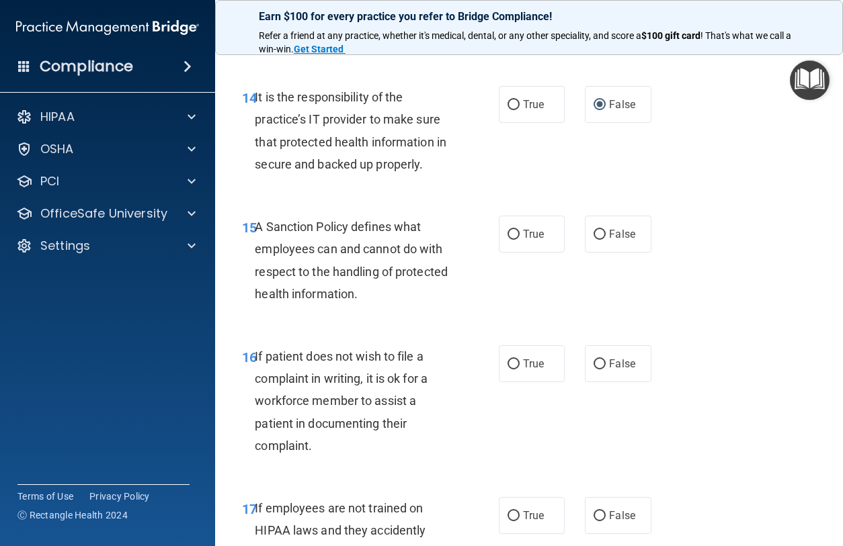
scroll to position [2277, 0]
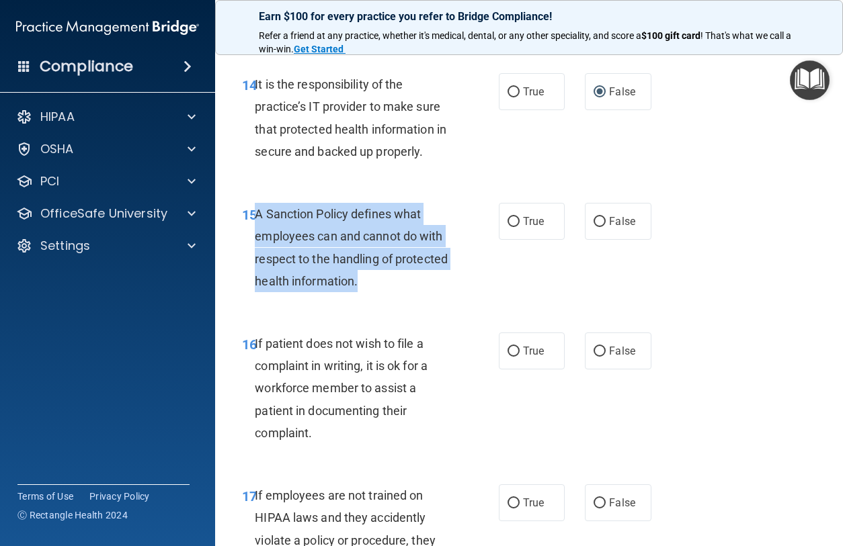
drag, startPoint x: 359, startPoint y: 343, endPoint x: 259, endPoint y: 269, distance: 123.9
click at [259, 268] on div "15 A Sanction Policy defines what employees can and cannot do with respect to t…" at bounding box center [370, 251] width 297 height 96
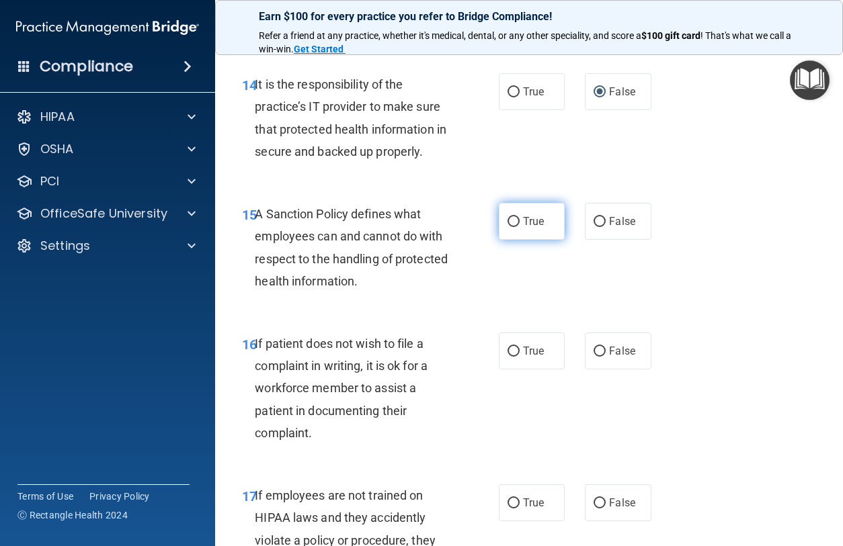
click at [512, 240] on label "True" at bounding box center [532, 221] width 66 height 37
click at [512, 227] on input "True" at bounding box center [513, 222] width 12 height 10
radio input "true"
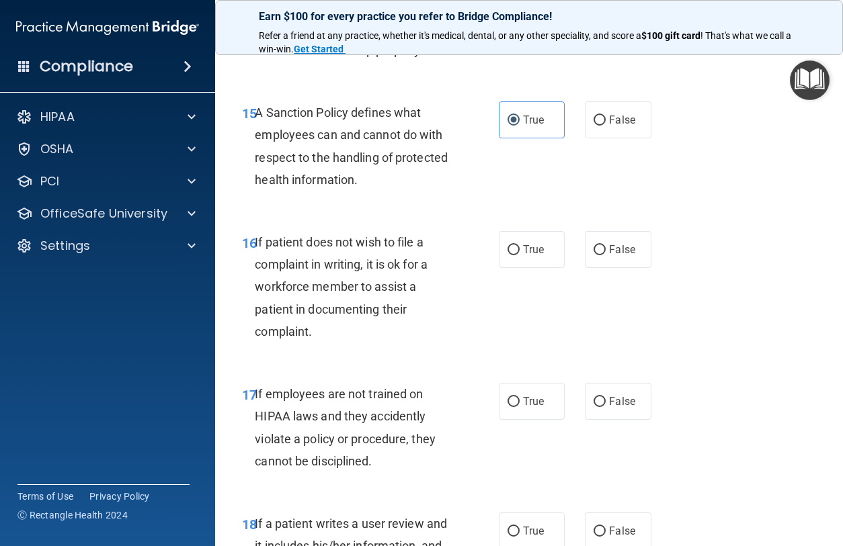
scroll to position [2381, 0]
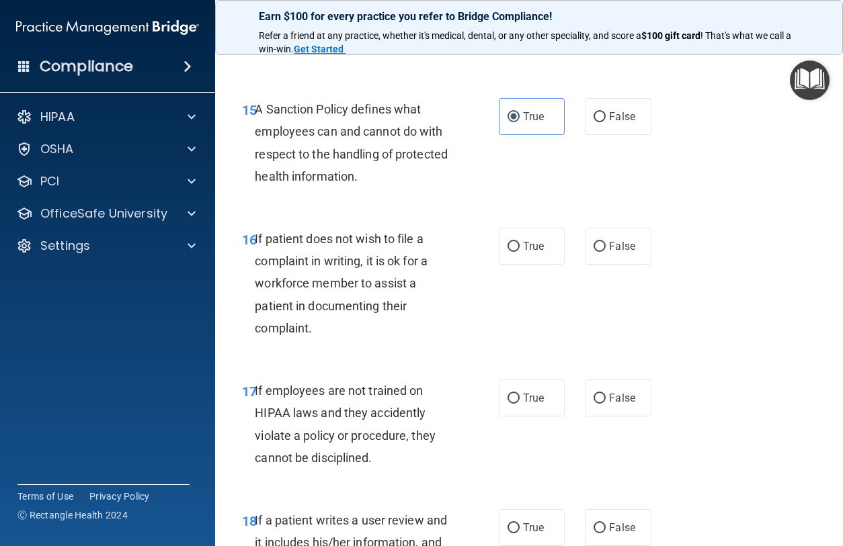
click at [380, 414] on div "17 If employees are not trained on HIPAA laws and they accidently violate a pol…" at bounding box center [529, 428] width 594 height 130
click at [305, 335] on span "If patient does not wish to file a complaint in writing, it is ok for a workfor…" at bounding box center [341, 284] width 173 height 104
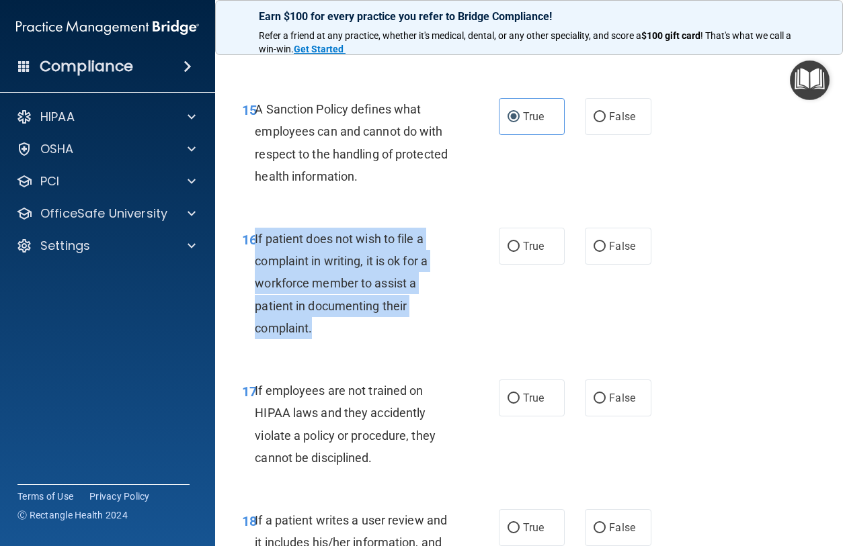
drag, startPoint x: 314, startPoint y: 376, endPoint x: 255, endPoint y: 287, distance: 106.6
click at [255, 287] on div "If patient does not wish to file a complaint in writing, it is ok for a workfor…" at bounding box center [359, 284] width 208 height 112
click at [512, 252] on input "True" at bounding box center [513, 247] width 12 height 10
radio input "true"
click at [460, 337] on div "If patient does not wish to file a complaint in writing, it is ok for a workfor…" at bounding box center [359, 284] width 208 height 112
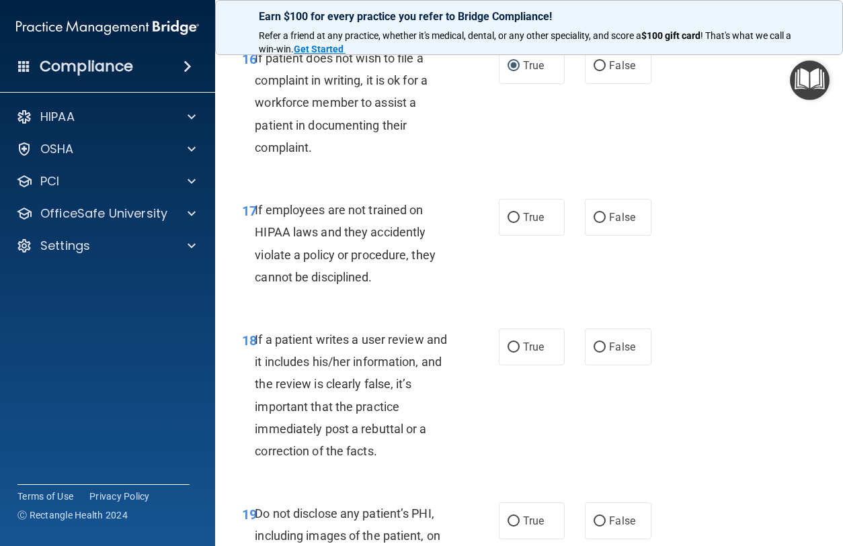
scroll to position [2568, 0]
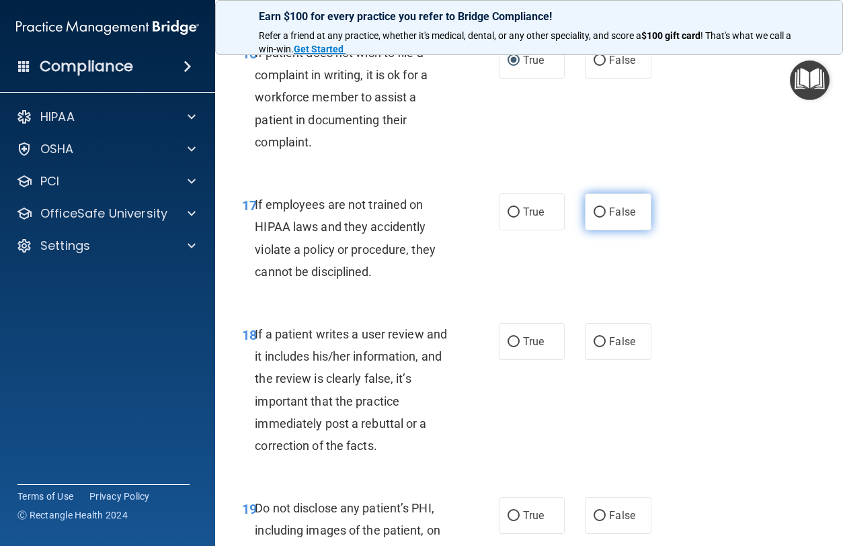
click at [602, 218] on input "False" at bounding box center [600, 213] width 12 height 10
radio input "true"
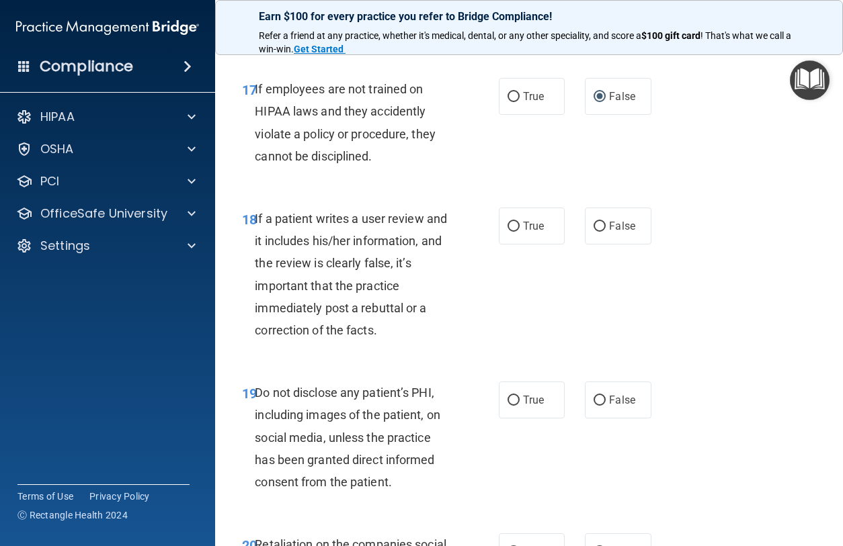
scroll to position [2693, 0]
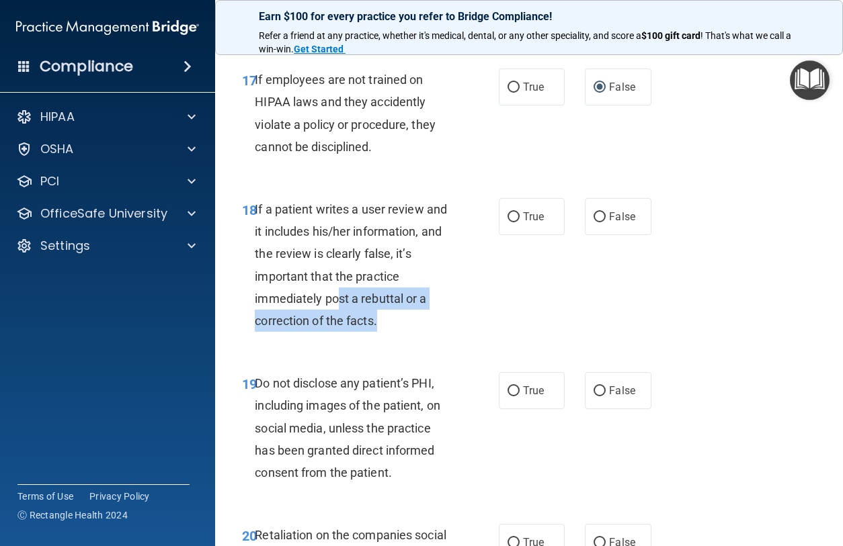
drag, startPoint x: 397, startPoint y: 368, endPoint x: 341, endPoint y: 335, distance: 65.4
click at [341, 332] on div "If a patient writes a user review and it includes his/her information, and the …" at bounding box center [359, 265] width 208 height 134
click at [434, 322] on div "If a patient writes a user review and it includes his/her information, and the …" at bounding box center [359, 265] width 208 height 134
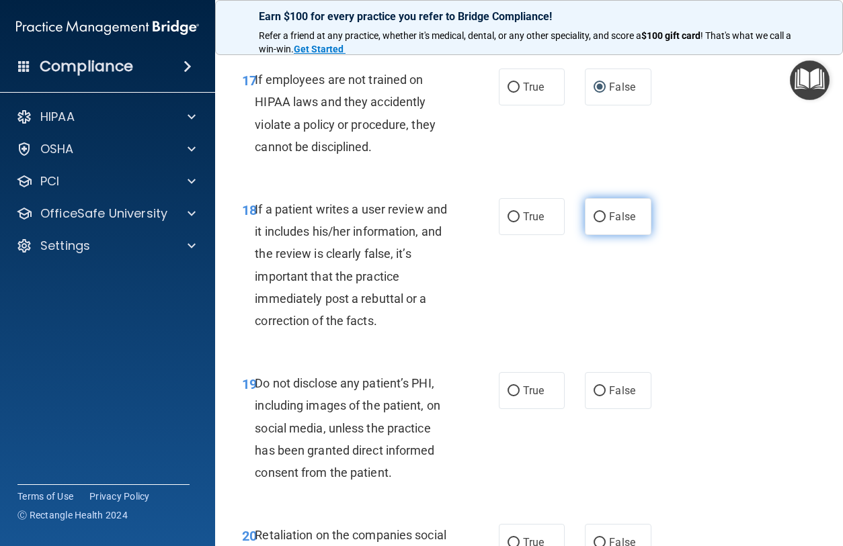
click at [594, 235] on label "False" at bounding box center [618, 216] width 66 height 37
click at [594, 222] on input "False" at bounding box center [600, 217] width 12 height 10
radio input "true"
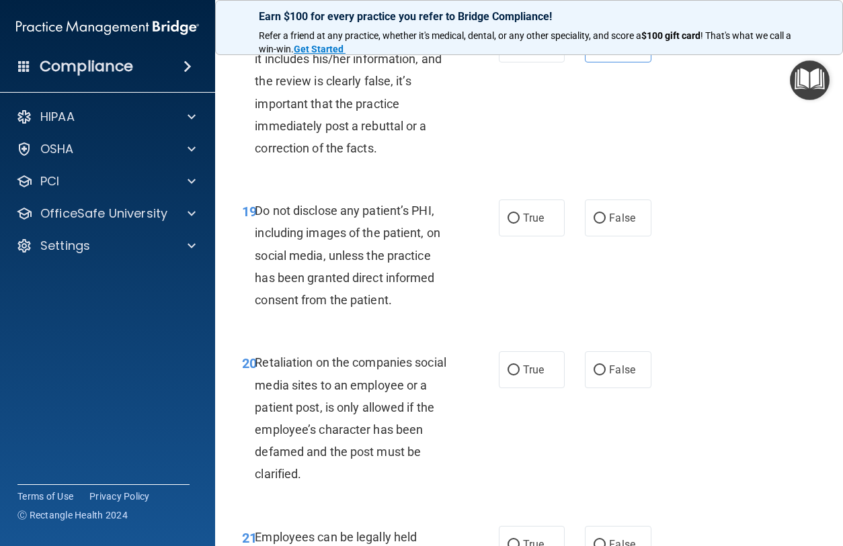
scroll to position [2863, 0]
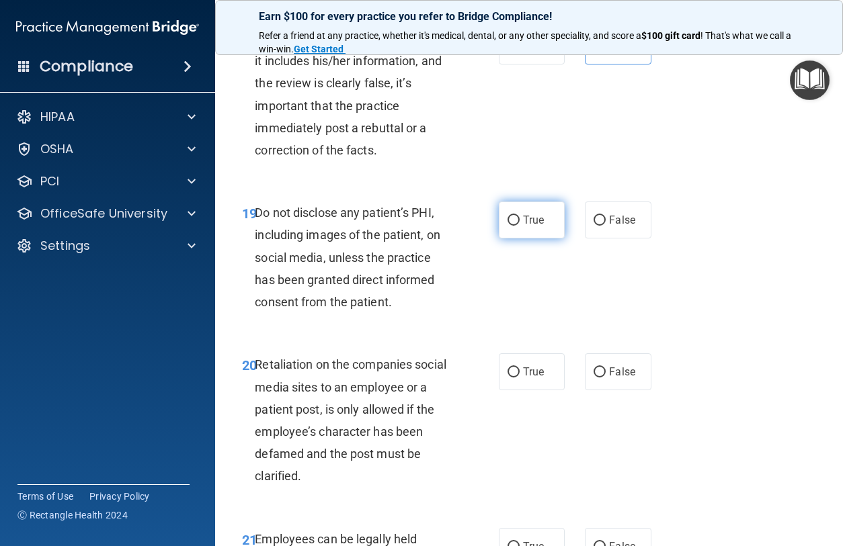
click at [518, 239] on label "True" at bounding box center [532, 220] width 66 height 37
click at [518, 226] on input "True" at bounding box center [513, 221] width 12 height 10
radio input "true"
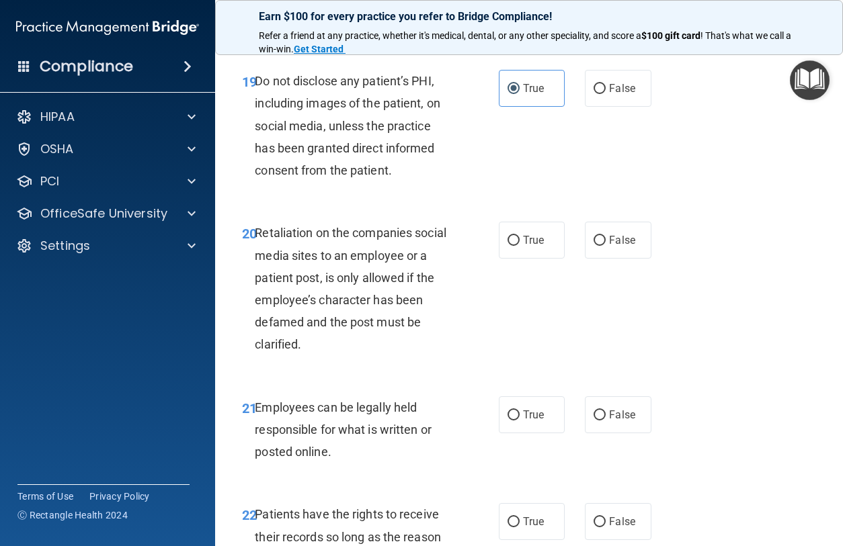
scroll to position [3007, 0]
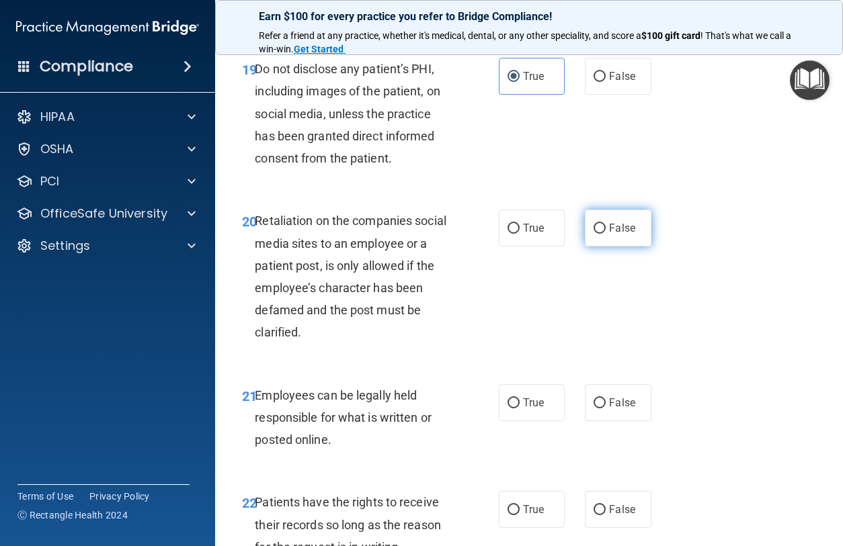
click at [611, 235] on span "False" at bounding box center [622, 228] width 26 height 13
click at [606, 234] on input "False" at bounding box center [600, 229] width 12 height 10
radio input "true"
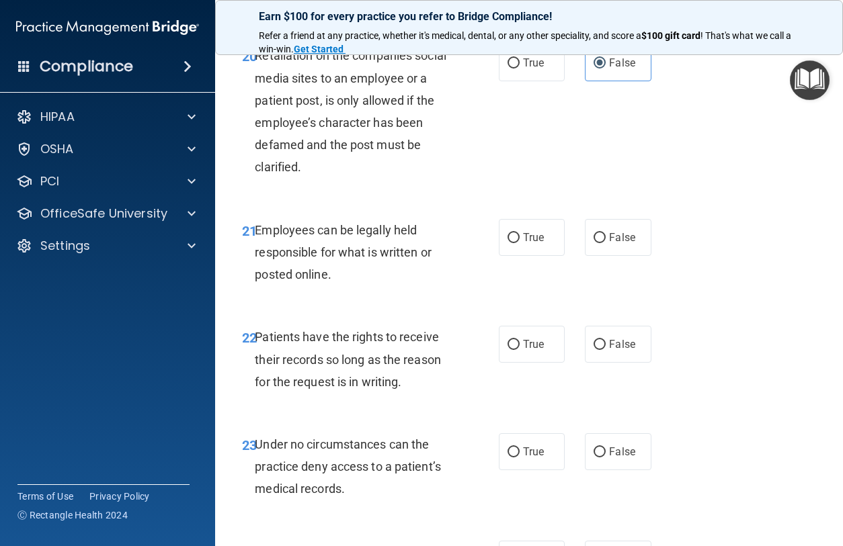
scroll to position [3189, 0]
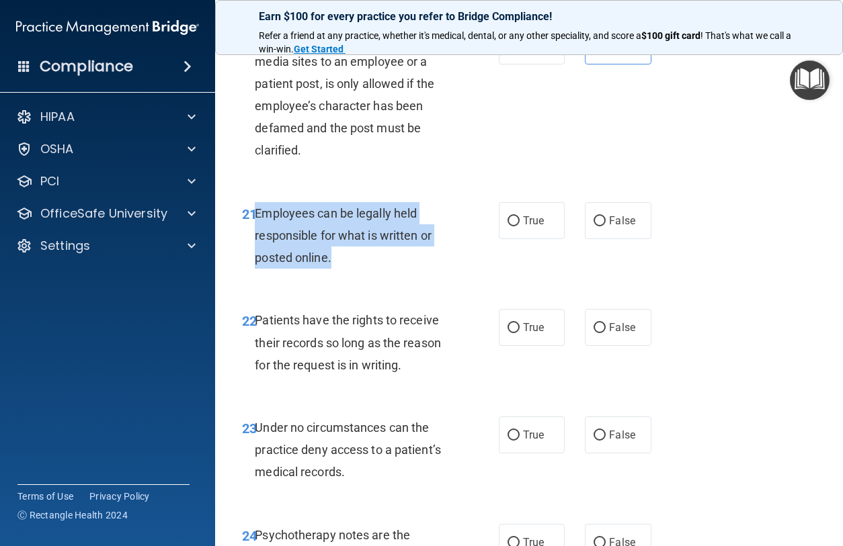
drag, startPoint x: 341, startPoint y: 302, endPoint x: 256, endPoint y: 260, distance: 95.3
click at [256, 260] on div "Employees can be legally held responsible for what is written or posted online." at bounding box center [359, 235] width 208 height 67
click at [517, 227] on input "True" at bounding box center [513, 221] width 12 height 10
radio input "true"
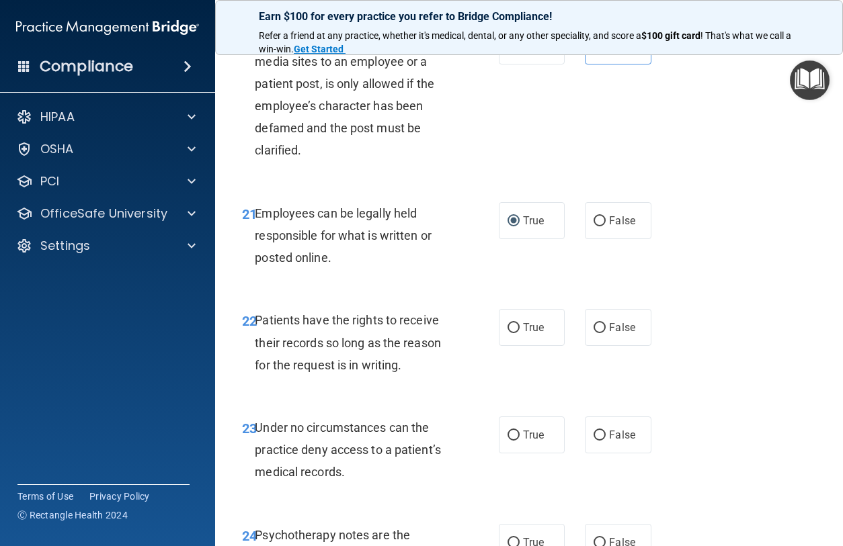
click at [416, 376] on div "Patients have the rights to receive their records so long as the reason for the…" at bounding box center [359, 342] width 208 height 67
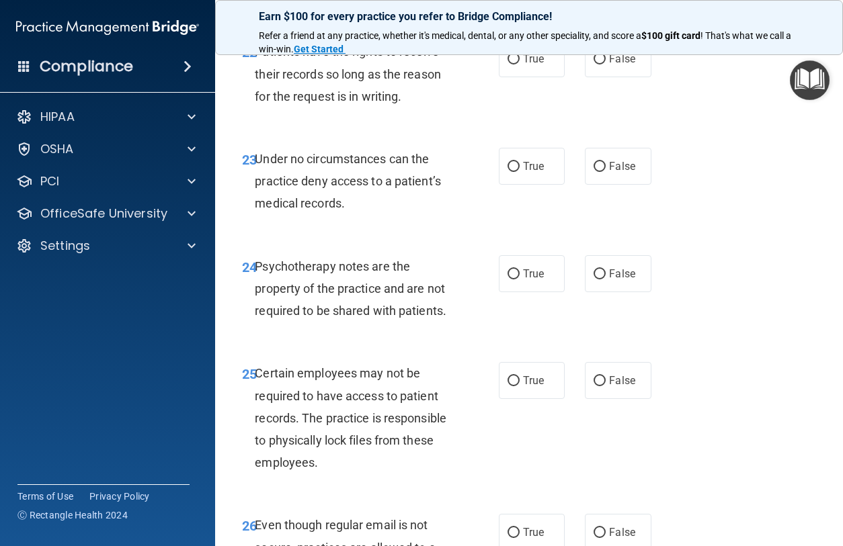
scroll to position [3451, 0]
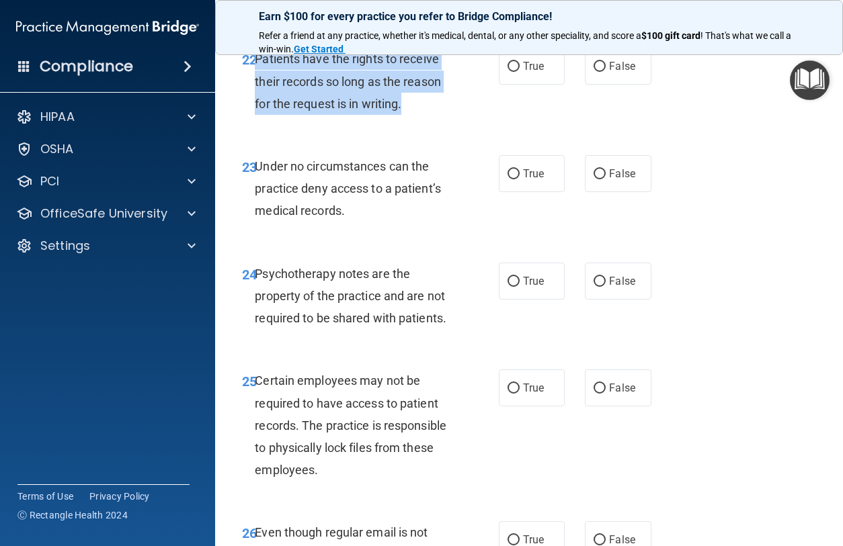
drag, startPoint x: 414, startPoint y: 151, endPoint x: 258, endPoint y: 113, distance: 160.6
click at [256, 113] on div "Patients have the rights to receive their records so long as the reason for the…" at bounding box center [359, 81] width 208 height 67
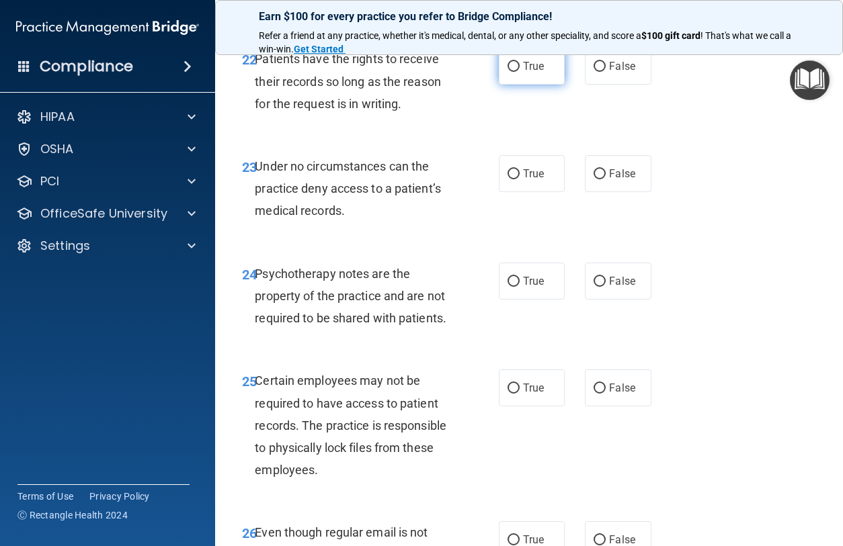
click at [508, 85] on label "True" at bounding box center [532, 66] width 66 height 37
click at [508, 72] on input "True" at bounding box center [513, 67] width 12 height 10
radio input "true"
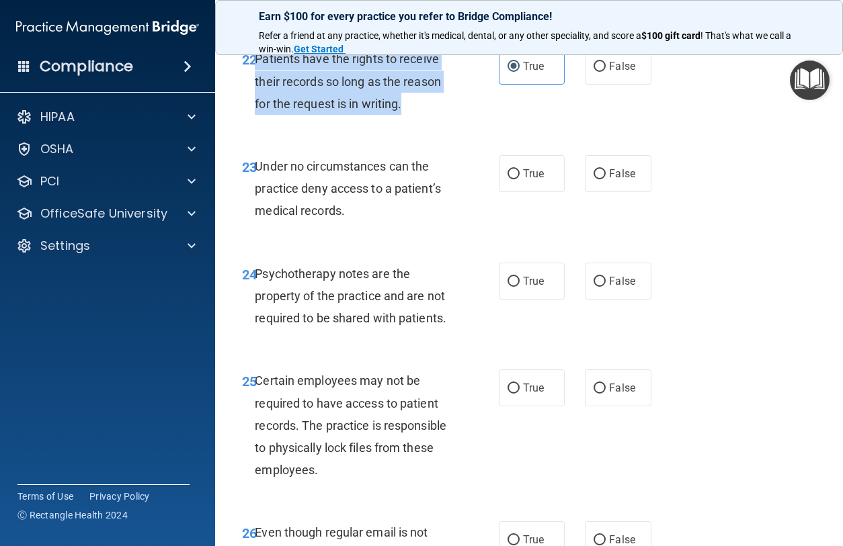
drag, startPoint x: 402, startPoint y: 149, endPoint x: 254, endPoint y: 106, distance: 154.0
click at [254, 106] on div "22 Patients have the rights to receive their records so long as the reason for …" at bounding box center [370, 85] width 297 height 74
click at [601, 72] on input "False" at bounding box center [600, 67] width 12 height 10
radio input "true"
radio input "false"
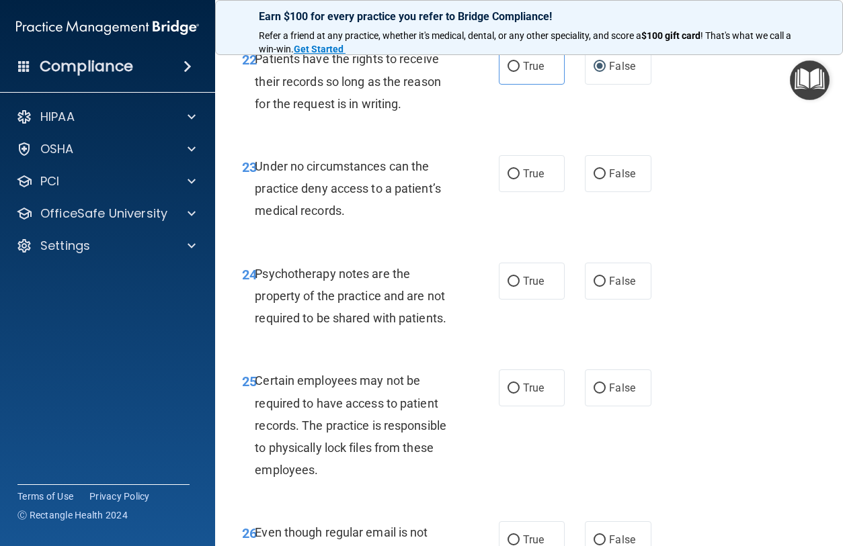
click at [430, 222] on div "Under no circumstances can the practice deny access to a patient’s medical reco…" at bounding box center [359, 188] width 208 height 67
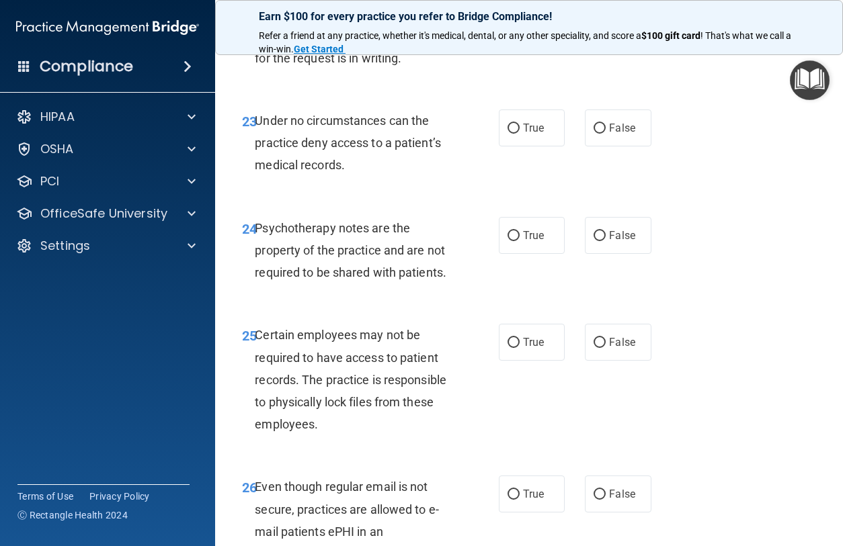
scroll to position [3499, 0]
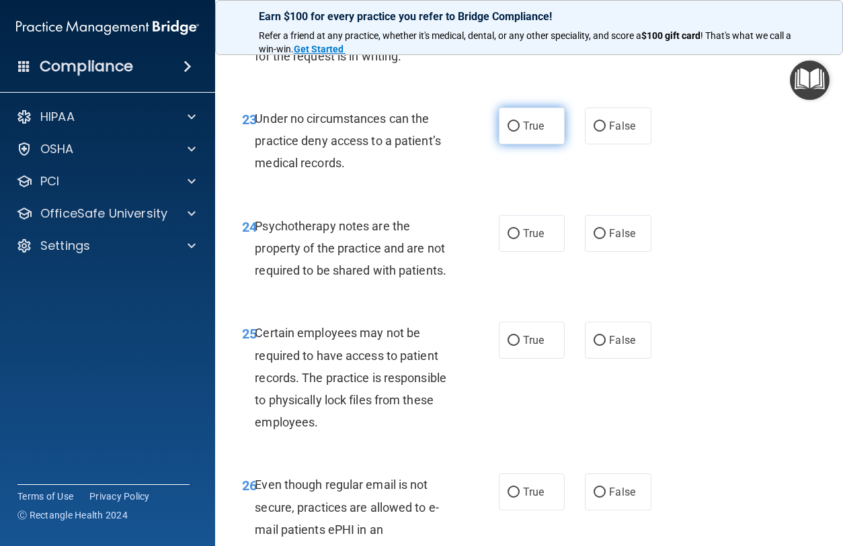
click at [508, 132] on input "True" at bounding box center [513, 127] width 12 height 10
radio input "true"
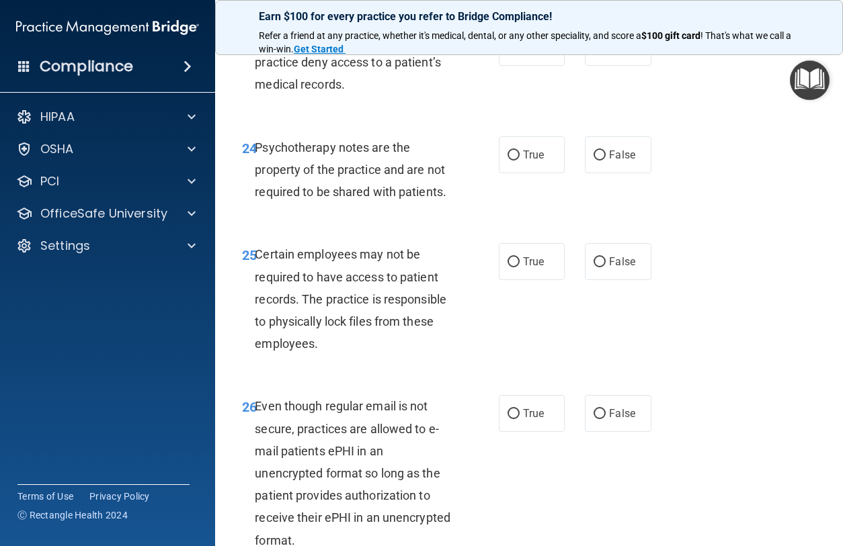
scroll to position [3584, 0]
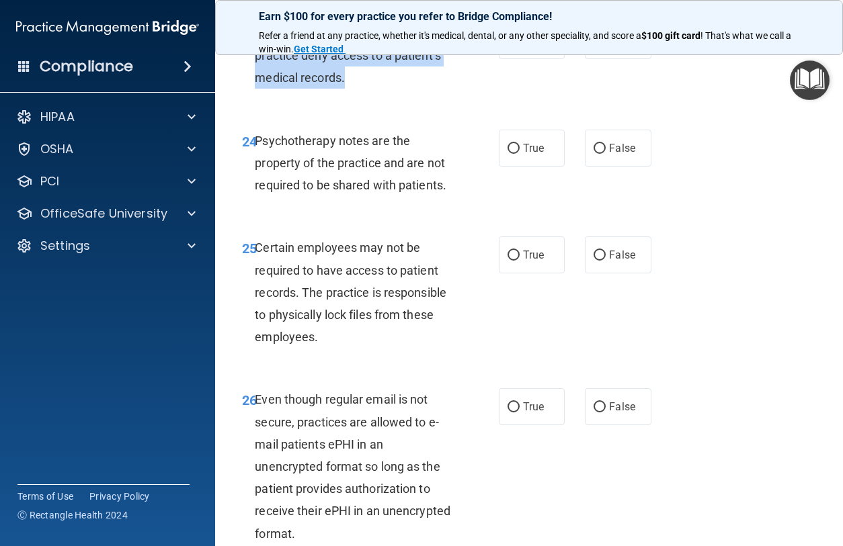
drag, startPoint x: 351, startPoint y: 126, endPoint x: 255, endPoint y: 86, distance: 103.6
click at [253, 86] on div "23 Under no circumstances can the practice deny access to a patient’s medical r…" at bounding box center [370, 59] width 297 height 74
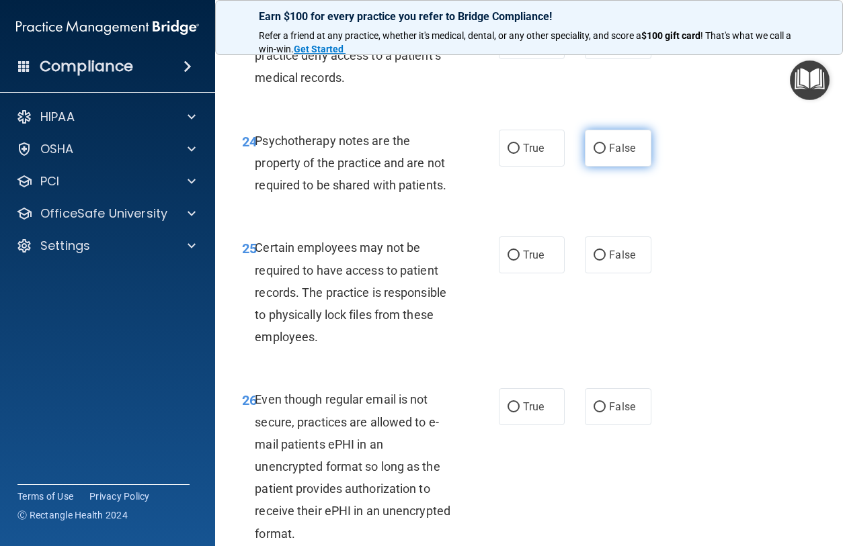
click at [590, 167] on label "False" at bounding box center [618, 148] width 66 height 37
click at [594, 154] on input "False" at bounding box center [600, 149] width 12 height 10
radio input "true"
click at [507, 261] on input "True" at bounding box center [513, 256] width 12 height 10
radio input "true"
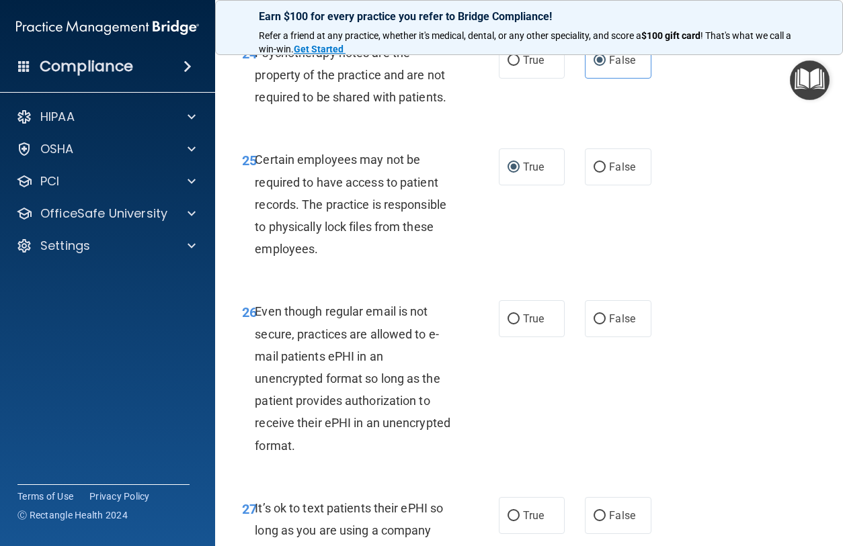
scroll to position [3686, 0]
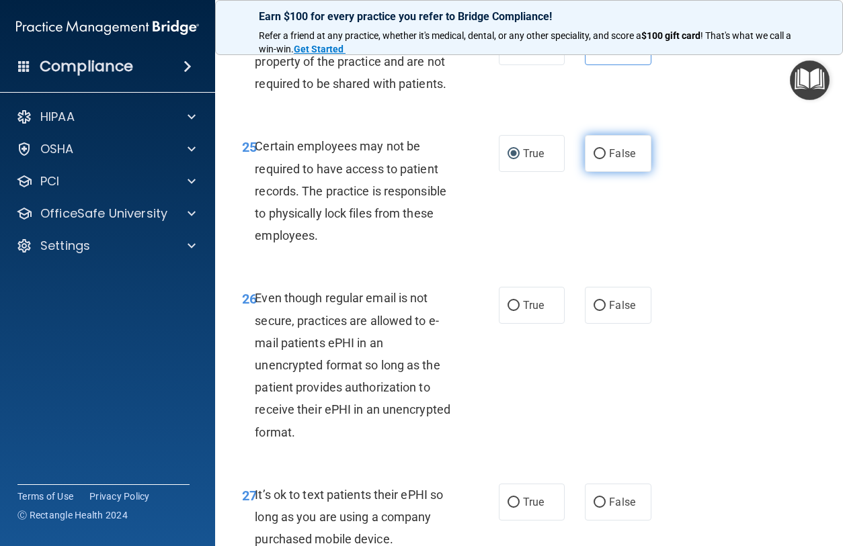
click at [604, 159] on input "False" at bounding box center [600, 154] width 12 height 10
radio input "true"
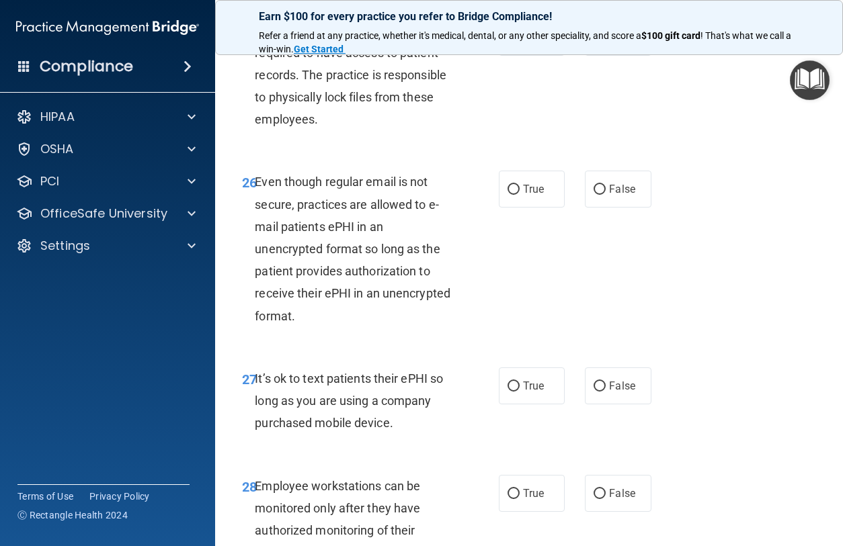
scroll to position [3819, 0]
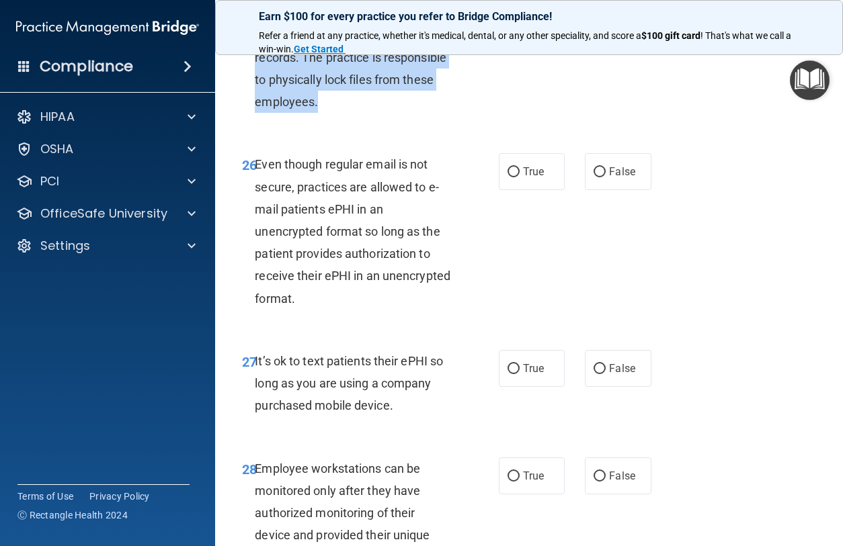
drag, startPoint x: 329, startPoint y: 151, endPoint x: 255, endPoint y: 67, distance: 112.4
click at [254, 64] on div "25 Certain employees may not be required to have access to patient records. The…" at bounding box center [370, 60] width 297 height 118
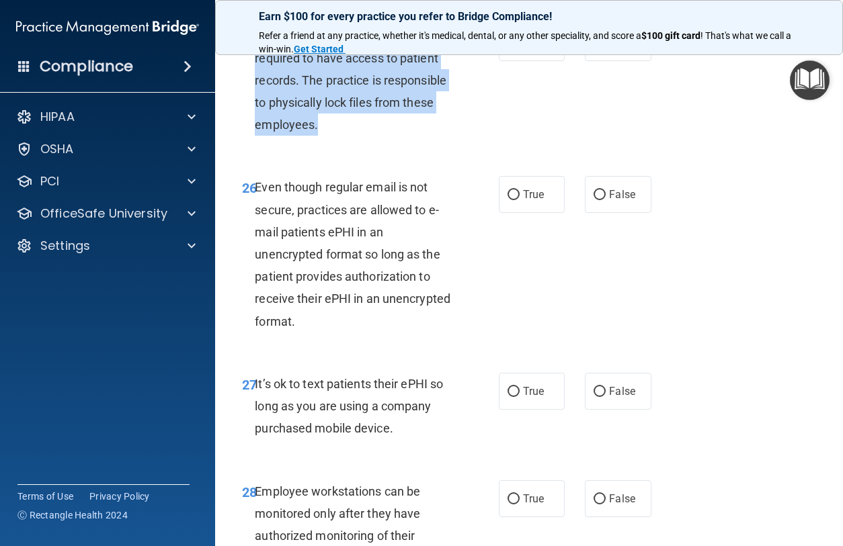
scroll to position [3790, 0]
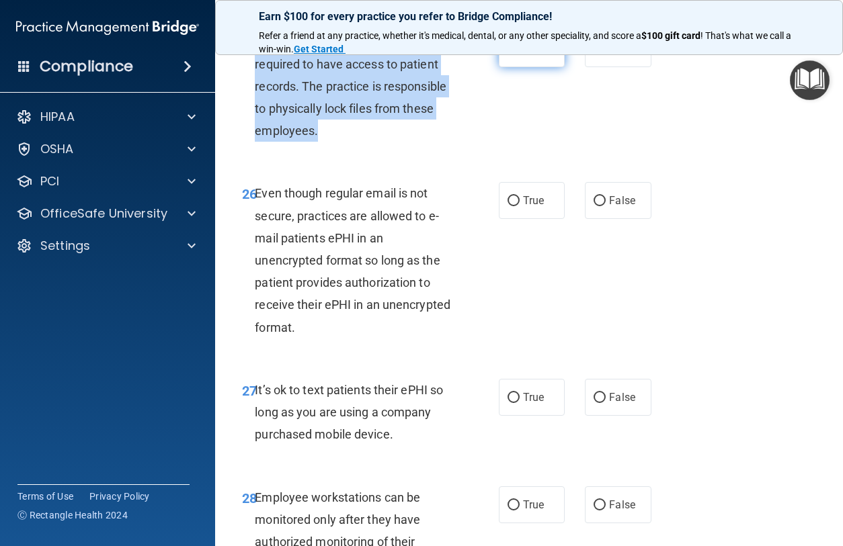
click at [512, 54] on input "True" at bounding box center [513, 49] width 12 height 10
radio input "true"
radio input "false"
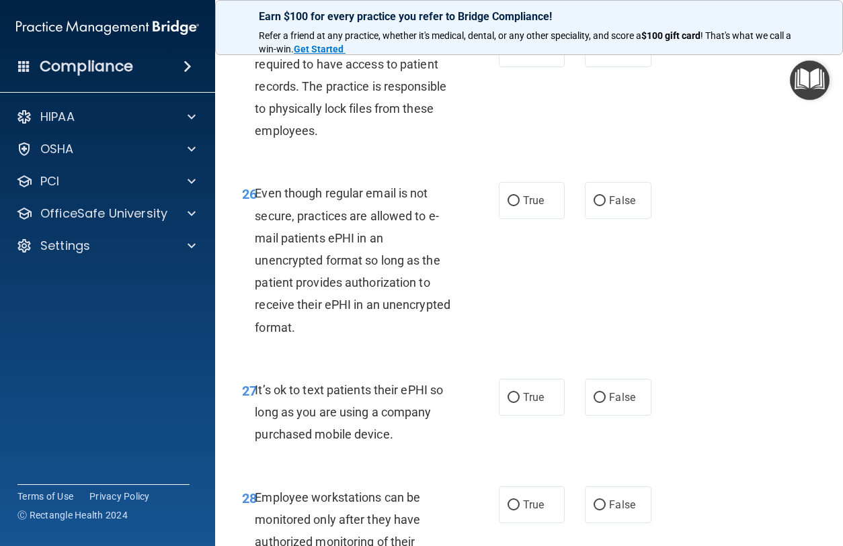
click at [481, 295] on div "26 Even though regular email is not secure, practices are allowed to e-mail pat…" at bounding box center [370, 263] width 297 height 163
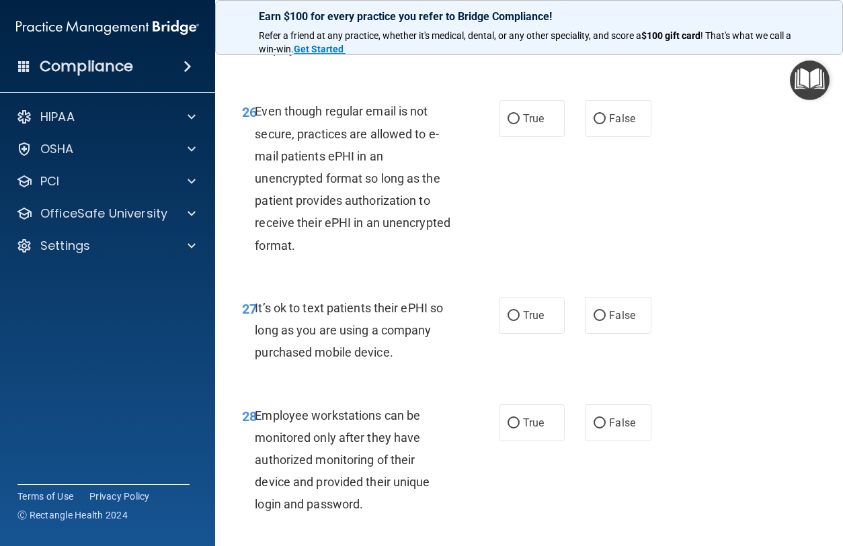
scroll to position [3877, 0]
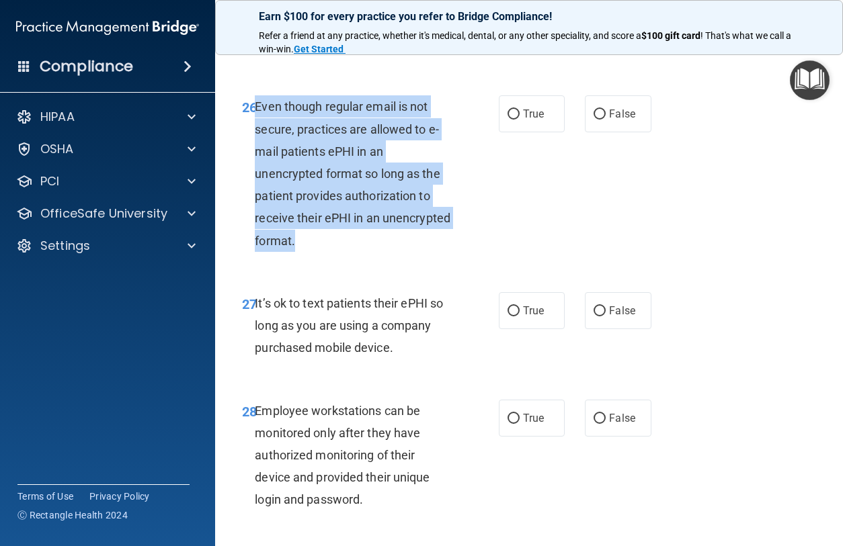
drag, startPoint x: 319, startPoint y: 281, endPoint x: 257, endPoint y: 153, distance: 142.2
click at [257, 153] on div "Even though regular email is not secure, practices are allowed to e-mail patien…" at bounding box center [359, 173] width 208 height 157
click at [601, 120] on input "False" at bounding box center [600, 115] width 12 height 10
radio input "true"
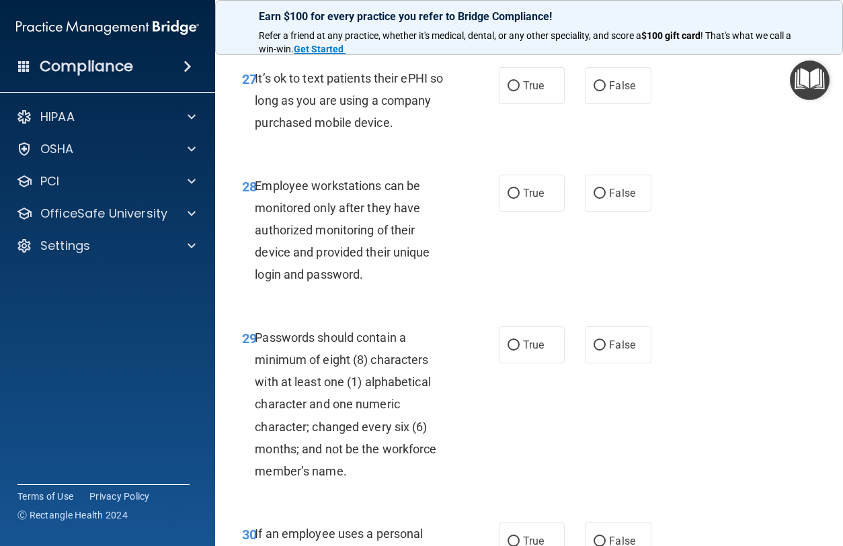
scroll to position [4008, 0]
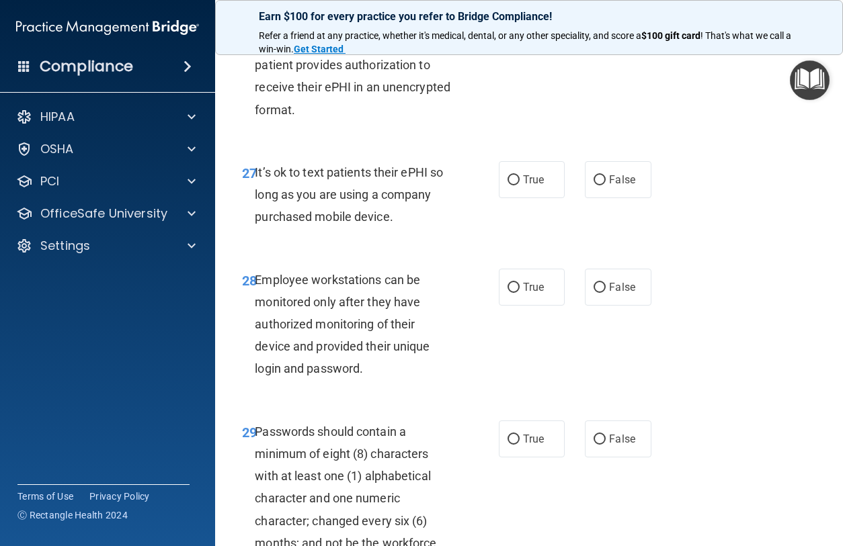
click at [454, 362] on div "Employee workstations can be monitored only after they have authorized monitori…" at bounding box center [359, 325] width 208 height 112
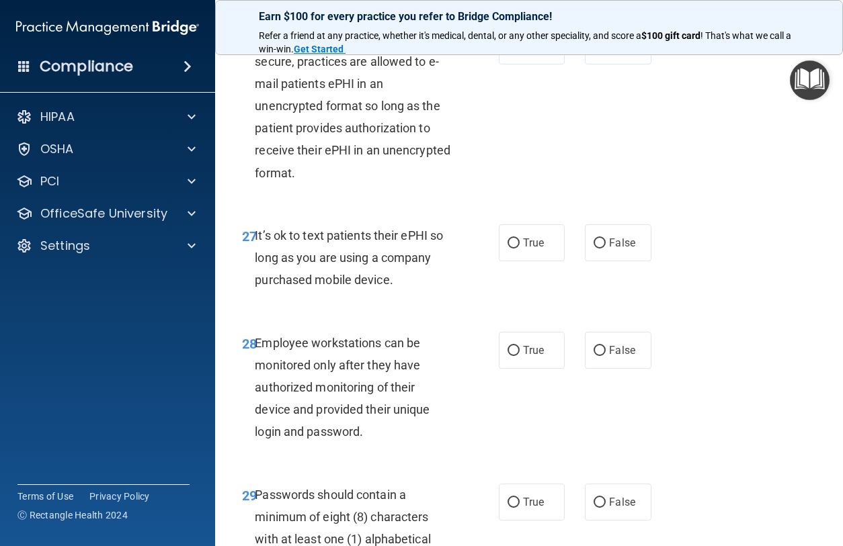
scroll to position [3944, 0]
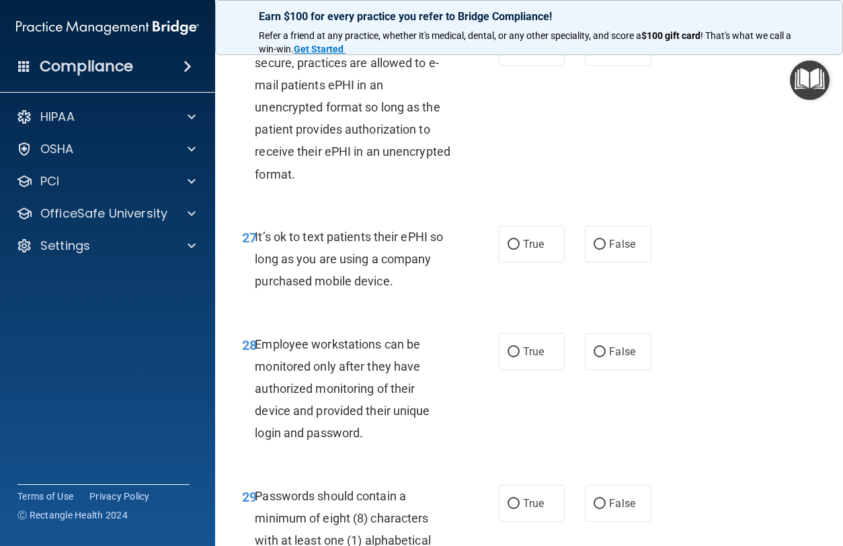
click at [389, 288] on span "It’s ok to text patients their ePHI so long as you are using a company purchase…" at bounding box center [349, 259] width 188 height 58
drag, startPoint x: 398, startPoint y: 327, endPoint x: 255, endPoint y: 284, distance: 149.0
click at [255, 284] on div "It’s ok to text patients their ePHI so long as you are using a company purchase…" at bounding box center [359, 259] width 208 height 67
click at [601, 250] on input "False" at bounding box center [600, 245] width 12 height 10
radio input "true"
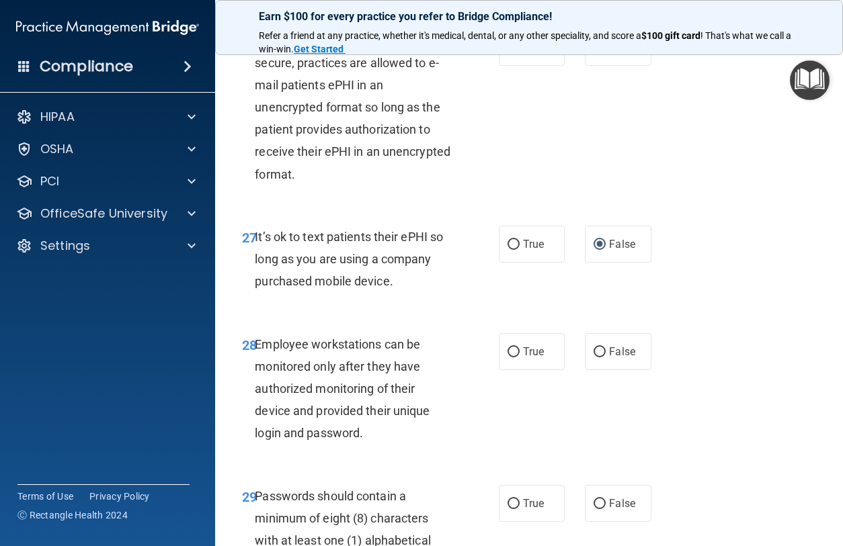
click at [444, 407] on div "Employee workstations can be monitored only after they have authorized monitori…" at bounding box center [359, 389] width 208 height 112
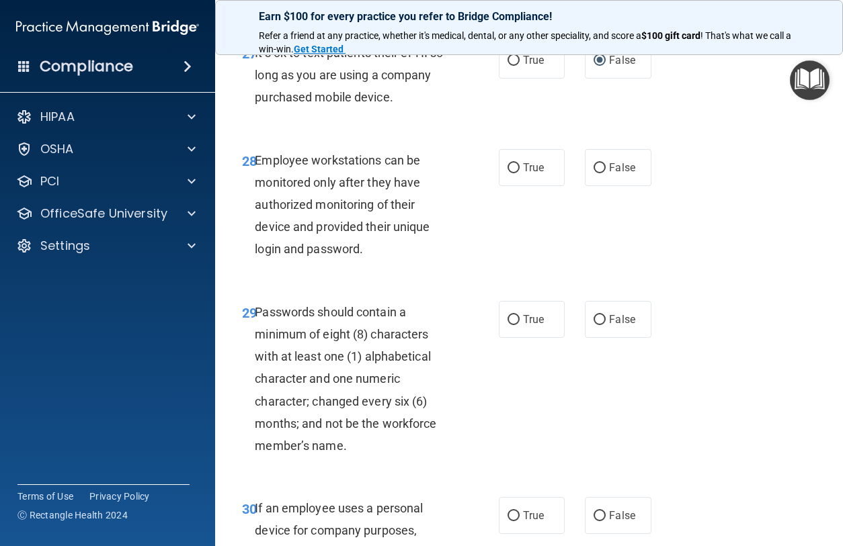
scroll to position [4129, 0]
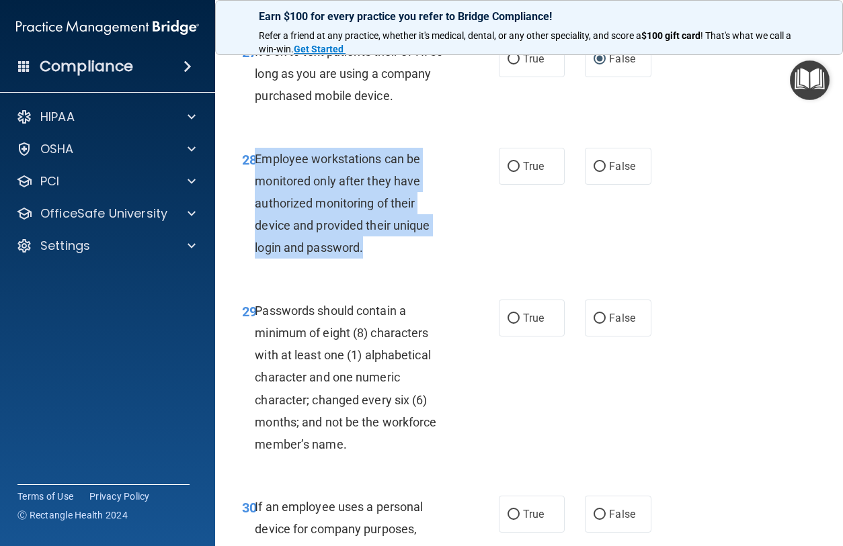
drag, startPoint x: 381, startPoint y: 296, endPoint x: 249, endPoint y: 218, distance: 153.7
click at [249, 218] on div "28 Employee workstations can be monitored only after they have authorized monit…" at bounding box center [370, 207] width 297 height 118
click at [602, 172] on input "False" at bounding box center [600, 167] width 12 height 10
radio input "true"
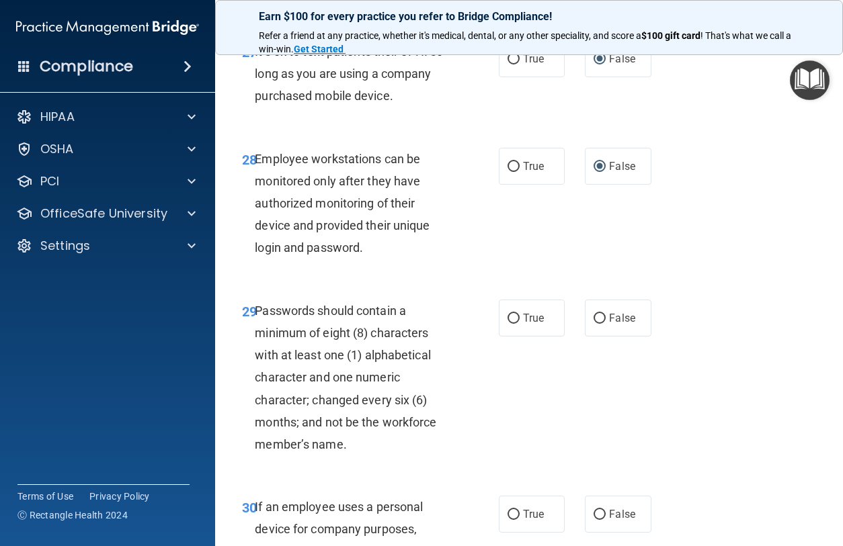
click at [699, 283] on div "28 Employee workstations can be monitored only after they have authorized monit…" at bounding box center [529, 207] width 594 height 152
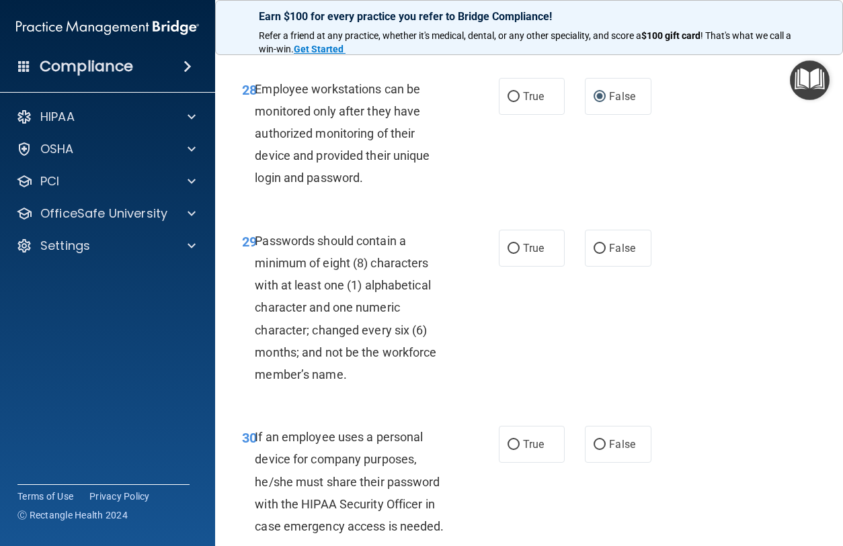
scroll to position [4202, 0]
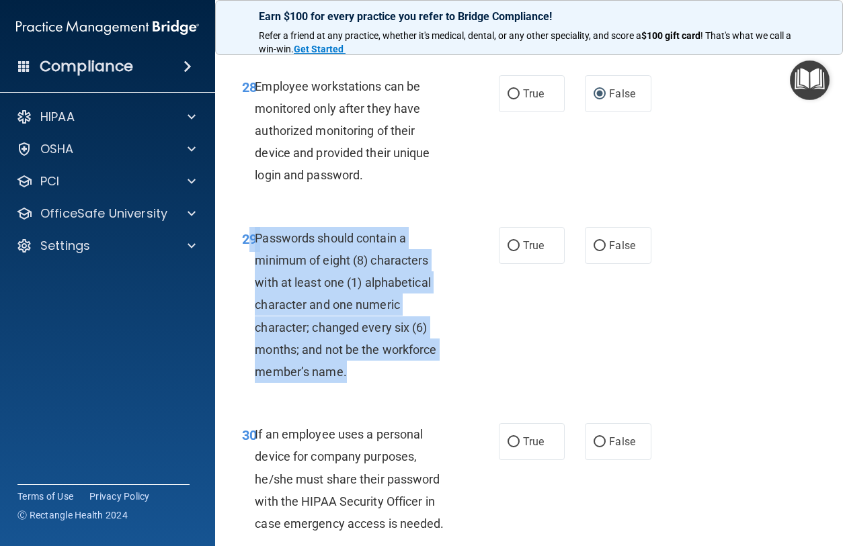
drag, startPoint x: 351, startPoint y: 424, endPoint x: 250, endPoint y: 294, distance: 164.8
click at [250, 294] on div "29 Passwords should contain a minimum of eight (8) characters with at least one…" at bounding box center [370, 308] width 297 height 163
click at [602, 251] on input "False" at bounding box center [600, 246] width 12 height 10
radio input "true"
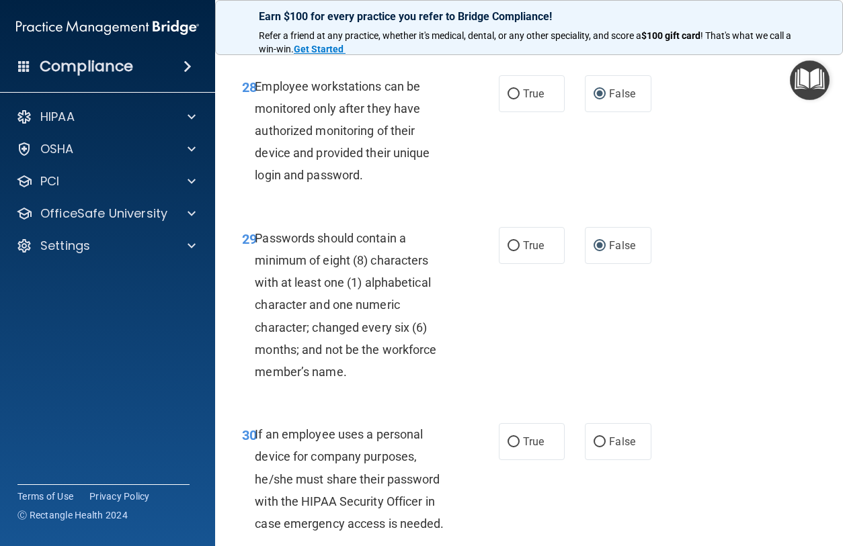
click at [559, 385] on div "29 Passwords should contain a minimum of eight (8) characters with at least one…" at bounding box center [529, 308] width 594 height 197
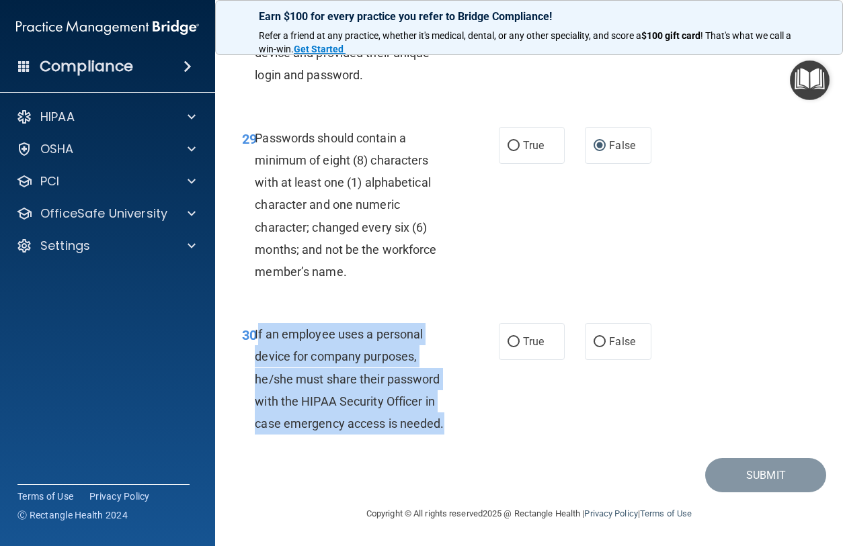
drag, startPoint x: 450, startPoint y: 427, endPoint x: 259, endPoint y: 337, distance: 211.7
click at [258, 337] on div "If an employee uses a personal device for company purposes, he/she must share t…" at bounding box center [359, 379] width 208 height 112
drag, startPoint x: 255, startPoint y: 335, endPoint x: 454, endPoint y: 432, distance: 221.3
click at [457, 436] on div "30 If an employee uses a personal device for company purposes, he/she must shar…" at bounding box center [370, 382] width 297 height 118
click at [600, 343] on input "False" at bounding box center [600, 342] width 12 height 10
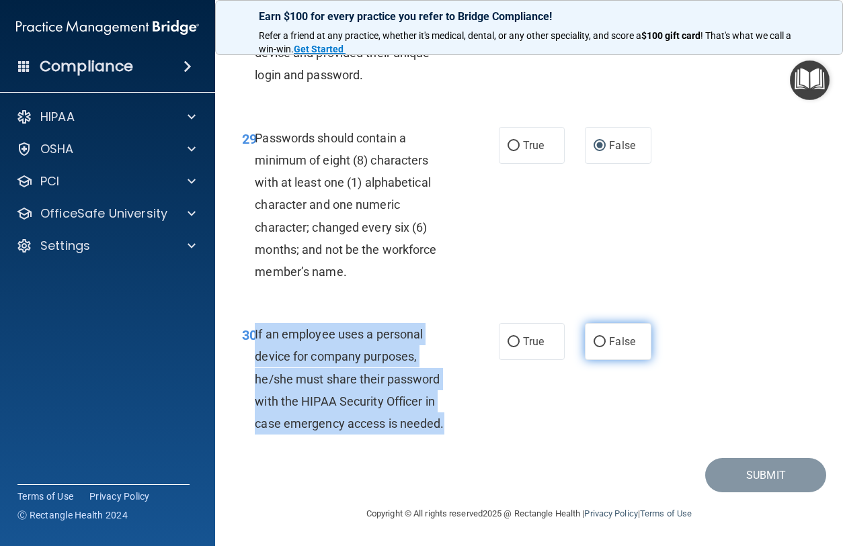
radio input "true"
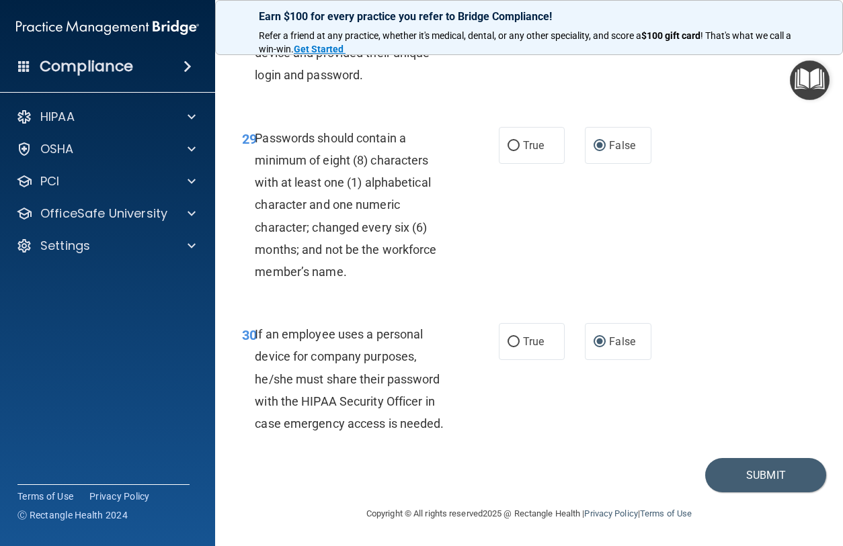
click at [572, 398] on div "30 If an employee uses a personal device for company purposes, he/she must shar…" at bounding box center [529, 383] width 594 height 152
click at [737, 480] on button "Submit" at bounding box center [765, 475] width 121 height 34
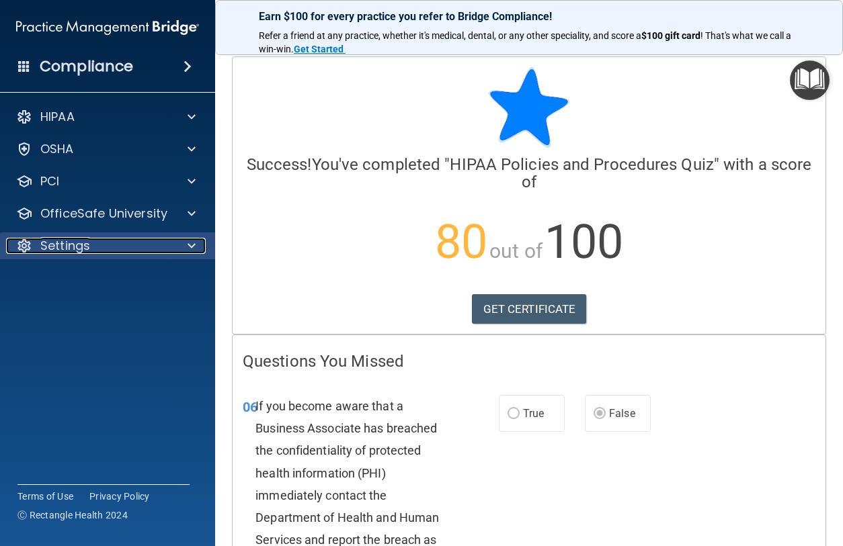
click at [67, 241] on p "Settings" at bounding box center [65, 246] width 50 height 16
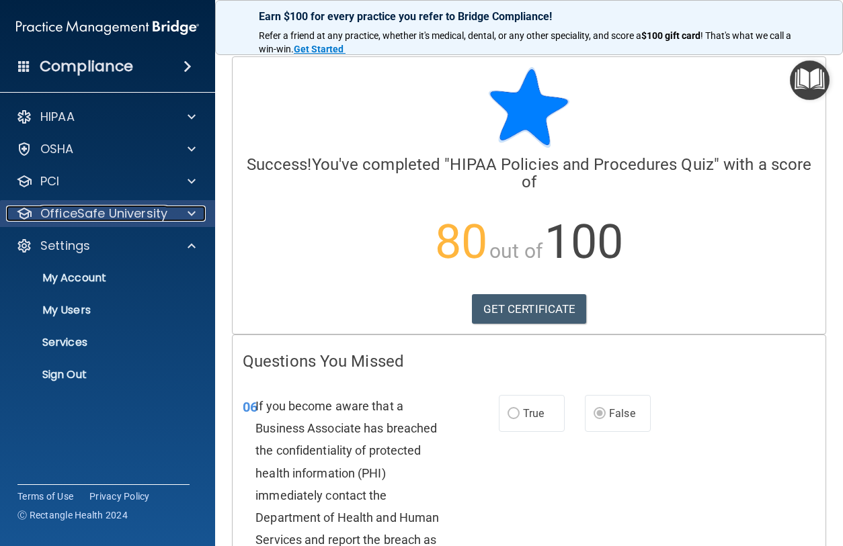
click at [87, 220] on p "OfficeSafe University" at bounding box center [103, 214] width 127 height 16
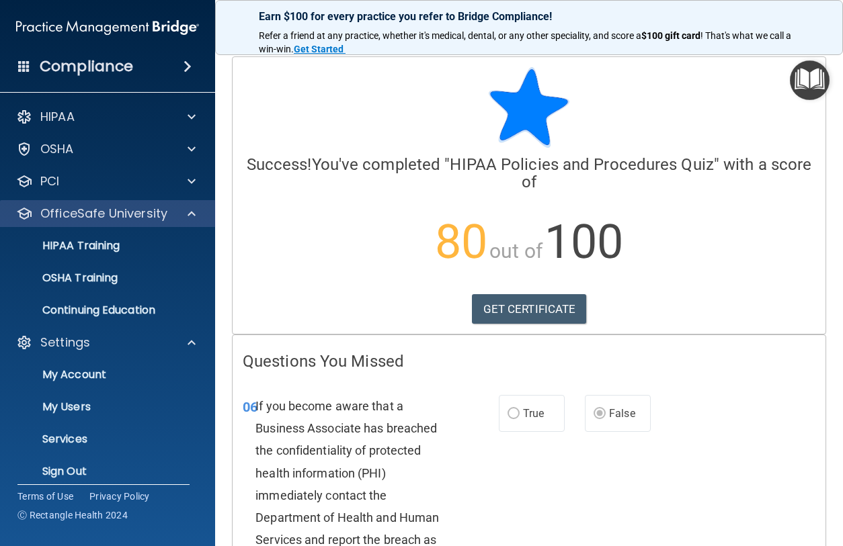
click at [93, 224] on div "OfficeSafe University" at bounding box center [108, 213] width 216 height 27
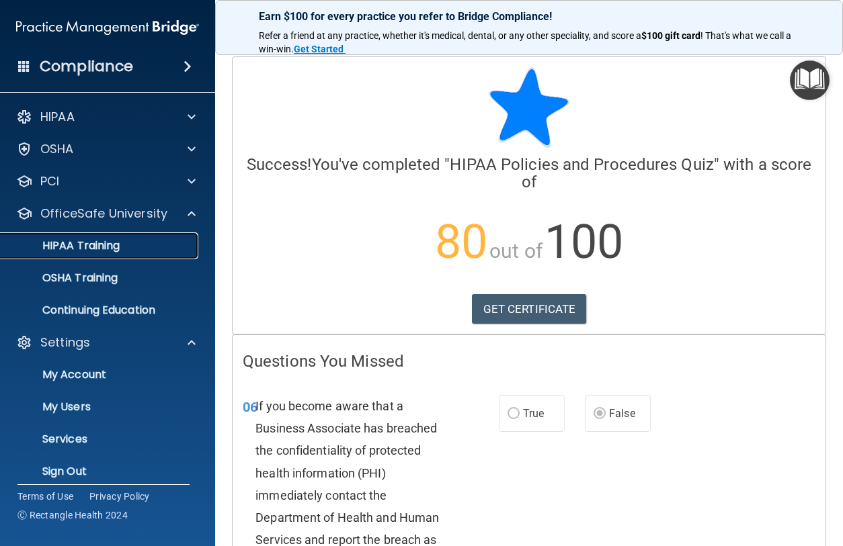
click at [78, 259] on link "HIPAA Training" at bounding box center [93, 246] width 212 height 27
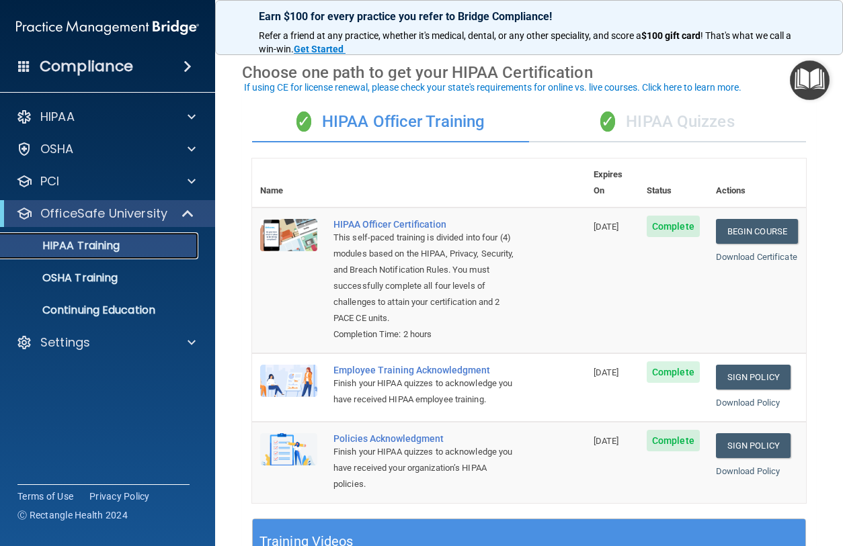
scroll to position [49, 0]
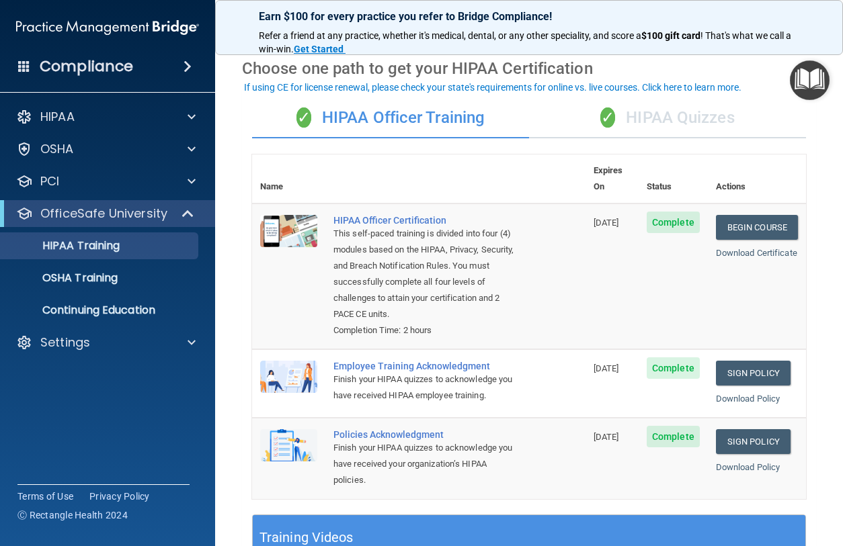
click at [667, 108] on div "✓ HIPAA Quizzes" at bounding box center [667, 118] width 277 height 40
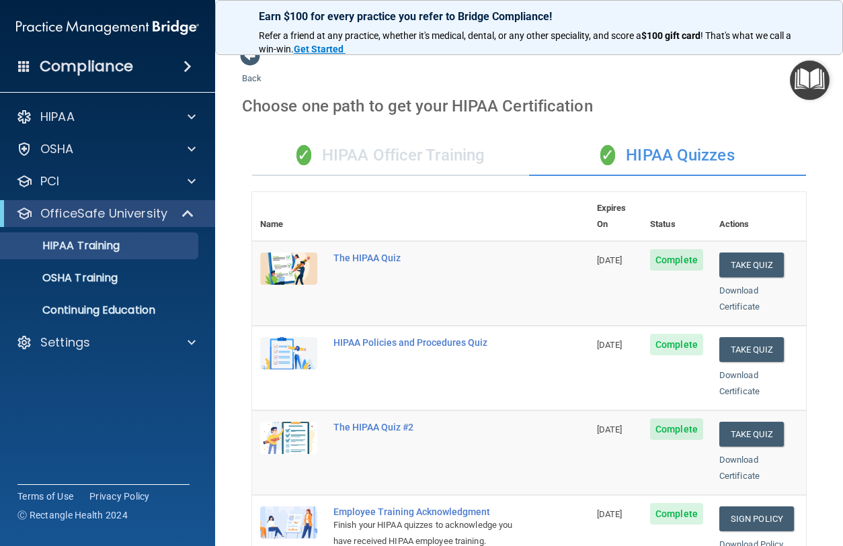
scroll to position [0, 0]
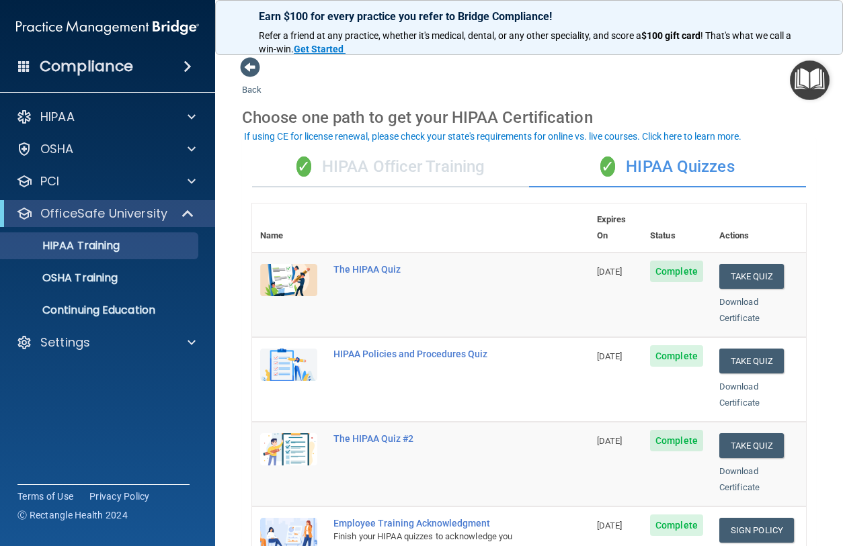
click at [110, 263] on ul "HIPAA Training OSHA Training Continuing Education" at bounding box center [108, 275] width 243 height 97
click at [109, 282] on p "OSHA Training" at bounding box center [63, 278] width 109 height 13
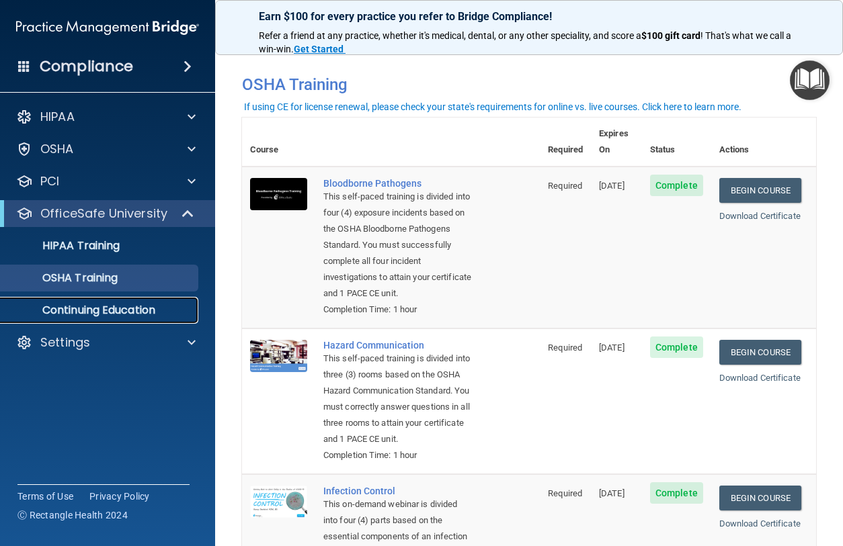
click at [147, 307] on p "Continuing Education" at bounding box center [101, 310] width 184 height 13
